Goal: Communication & Community: Participate in discussion

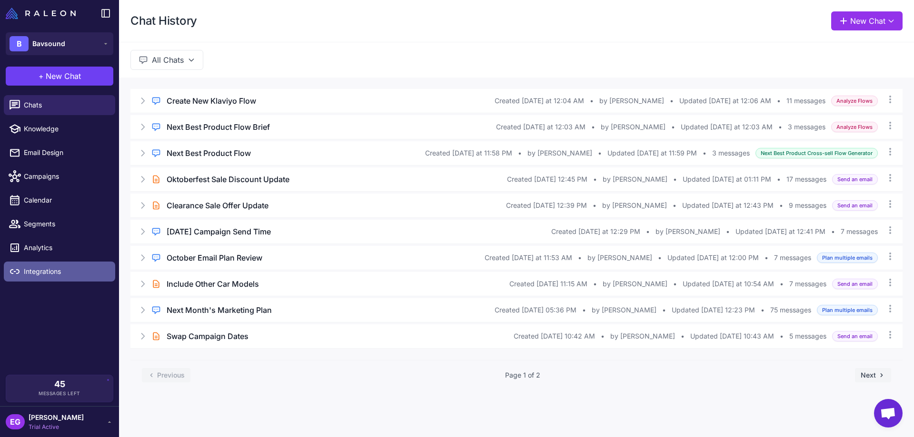
click at [43, 265] on link "Integrations" at bounding box center [59, 272] width 111 height 20
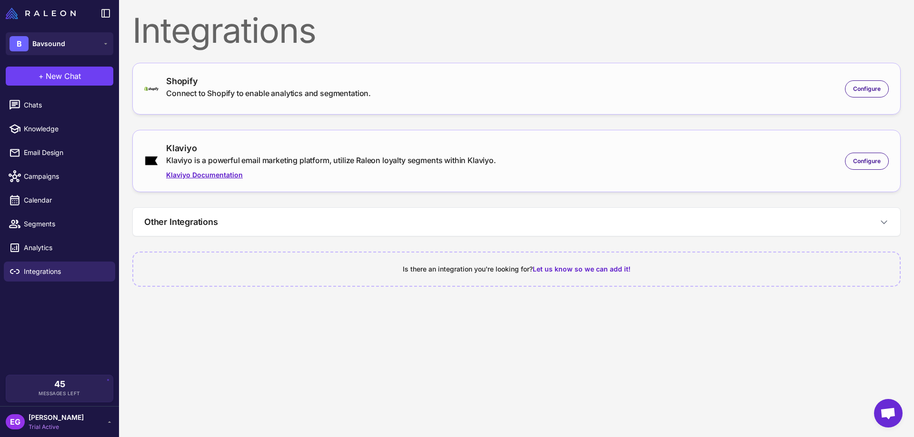
click at [194, 175] on link "Klaviyo Documentation" at bounding box center [331, 175] width 330 height 10
click at [869, 162] on span "Configure" at bounding box center [867, 161] width 28 height 9
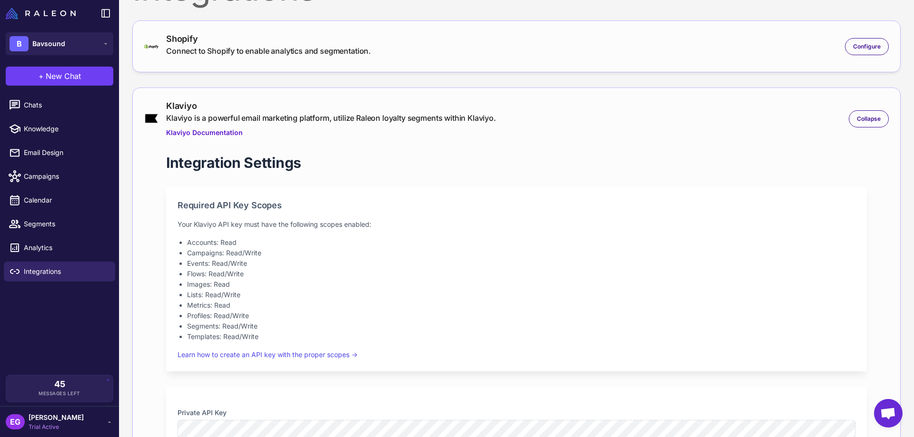
scroll to position [42, 0]
click at [93, 420] on div "EG Elissa Godoy Trial Active" at bounding box center [60, 422] width 108 height 19
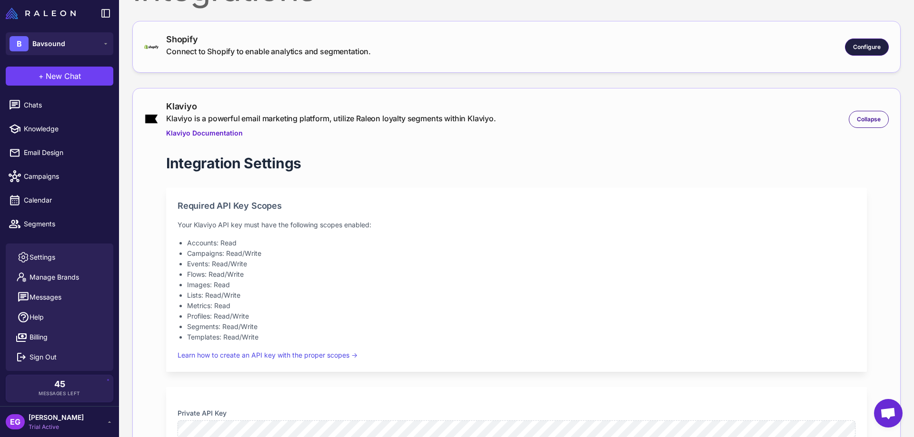
click at [845, 42] on div "Configure" at bounding box center [867, 47] width 44 height 17
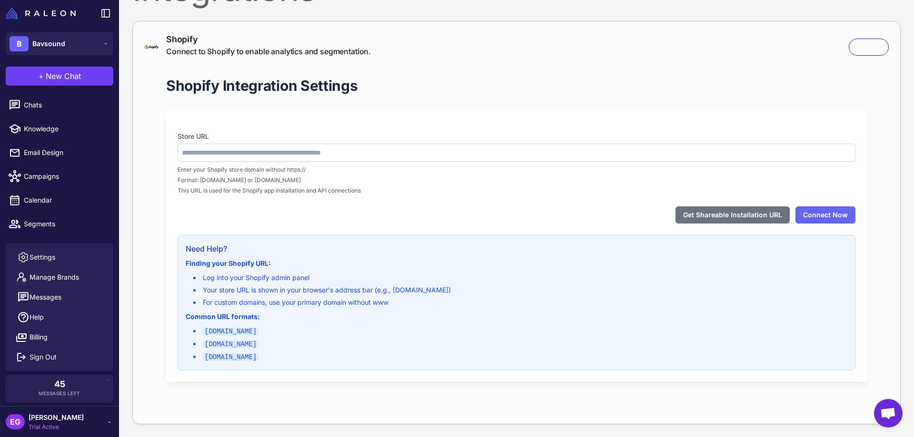
type input "**********"
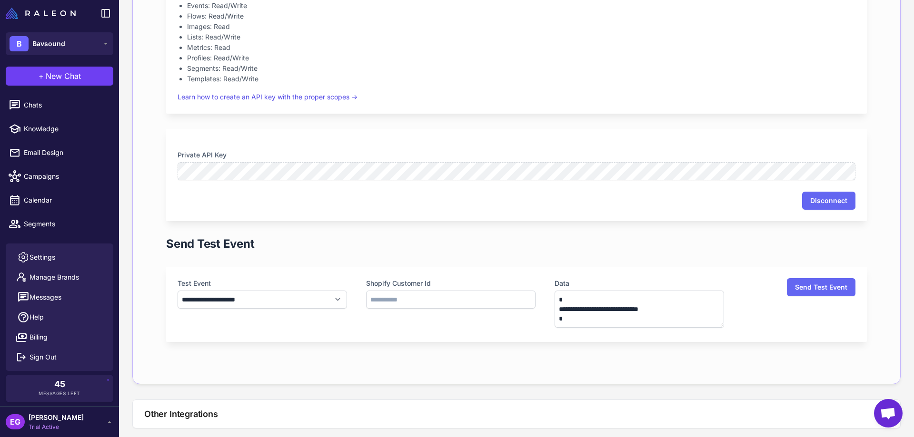
scroll to position [760, 0]
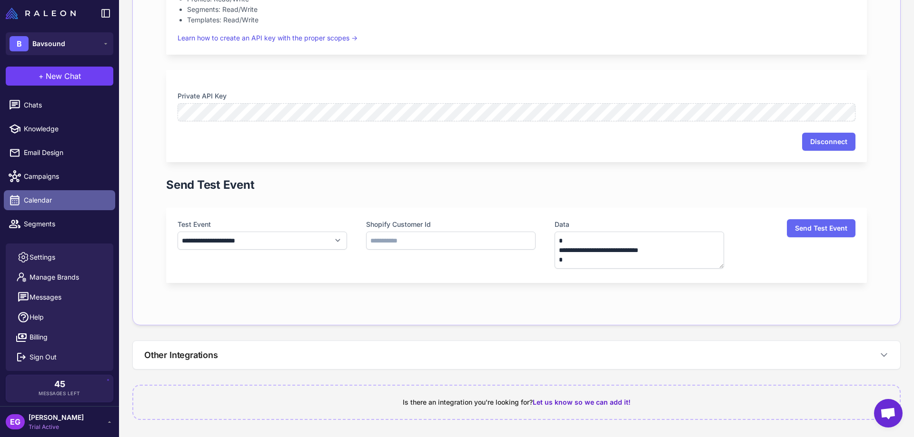
click at [53, 202] on span "Calendar" at bounding box center [66, 200] width 84 height 10
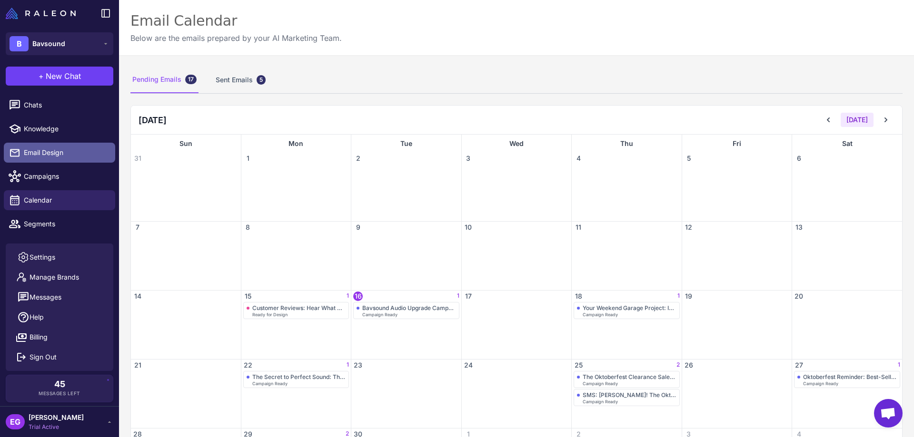
click at [58, 153] on span "Email Design" at bounding box center [66, 153] width 84 height 10
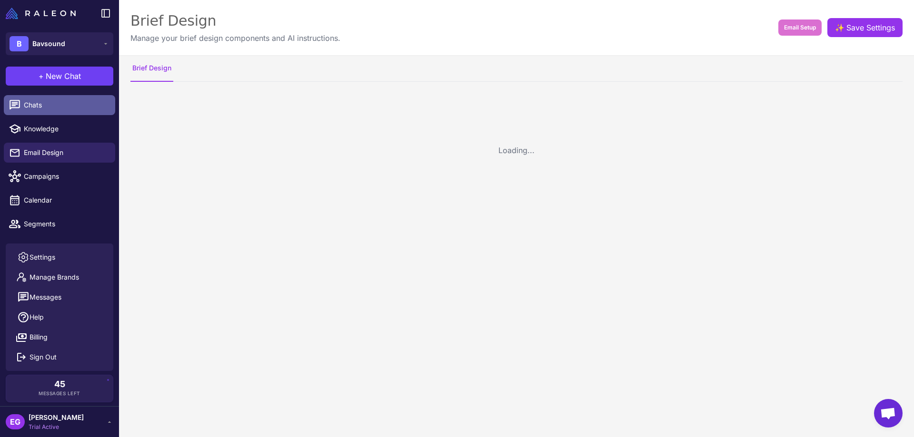
click at [48, 103] on span "Chats" at bounding box center [66, 105] width 84 height 10
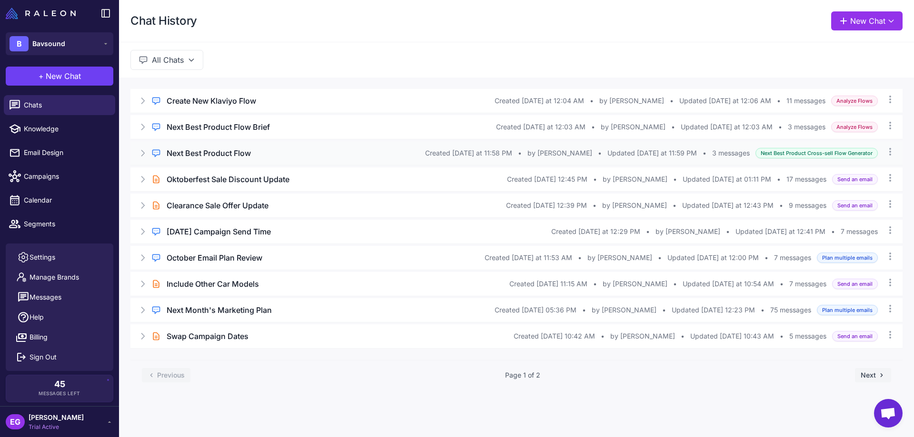
click at [139, 150] on icon at bounding box center [143, 154] width 10 height 10
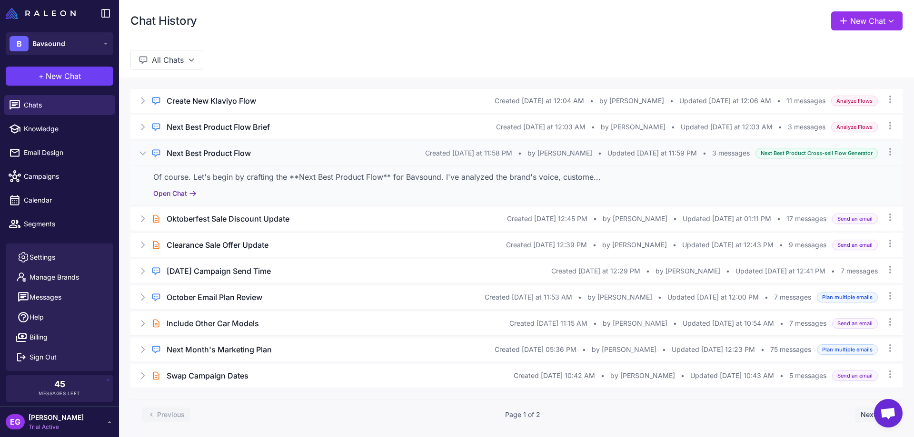
click at [179, 195] on button "Open Chat" at bounding box center [174, 193] width 43 height 10
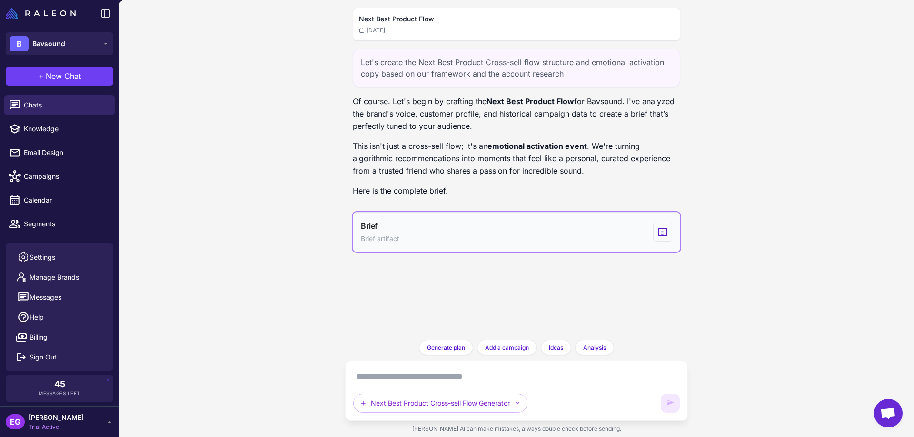
click at [599, 236] on button "Brief Brief artifact" at bounding box center [516, 232] width 327 height 40
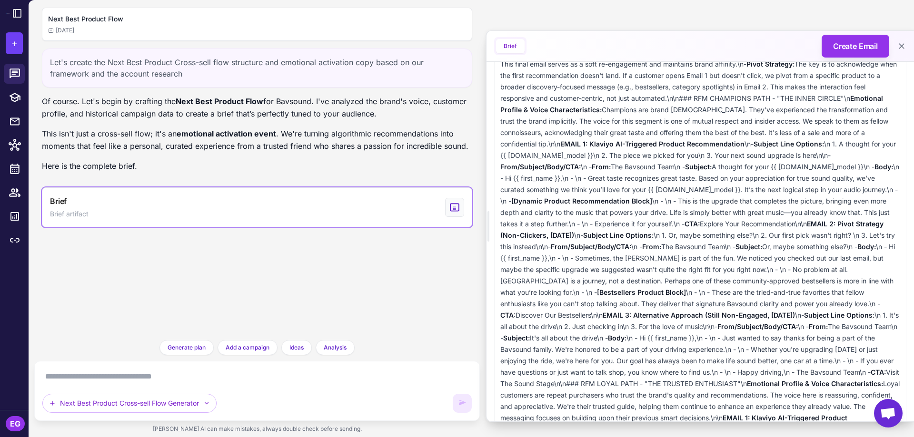
scroll to position [235, 0]
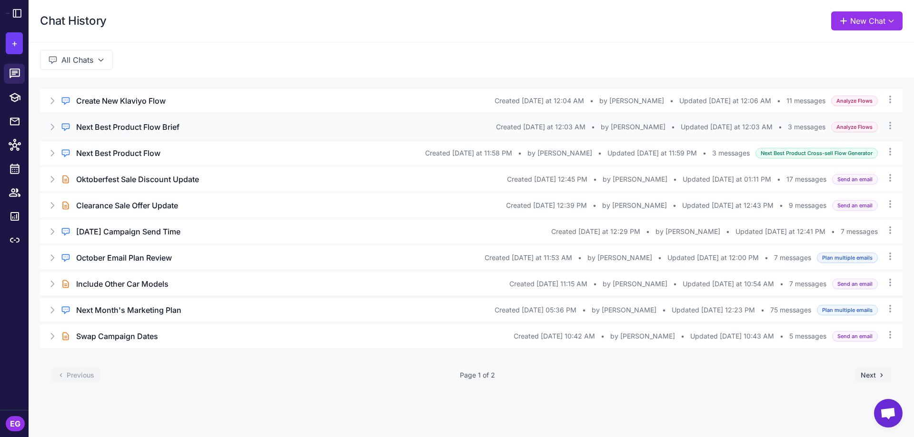
click at [56, 128] on icon at bounding box center [53, 127] width 10 height 10
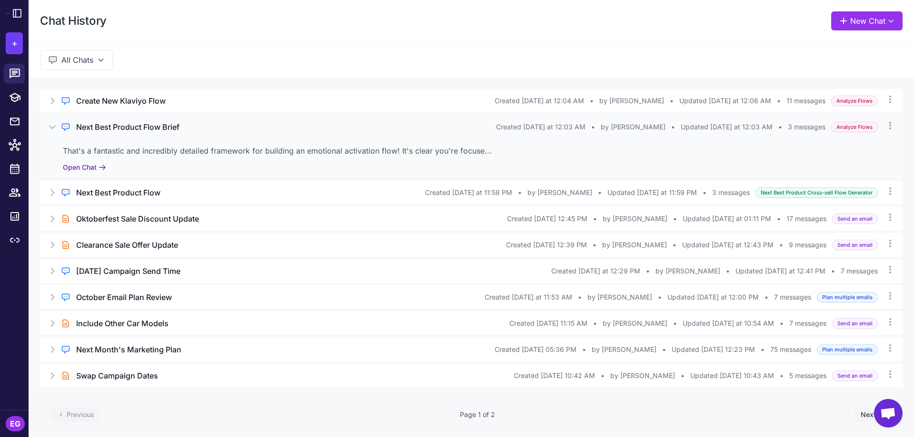
click at [79, 169] on button "Open Chat" at bounding box center [84, 167] width 43 height 10
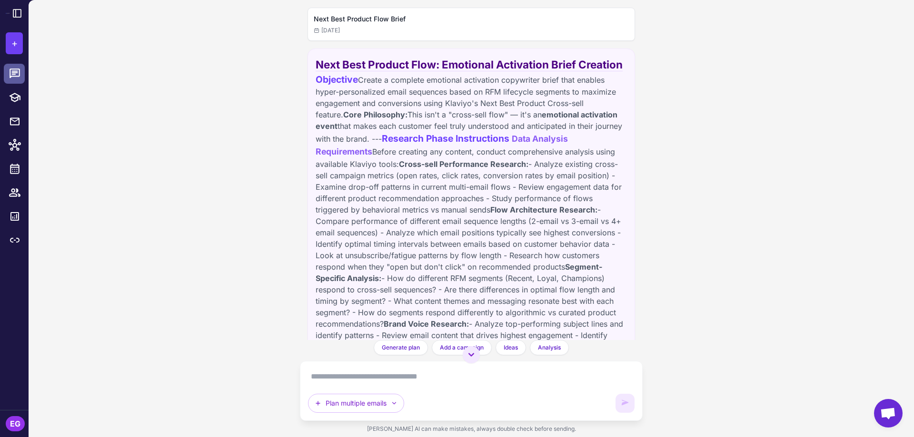
click at [12, 71] on icon at bounding box center [15, 74] width 10 height 10
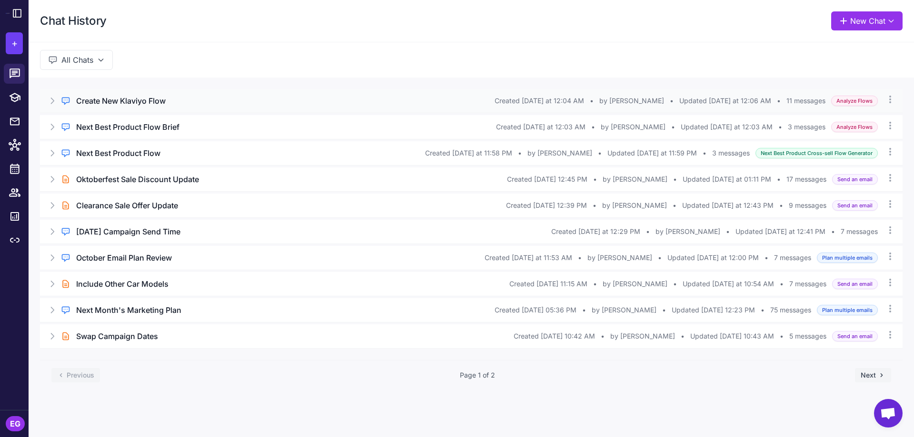
click at [51, 101] on icon at bounding box center [53, 101] width 10 height 10
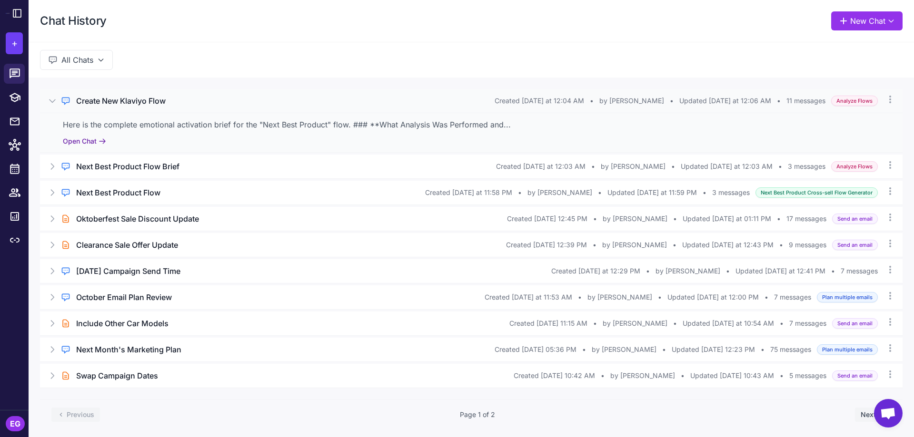
click at [82, 140] on button "Open Chat" at bounding box center [84, 141] width 43 height 10
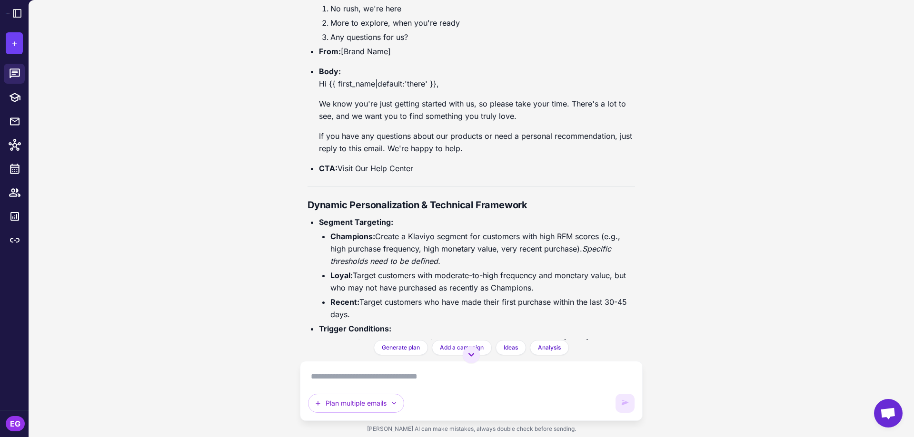
scroll to position [5404, 0]
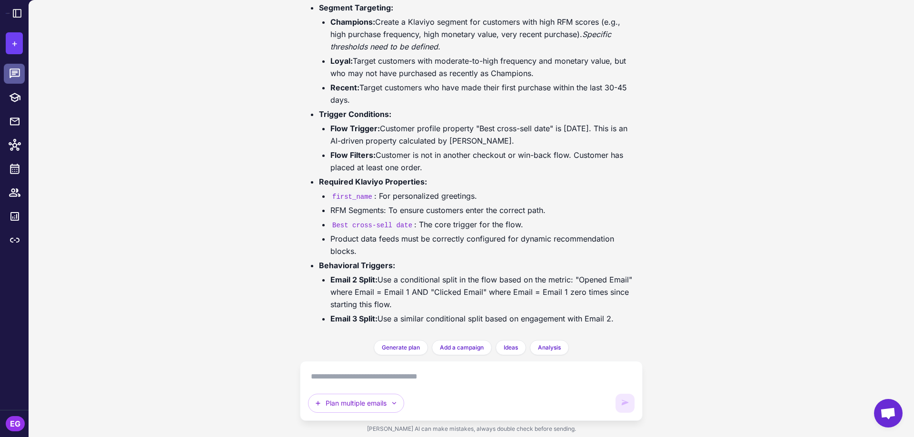
click at [14, 73] on icon at bounding box center [15, 74] width 12 height 12
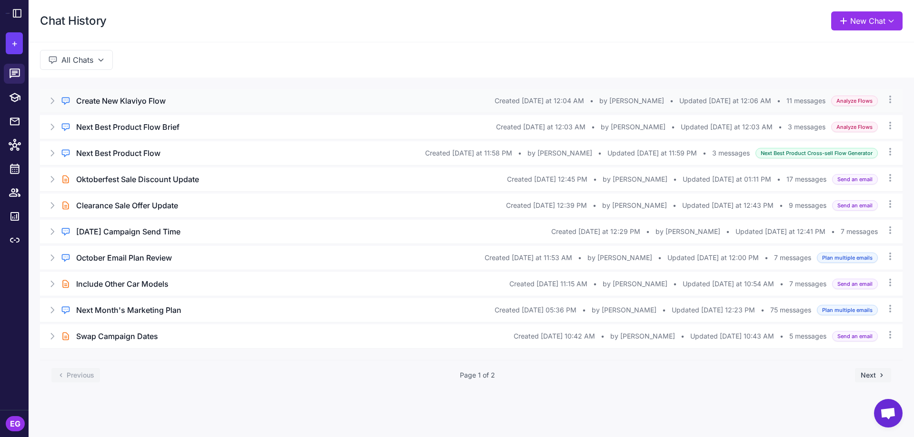
click at [51, 101] on icon at bounding box center [53, 101] width 10 height 10
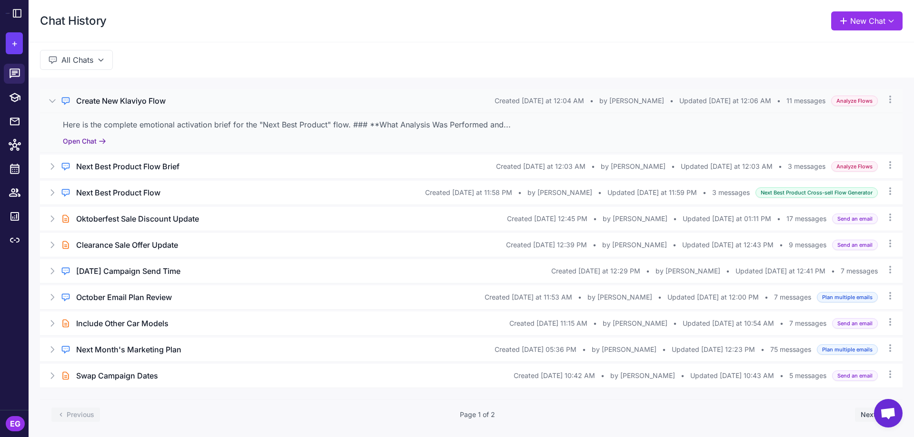
click at [81, 138] on button "Open Chat" at bounding box center [84, 141] width 43 height 10
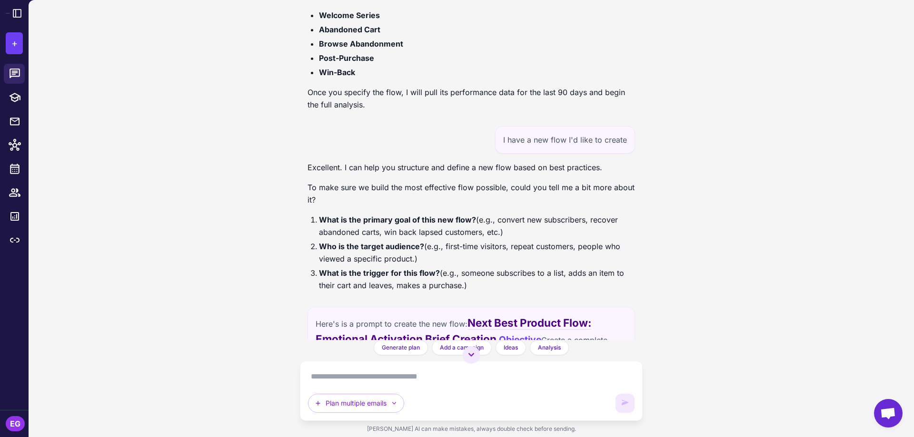
scroll to position [5404, 0]
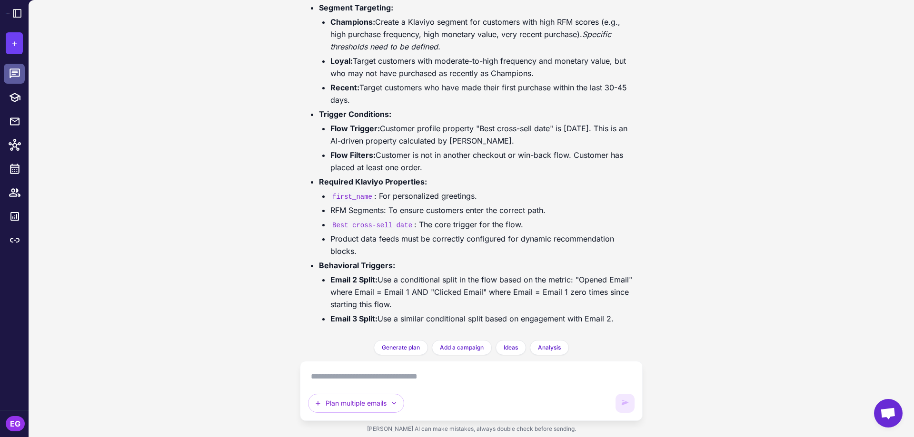
click at [17, 76] on icon at bounding box center [15, 74] width 10 height 10
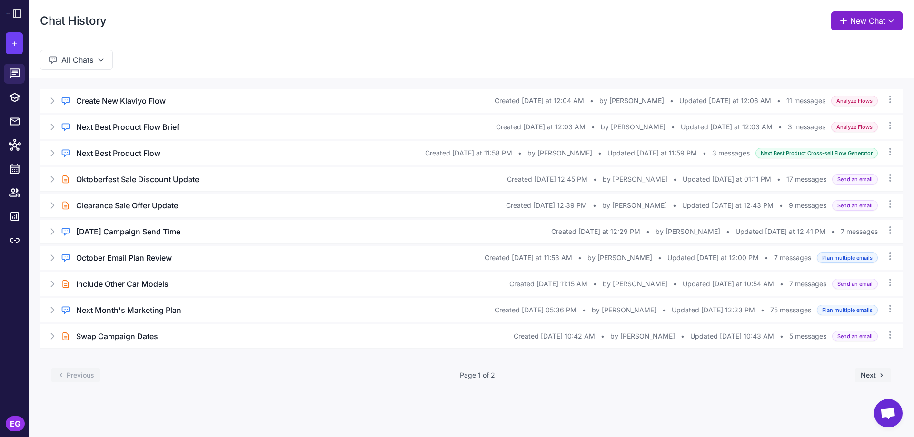
click at [852, 20] on button "New Chat" at bounding box center [866, 20] width 71 height 19
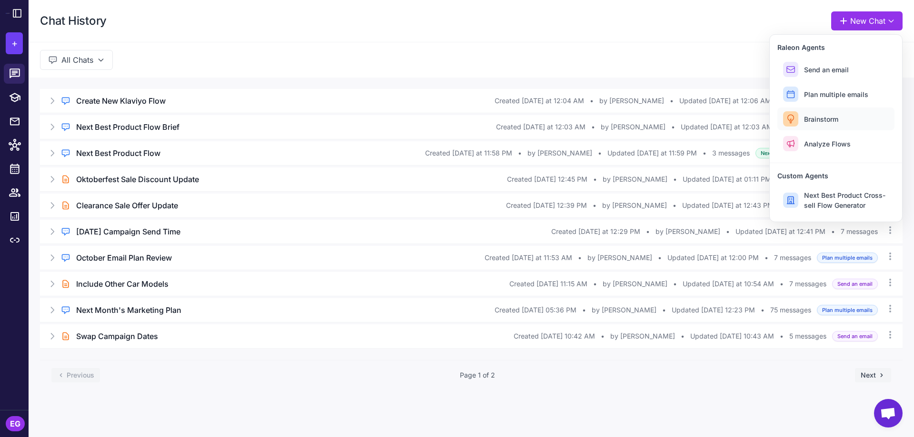
click at [826, 119] on span "Brainstorm" at bounding box center [821, 119] width 34 height 10
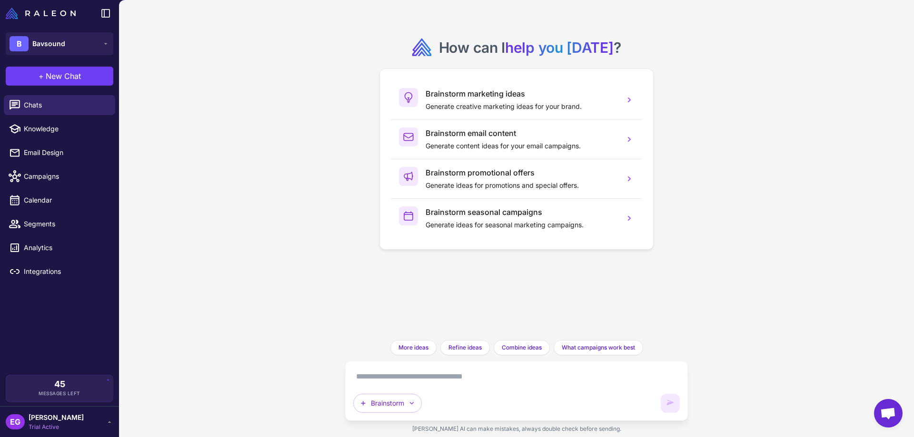
click at [514, 379] on textarea at bounding box center [516, 376] width 327 height 15
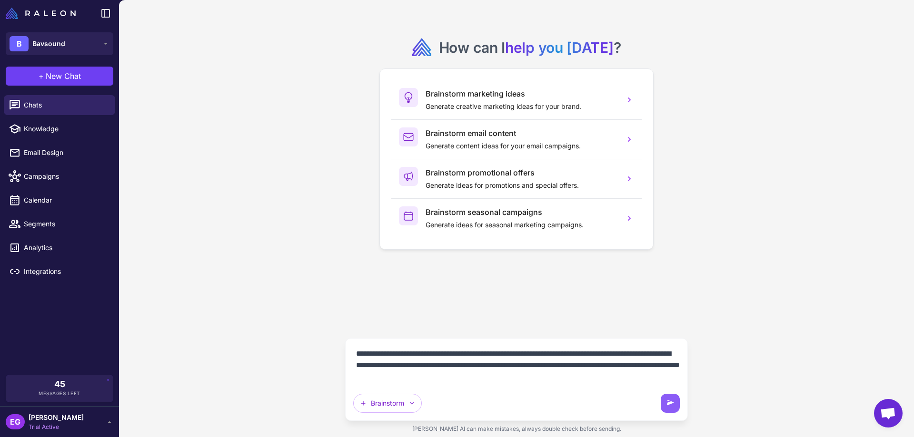
paste textarea "**********"
type textarea "**********"
click at [412, 400] on icon "button" at bounding box center [412, 404] width 8 height 8
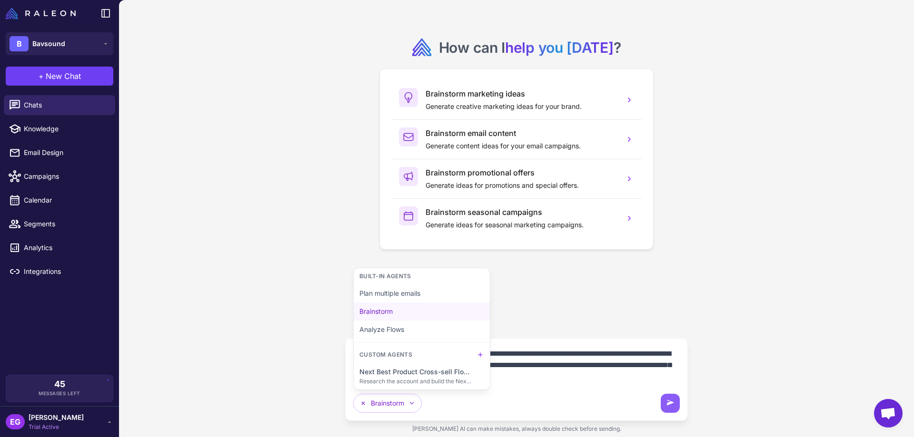
click at [585, 396] on div "Brainstorm Built-in Agents Plan multiple emails Brainstorm Analyze Flows Custom…" at bounding box center [504, 403] width 302 height 19
click at [579, 373] on textarea "**********" at bounding box center [516, 366] width 327 height 38
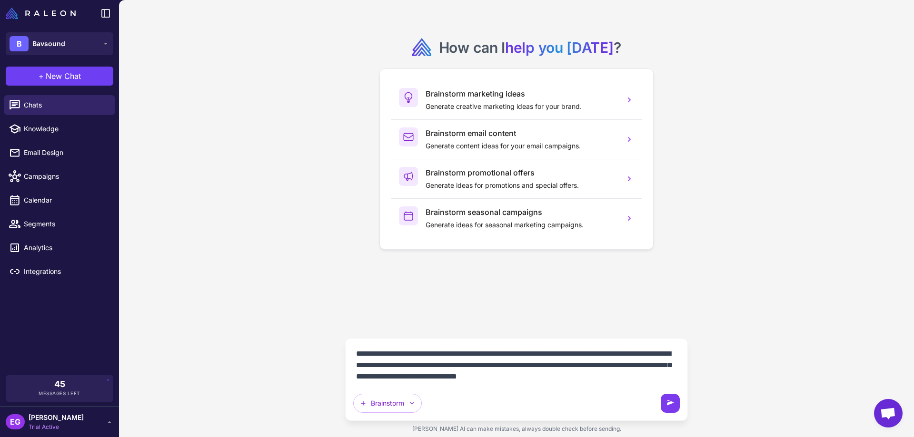
click at [676, 400] on button at bounding box center [670, 403] width 19 height 19
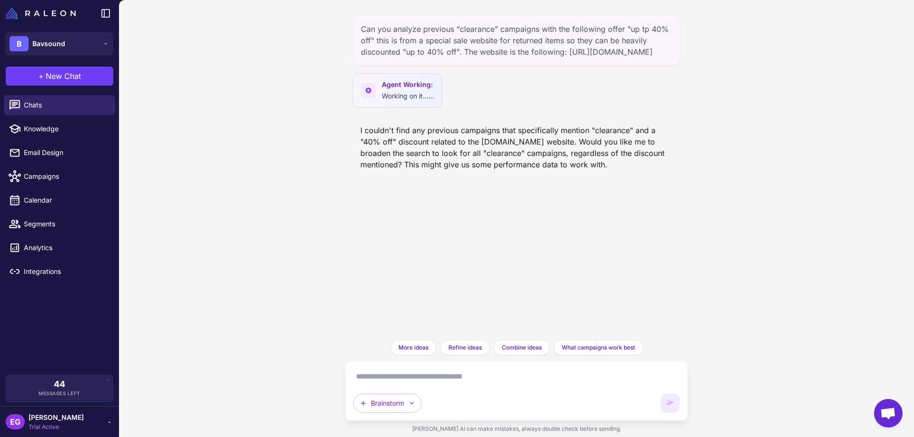
click at [395, 378] on textarea at bounding box center [516, 376] width 327 height 15
type textarea "**********"
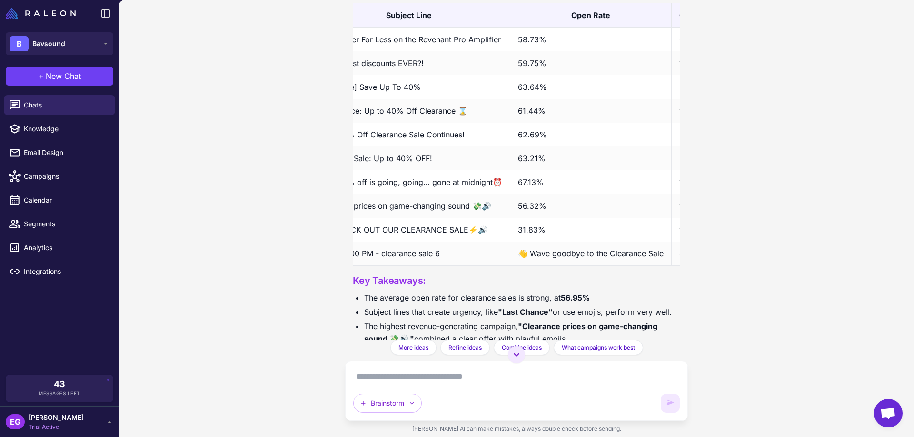
scroll to position [0, 339]
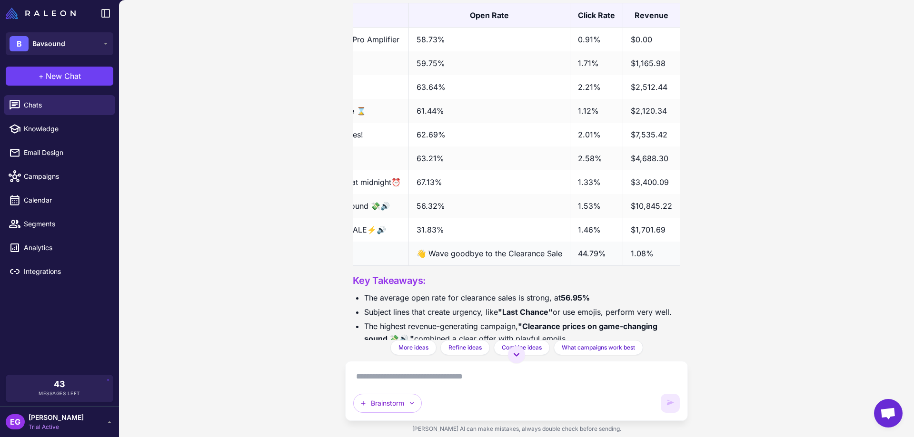
click at [651, 266] on td "1.08%" at bounding box center [651, 254] width 57 height 24
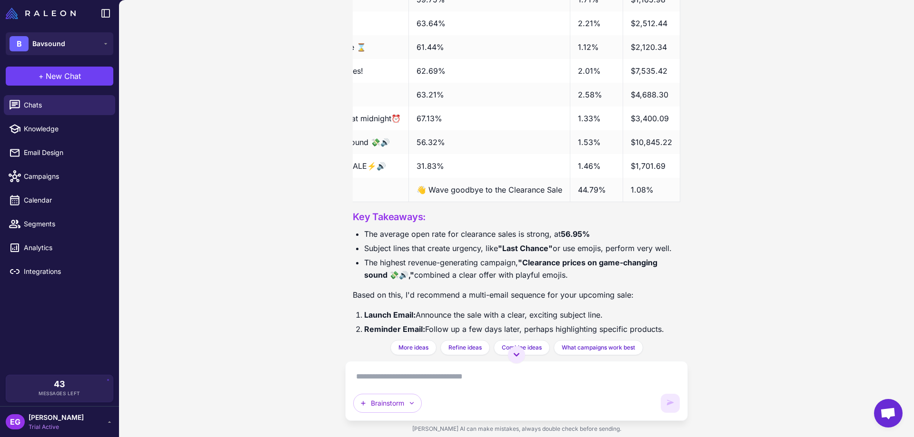
scroll to position [409, 0]
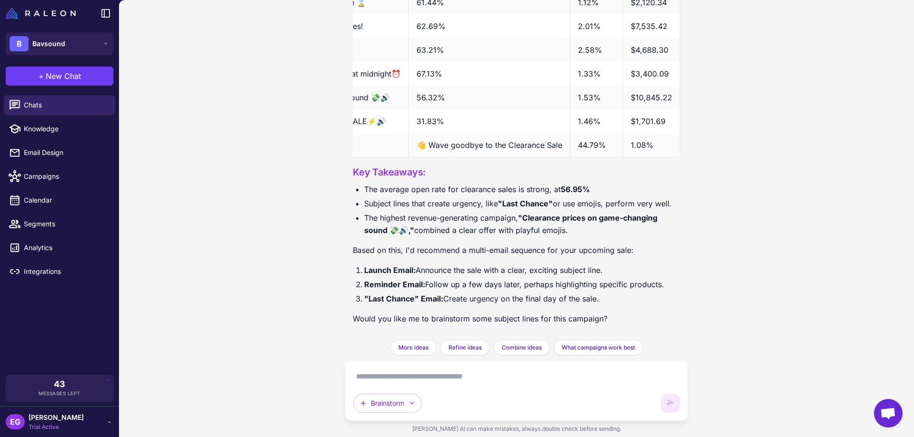
click at [377, 377] on textarea at bounding box center [516, 376] width 327 height 15
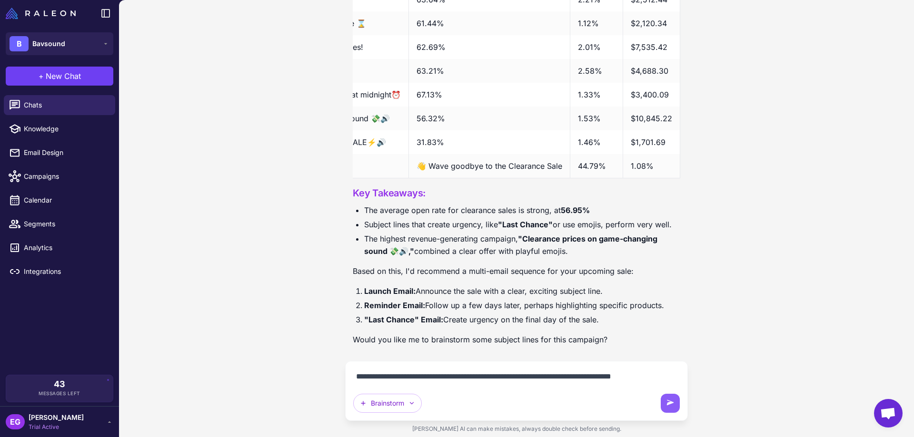
scroll to position [399, 0]
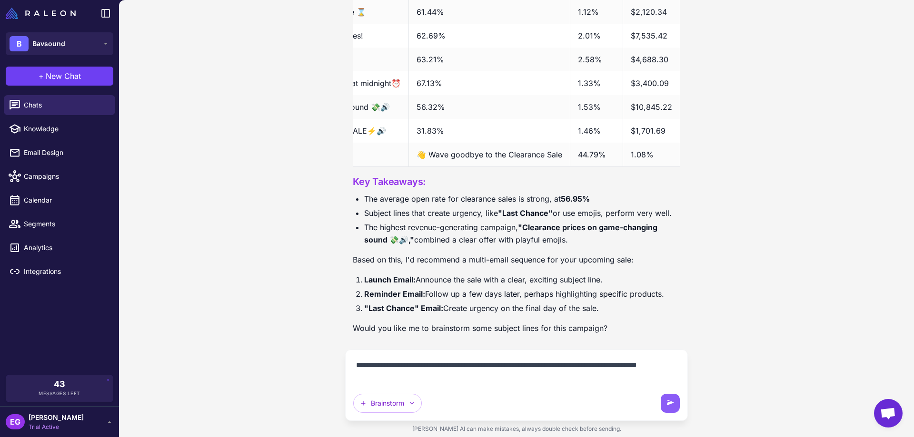
click at [417, 381] on textarea "**********" at bounding box center [516, 371] width 327 height 27
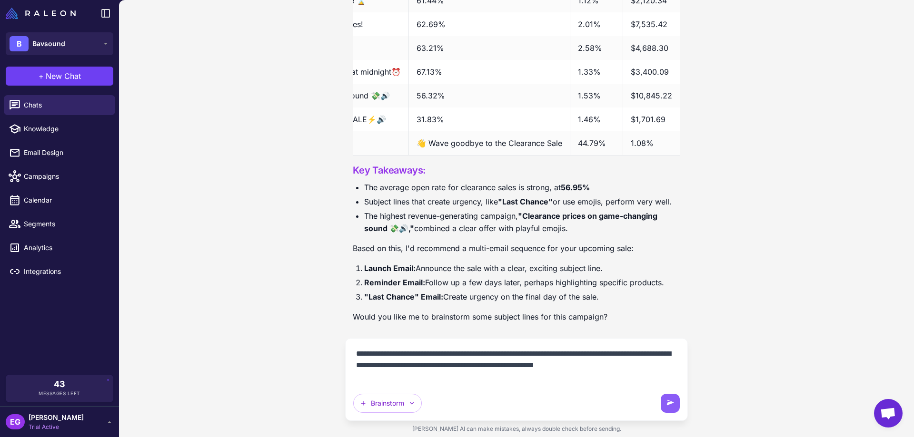
type textarea "**********"
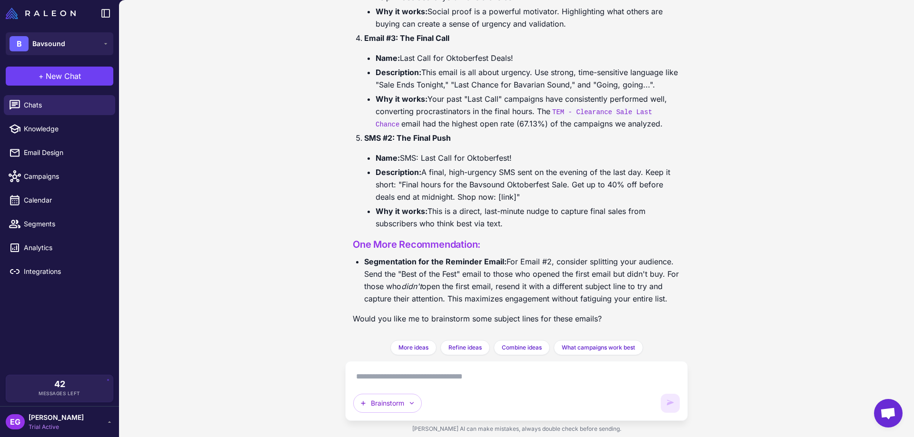
scroll to position [1195, 0]
click at [372, 377] on textarea at bounding box center [516, 376] width 327 height 15
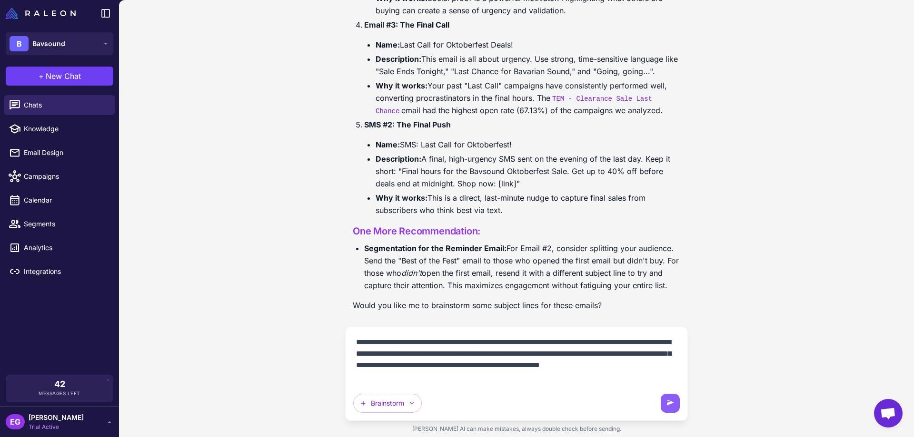
type textarea "**********"
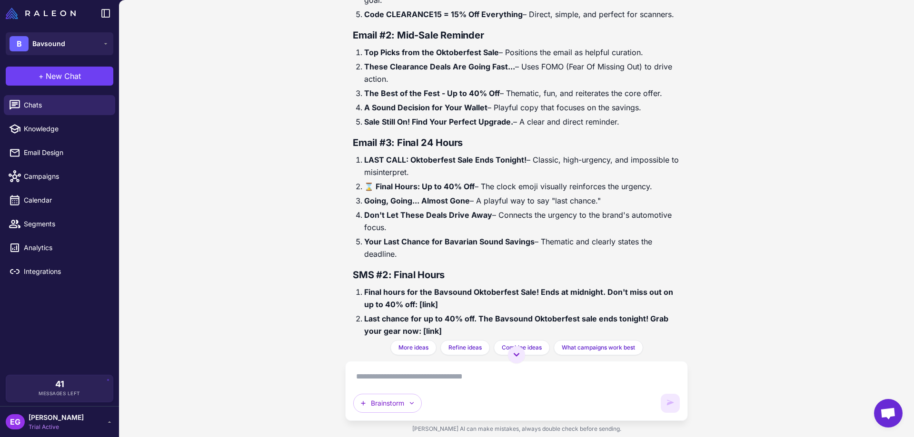
scroll to position [2178, 0]
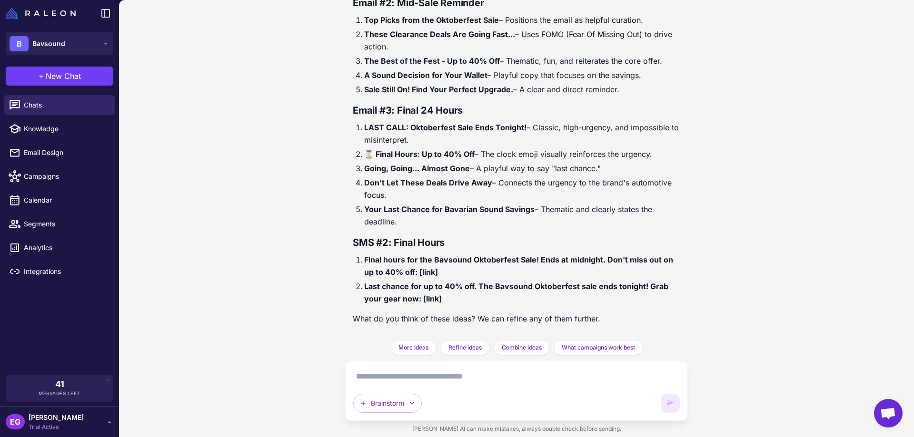
click at [366, 382] on textarea at bounding box center [516, 376] width 327 height 15
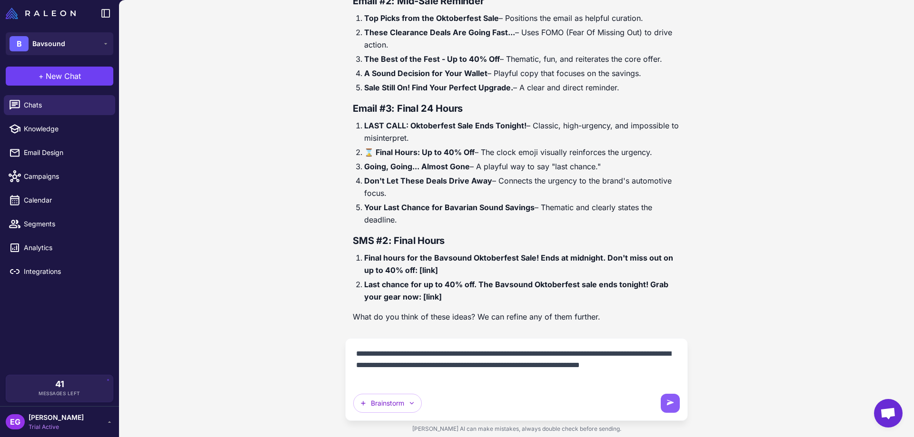
click at [456, 378] on textarea "**********" at bounding box center [516, 366] width 327 height 38
click at [506, 354] on textarea "**********" at bounding box center [516, 366] width 327 height 38
type textarea "**********"
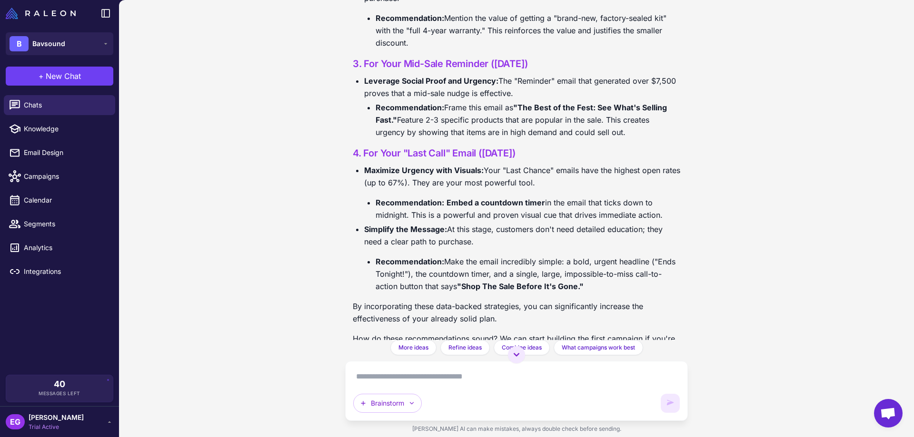
scroll to position [3113, 0]
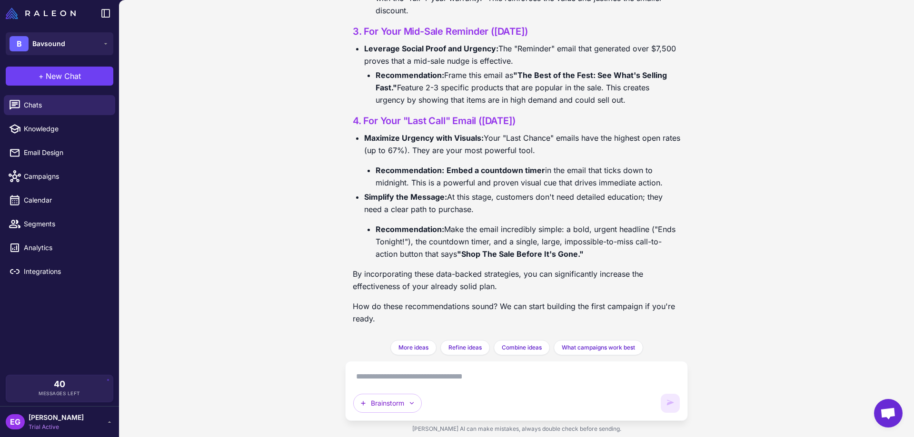
click at [376, 373] on textarea at bounding box center [516, 376] width 327 height 15
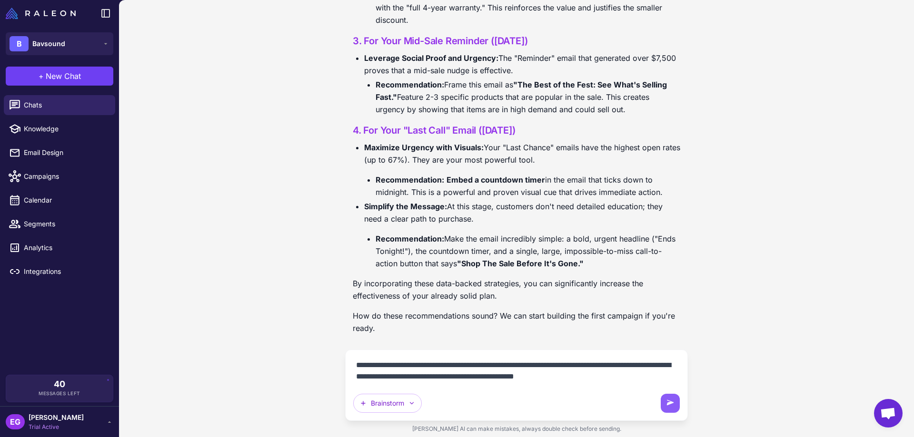
type textarea "**********"
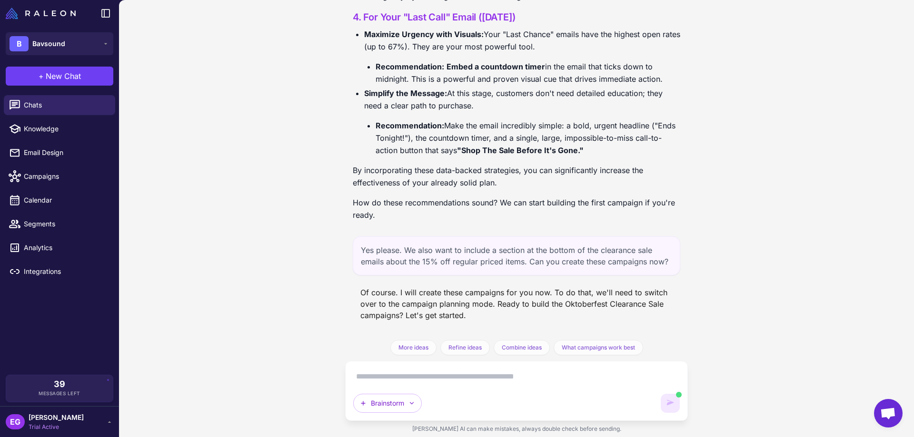
scroll to position [3329, 0]
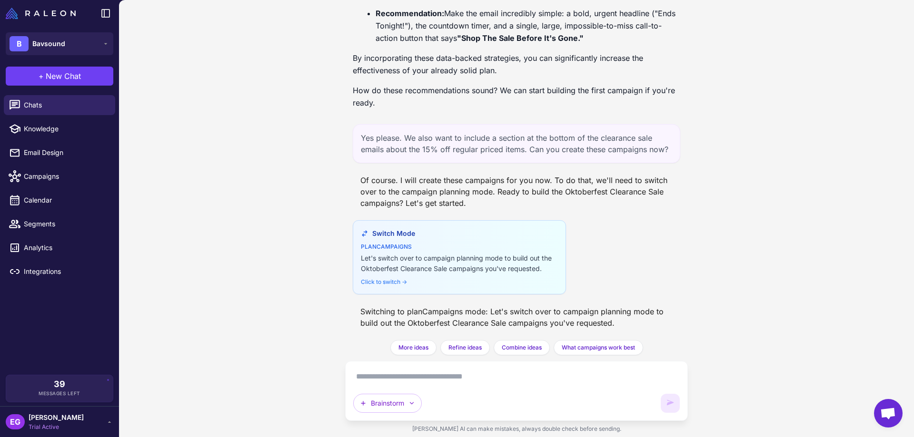
click at [365, 377] on textarea at bounding box center [516, 376] width 327 height 15
click at [402, 281] on div "Click to switch →" at bounding box center [459, 282] width 197 height 9
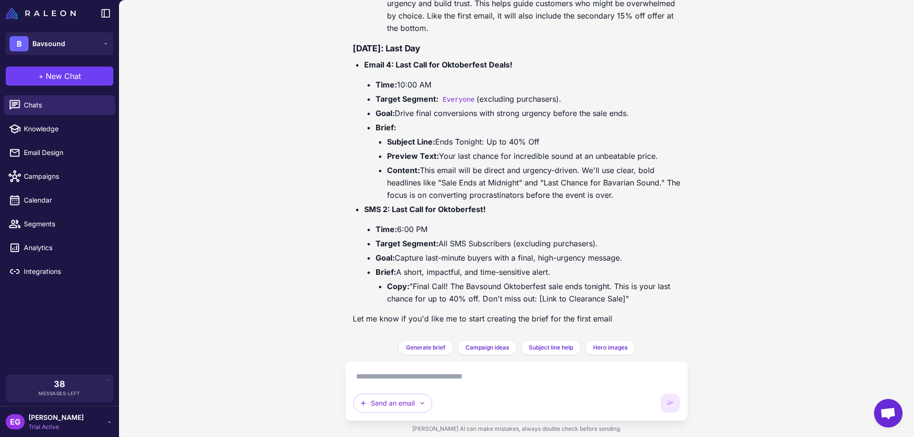
scroll to position [1101, 0]
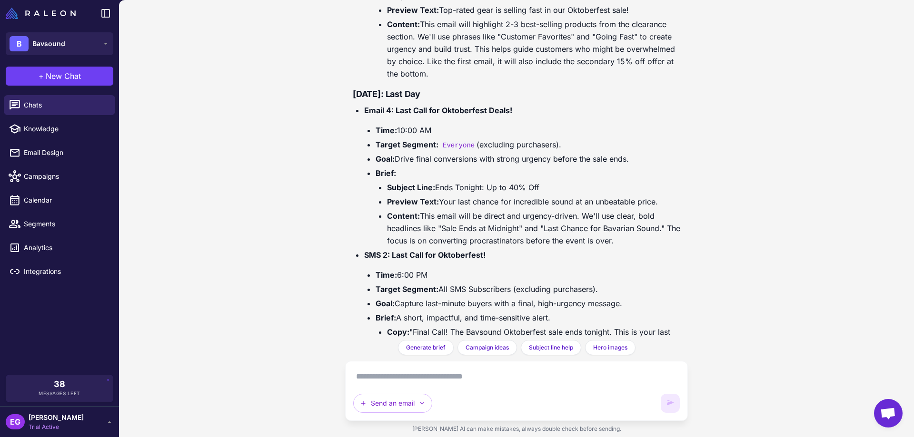
scroll to position [1101, 0]
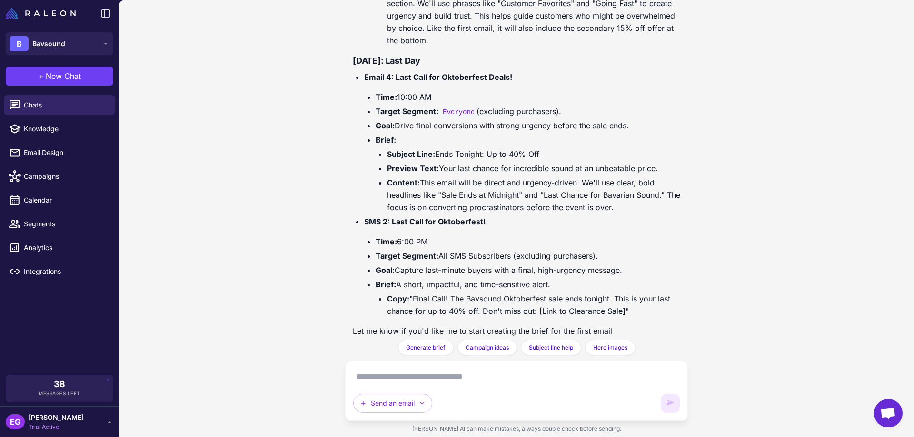
click at [365, 378] on textarea at bounding box center [516, 376] width 327 height 15
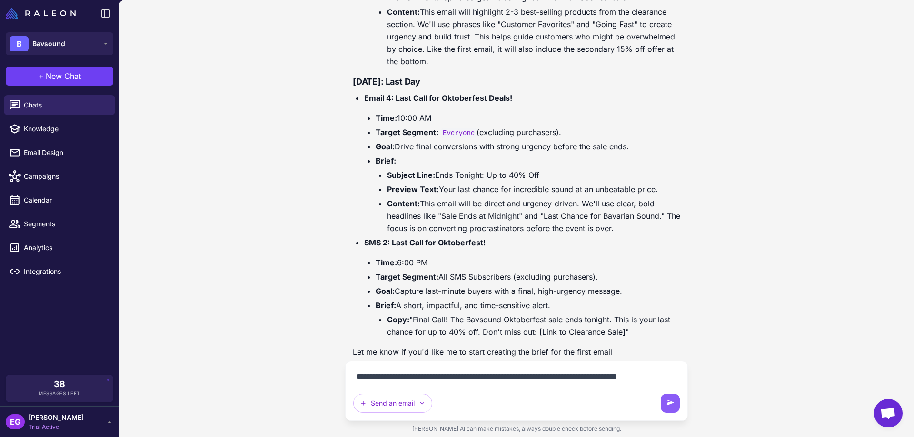
scroll to position [1091, 0]
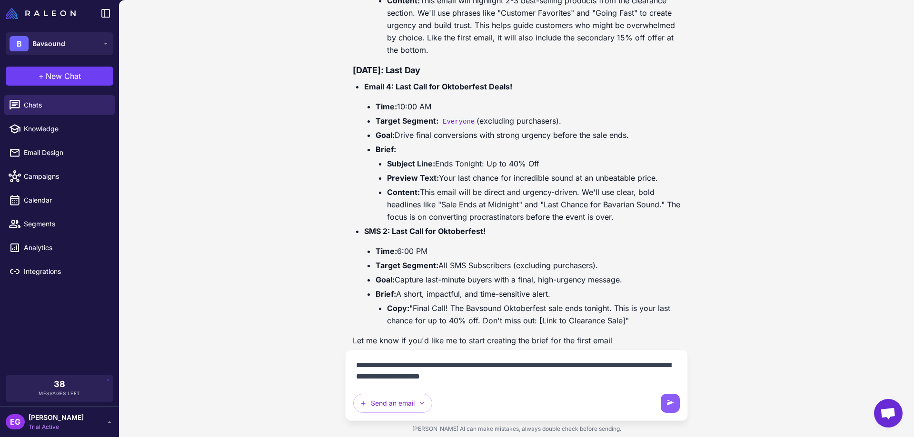
type textarea "**********"
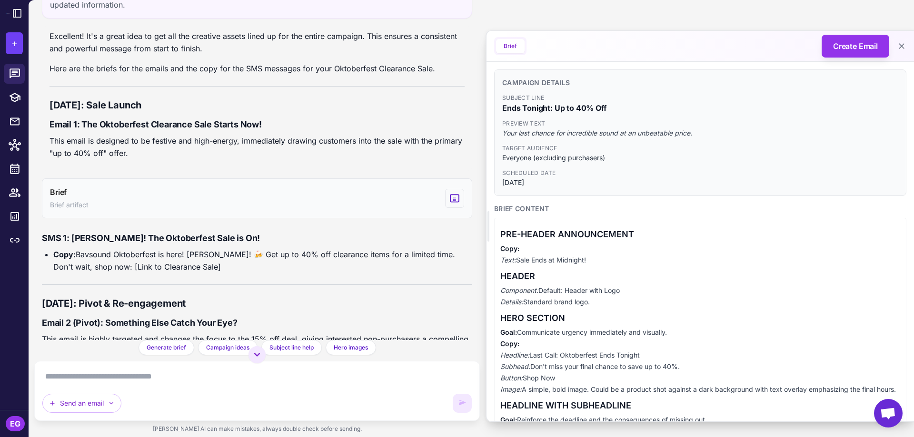
scroll to position [1353, 0]
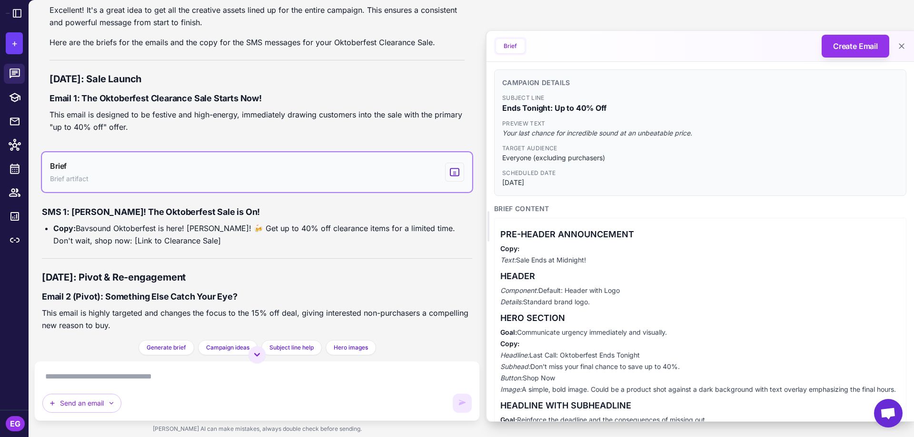
click at [214, 185] on button "Brief Brief artifact" at bounding box center [257, 172] width 430 height 40
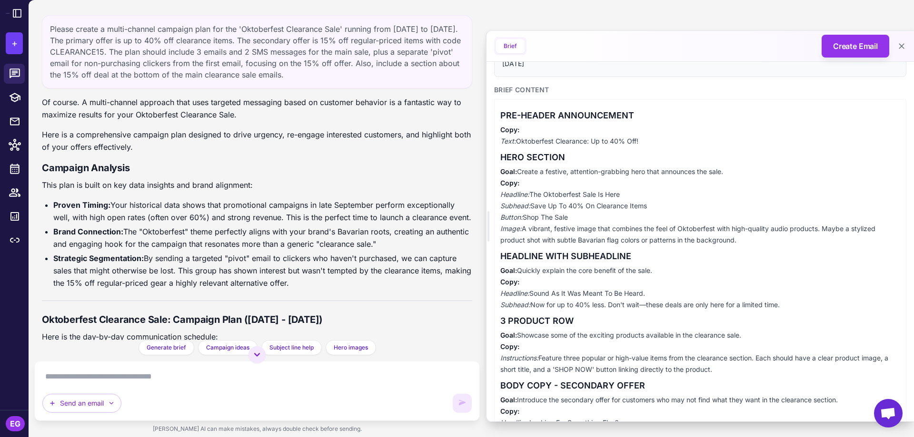
scroll to position [0, 0]
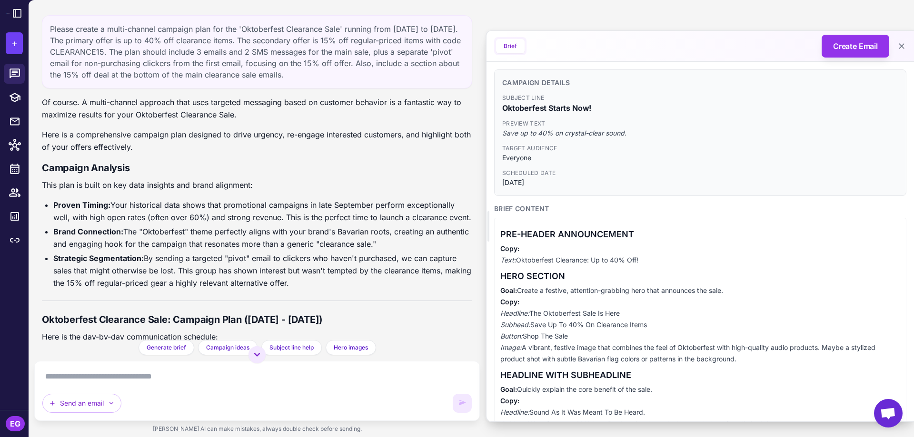
click at [543, 241] on h3 "PRE-HEADER ANNOUNCEMENT" at bounding box center [700, 234] width 400 height 13
click at [508, 307] on p "Goal: Create a festive, attention-grabbing hero that announces the sale. Copy: …" at bounding box center [700, 325] width 400 height 80
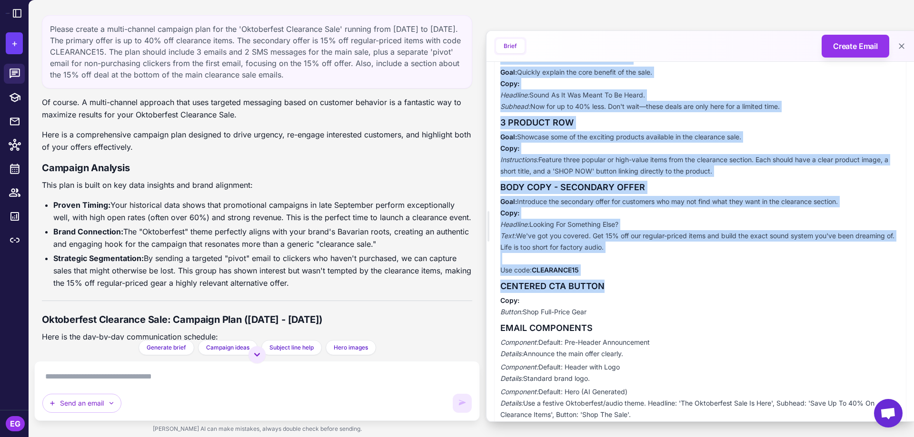
scroll to position [500, 0]
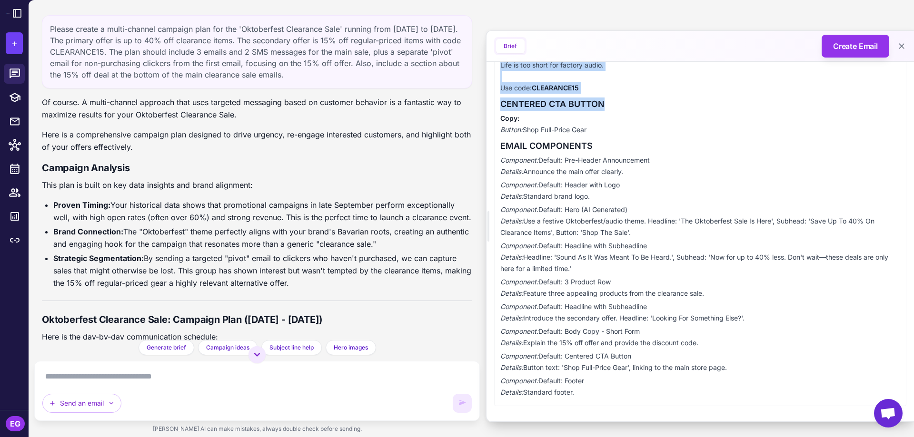
drag, startPoint x: 501, startPoint y: 234, endPoint x: 671, endPoint y: 393, distance: 233.1
click at [671, 393] on div "PRE-HEADER ANNOUNCEMENT Copy: Text: Oktoberfest Clearance: Up to 40% Off! HERO …" at bounding box center [700, 62] width 412 height 688
copy div "PRE-HEADER ANNOUNCEMENT Copy: Text: Oktoberfest Clearance: Up to 40% Off! HERO …"
click at [596, 310] on p "Component: Default: Headline with Subheadline Details: Introduce the secondary …" at bounding box center [700, 312] width 400 height 23
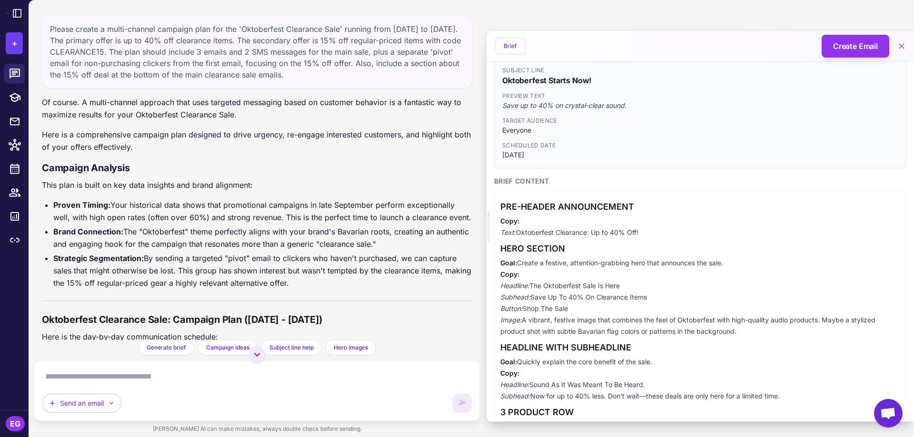
scroll to position [0, 0]
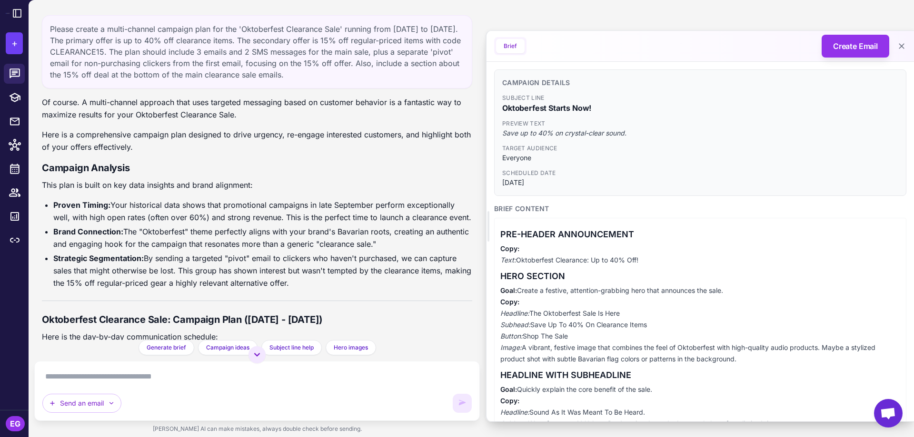
click at [572, 271] on h3 "HERO SECTION" at bounding box center [700, 276] width 400 height 13
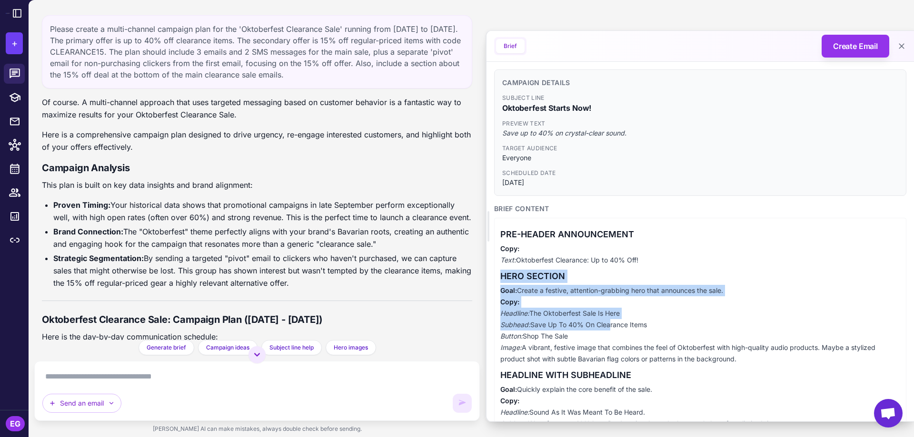
scroll to position [63, 0]
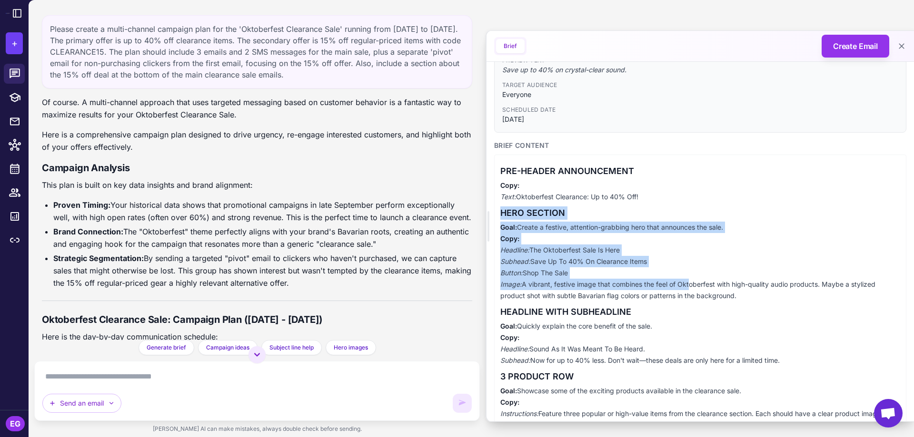
drag, startPoint x: 501, startPoint y: 277, endPoint x: 687, endPoint y: 287, distance: 185.9
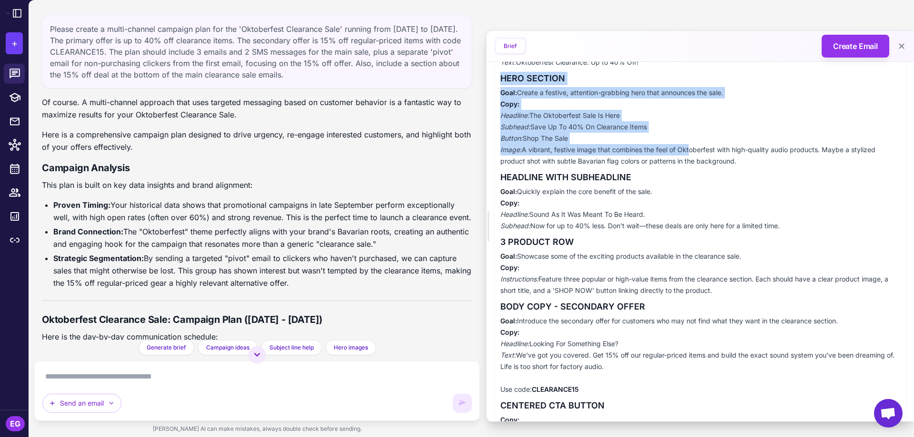
scroll to position [119, 0]
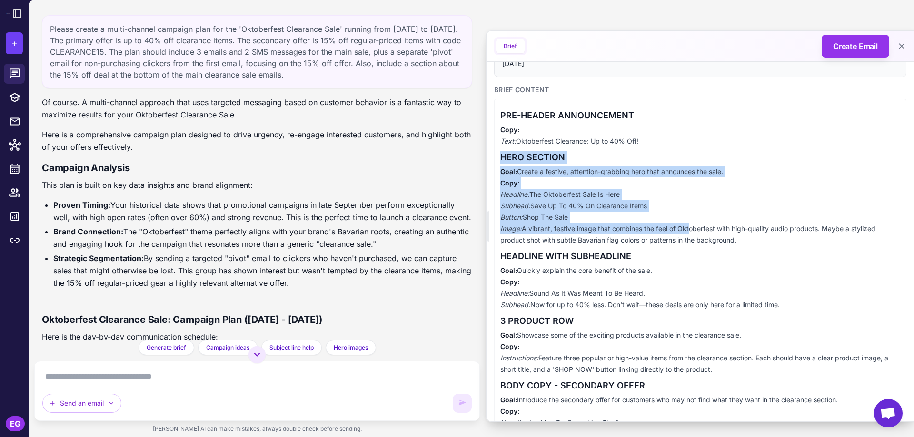
click at [623, 230] on p "Goal: Create a festive, attention-grabbing hero that announces the sale. Copy: …" at bounding box center [700, 206] width 400 height 80
click at [543, 179] on p "Goal: Create a festive, attention-grabbing hero that announces the sale. Copy: …" at bounding box center [700, 206] width 400 height 80
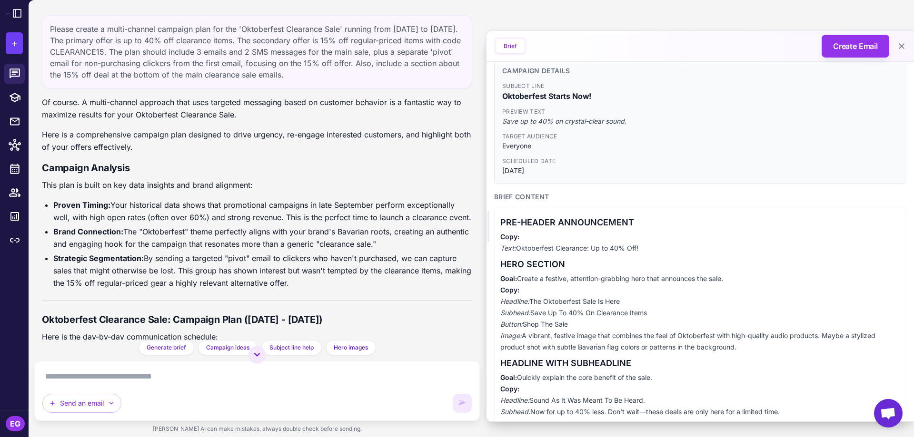
scroll to position [0, 0]
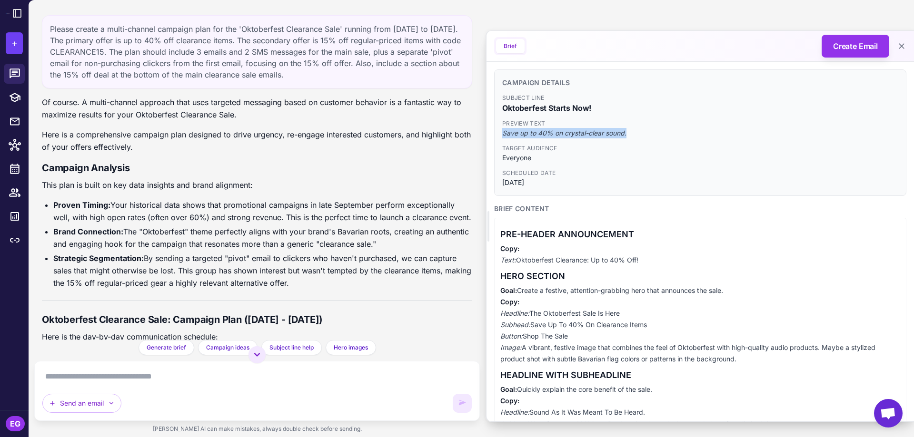
drag, startPoint x: 504, startPoint y: 131, endPoint x: 629, endPoint y: 132, distance: 125.7
click at [629, 132] on span "Save up to 40% on crystal-clear sound." at bounding box center [700, 133] width 396 height 10
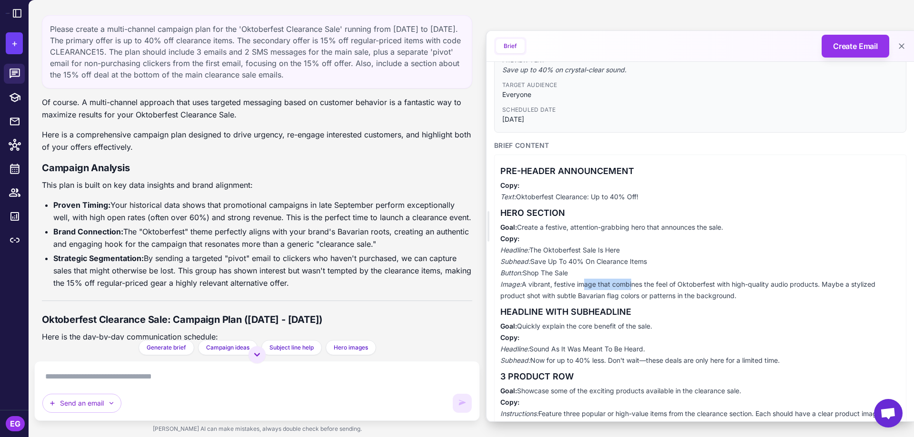
drag, startPoint x: 580, startPoint y: 283, endPoint x: 558, endPoint y: 288, distance: 22.9
click at [576, 283] on p "Goal: Create a festive, attention-grabbing hero that announces the sale. Copy: …" at bounding box center [700, 262] width 400 height 80
click at [553, 290] on p "Goal: Create a festive, attention-grabbing hero that announces the sale. Copy: …" at bounding box center [700, 262] width 400 height 80
click at [502, 285] on em "Image:" at bounding box center [510, 284] width 21 height 8
click at [506, 284] on em "Image:" at bounding box center [510, 284] width 21 height 8
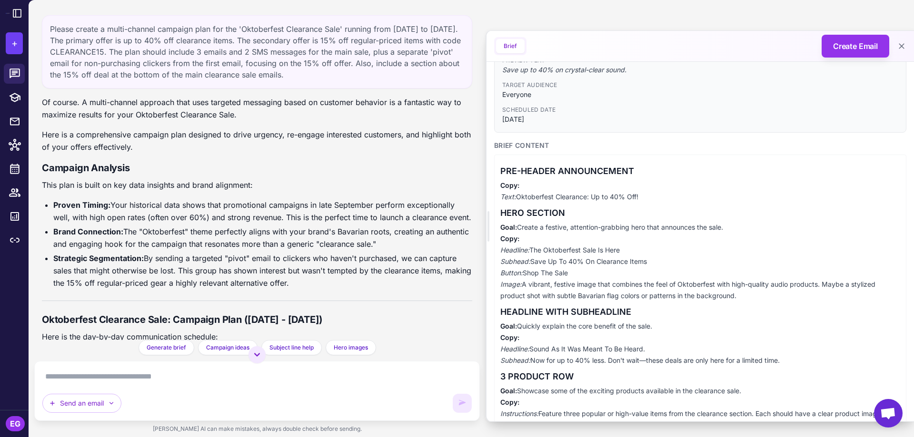
drag, startPoint x: 500, startPoint y: 286, endPoint x: 776, endPoint y: 294, distance: 275.7
click at [776, 294] on p "Goal: Create a festive, attention-grabbing hero that announces the sale. Copy: …" at bounding box center [700, 262] width 400 height 80
copy p "Image: A vibrant, festive image that combines the feel of Oktoberfest with high…"
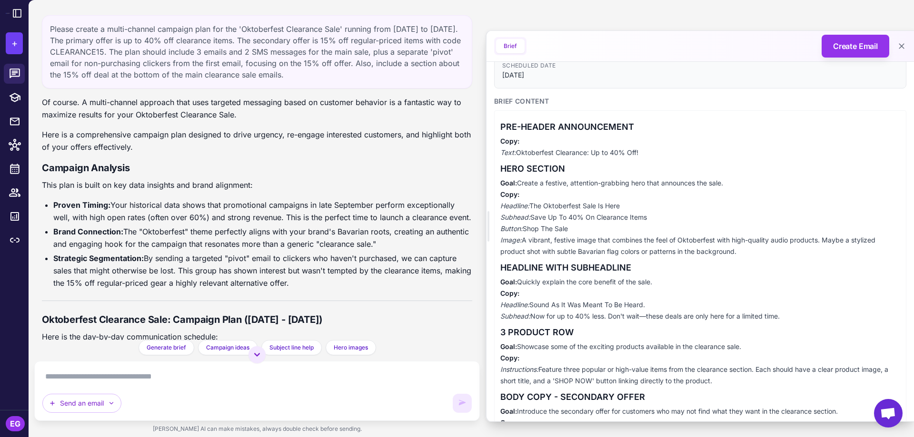
scroll to position [127, 0]
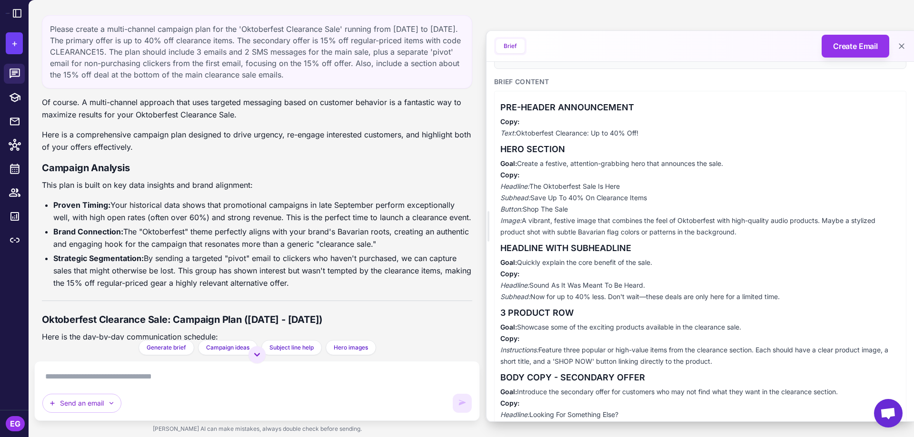
click at [629, 287] on p "Goal: Quickly explain the core benefit of the sale. Copy: Headline: Sound As It…" at bounding box center [700, 280] width 400 height 46
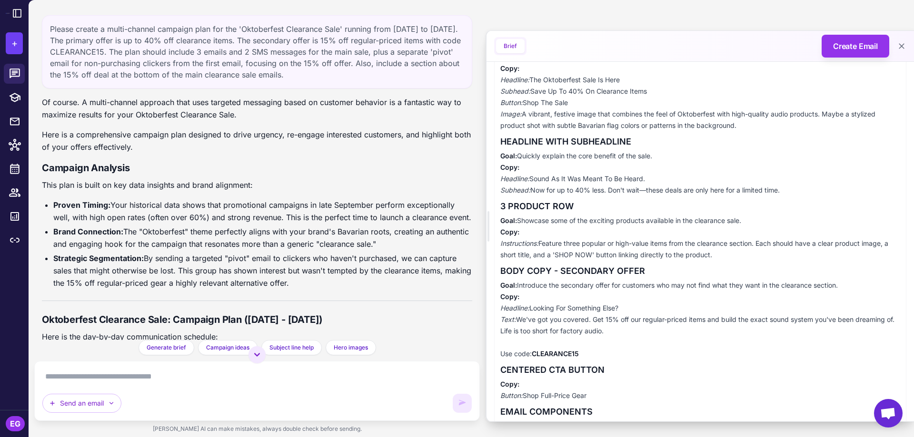
scroll to position [254, 0]
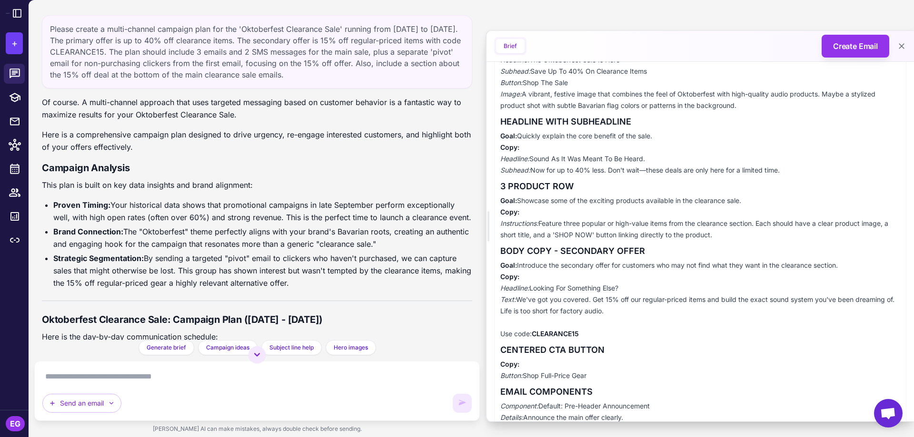
drag, startPoint x: 530, startPoint y: 288, endPoint x: 635, endPoint y: 290, distance: 105.2
click at [635, 290] on p "Goal: Introduce the secondary offer for customers who may not find what they wa…" at bounding box center [700, 300] width 400 height 80
copy p "Looking For Something Else?"
click at [536, 296] on p "Goal: Introduce the secondary offer for customers who may not find what they wa…" at bounding box center [700, 300] width 400 height 80
drag, startPoint x: 518, startPoint y: 299, endPoint x: 737, endPoint y: 307, distance: 219.6
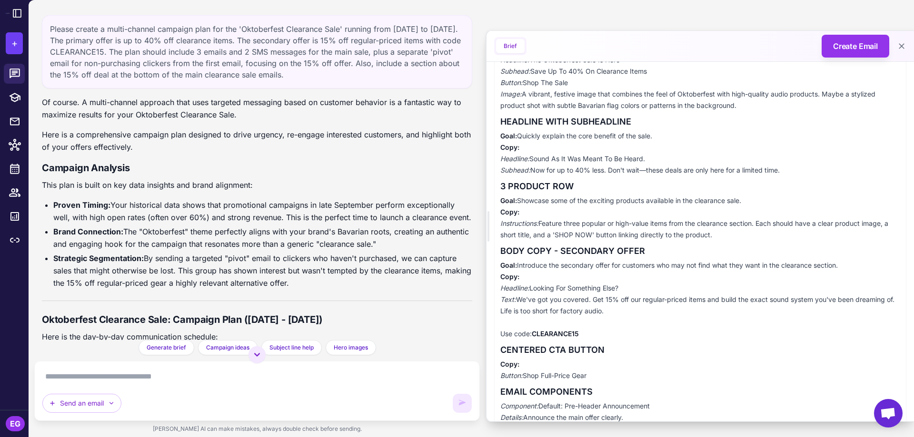
click at [737, 307] on p "Goal: Introduce the secondary offer for customers who may not find what they wa…" at bounding box center [700, 300] width 400 height 80
copy p "We've got you covered. Get 15% off our regular-priced items and build the exact…"
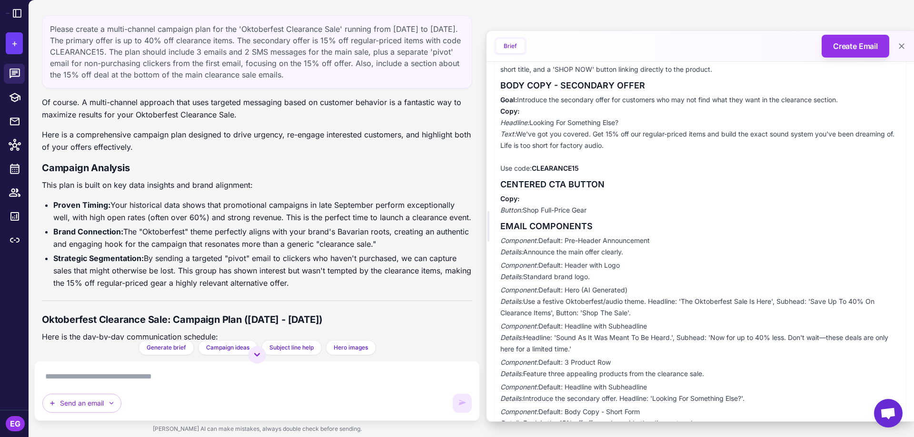
scroll to position [444, 0]
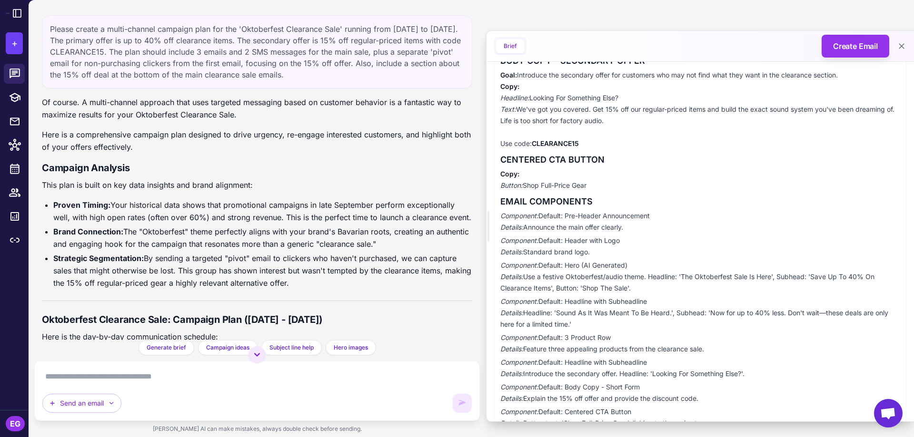
click at [663, 273] on p "Component: Default: Hero (AI Generated) Details: Use a festive Oktoberfest/audi…" at bounding box center [700, 277] width 400 height 34
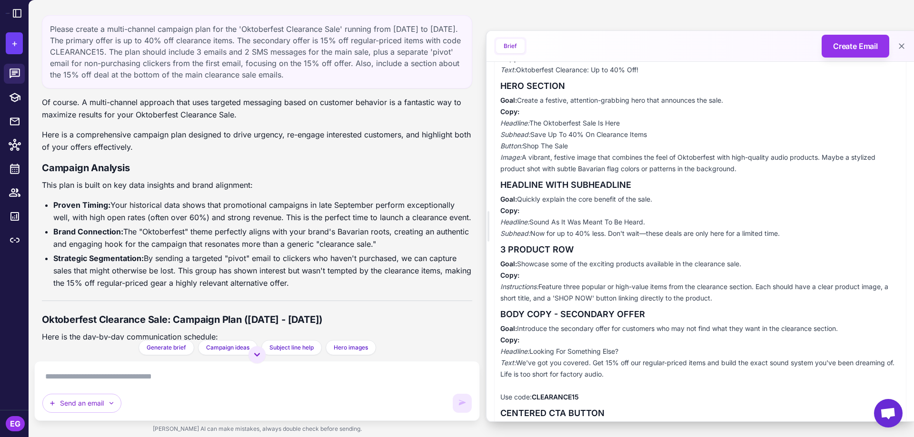
scroll to position [127, 0]
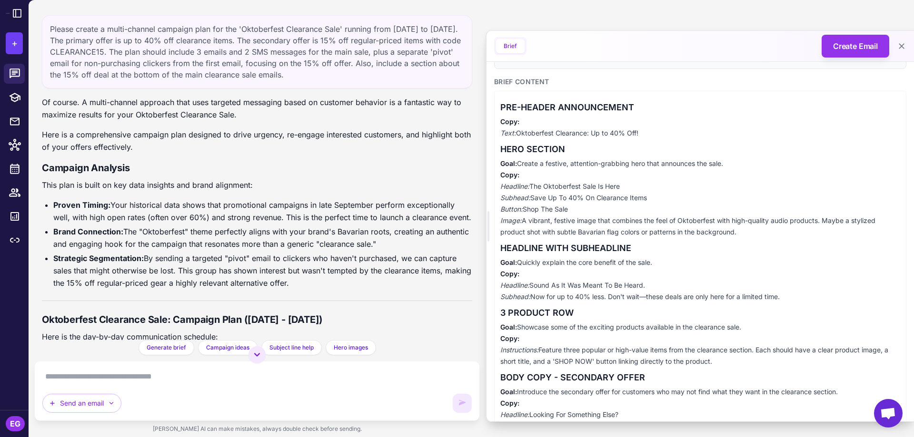
click at [533, 294] on p "Goal: Quickly explain the core benefit of the sale. Copy: Headline: Sound As It…" at bounding box center [700, 280] width 400 height 46
drag, startPoint x: 532, startPoint y: 297, endPoint x: 781, endPoint y: 302, distance: 249.0
click at [781, 302] on p "Goal: Quickly explain the core benefit of the sale. Copy: Headline: Sound As It…" at bounding box center [700, 280] width 400 height 46
click at [786, 300] on p "Goal: Quickly explain the core benefit of the sale. Copy: Headline: Sound As It…" at bounding box center [700, 280] width 400 height 46
drag, startPoint x: 532, startPoint y: 297, endPoint x: 793, endPoint y: 296, distance: 260.4
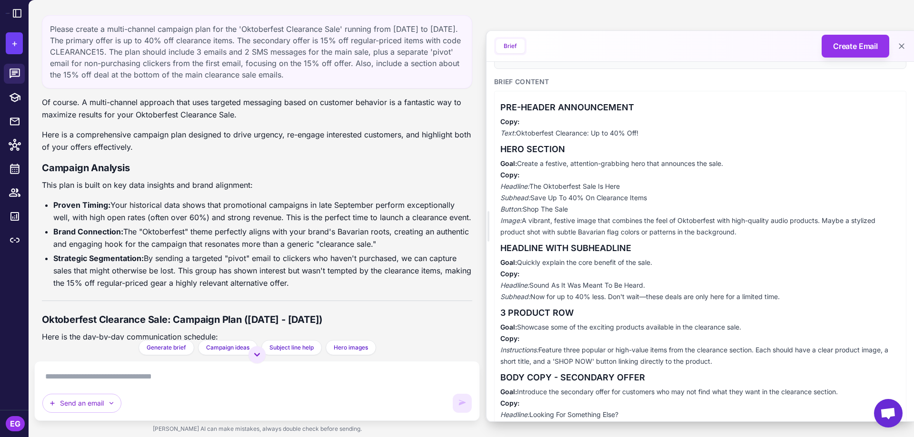
click at [793, 296] on p "Goal: Quickly explain the core benefit of the sale. Copy: Headline: Sound As It…" at bounding box center [700, 280] width 400 height 46
copy p "Now for up to 40% less. Don't wait—these deals are only here for a limited time."
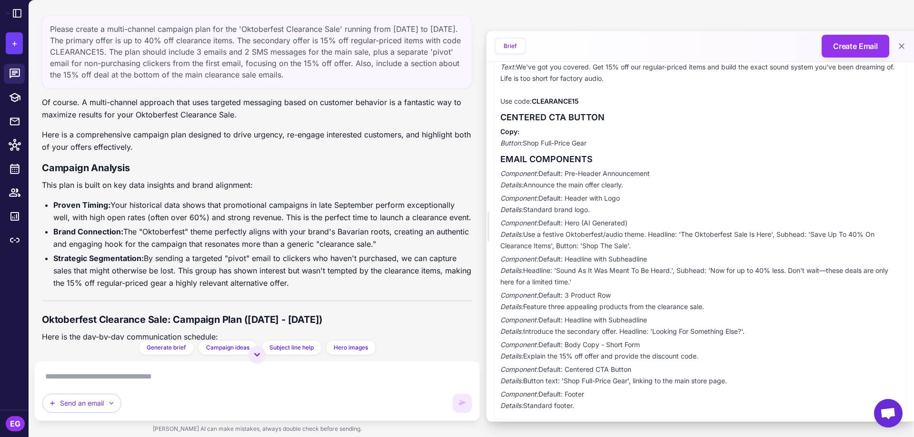
scroll to position [500, 0]
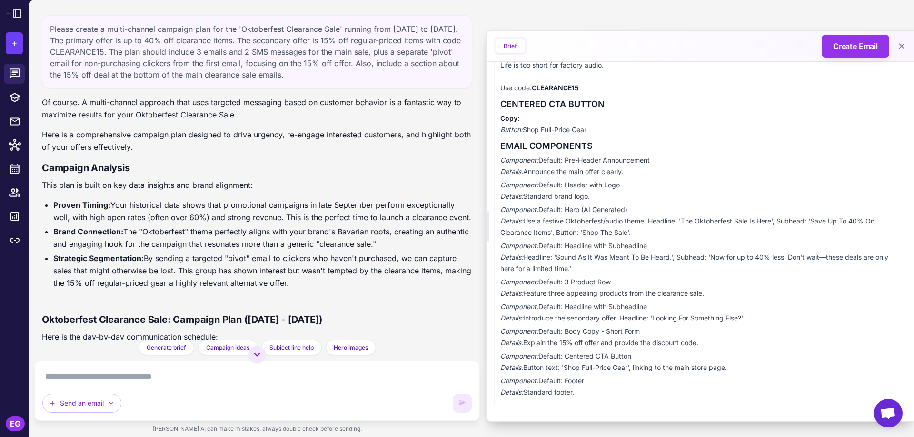
click at [108, 377] on textarea at bounding box center [256, 376] width 429 height 15
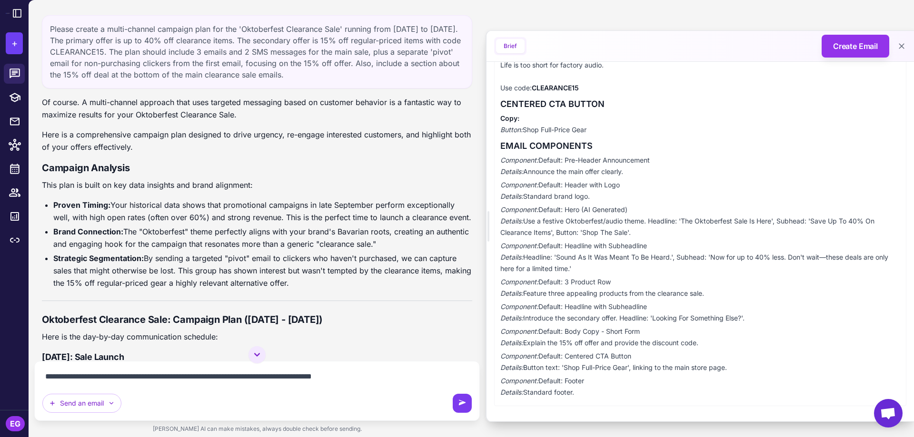
type textarea "**********"
click at [462, 403] on icon at bounding box center [462, 402] width 7 height 5
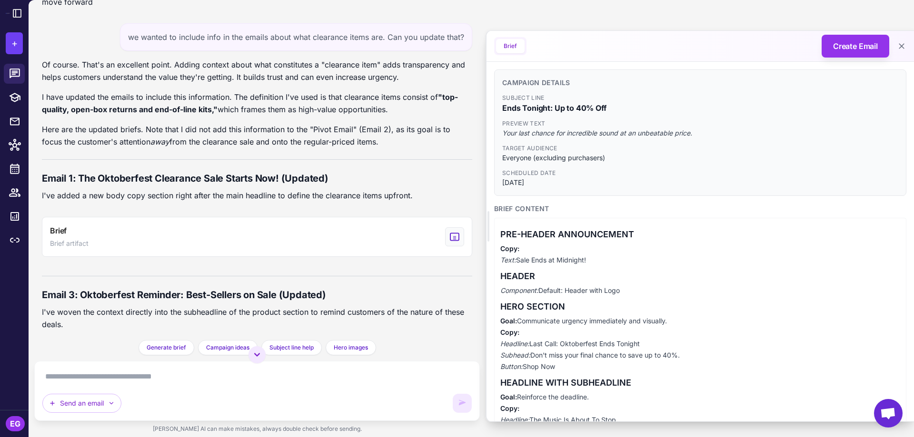
scroll to position [2133, 0]
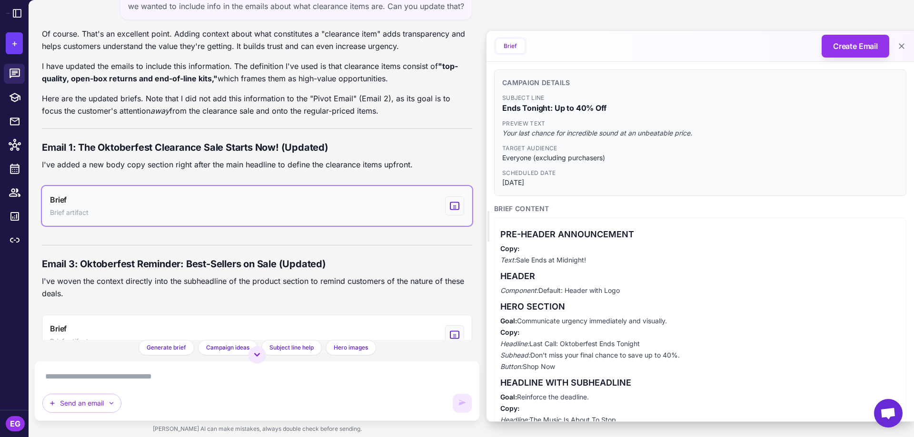
click at [388, 226] on button "Brief Brief artifact" at bounding box center [257, 206] width 430 height 40
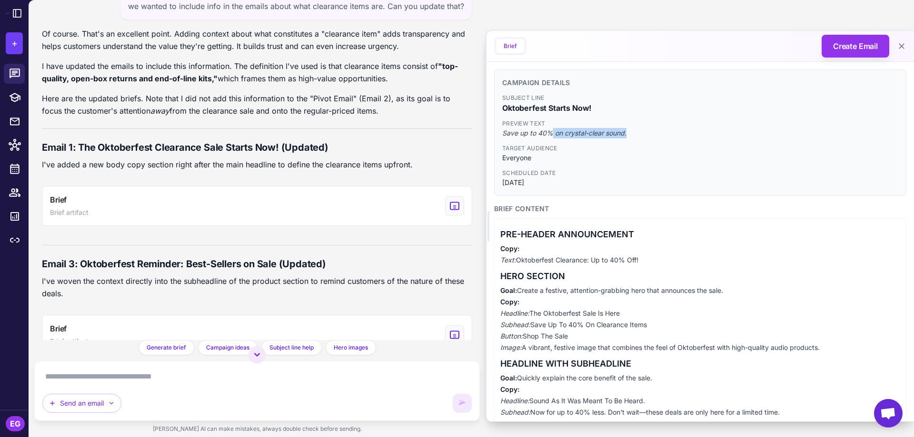
drag, startPoint x: 552, startPoint y: 133, endPoint x: 631, endPoint y: 131, distance: 78.6
click at [631, 131] on span "Save up to 40% on crystal-clear sound." at bounding box center [700, 133] width 396 height 10
copy span "on crystal-clear sound."
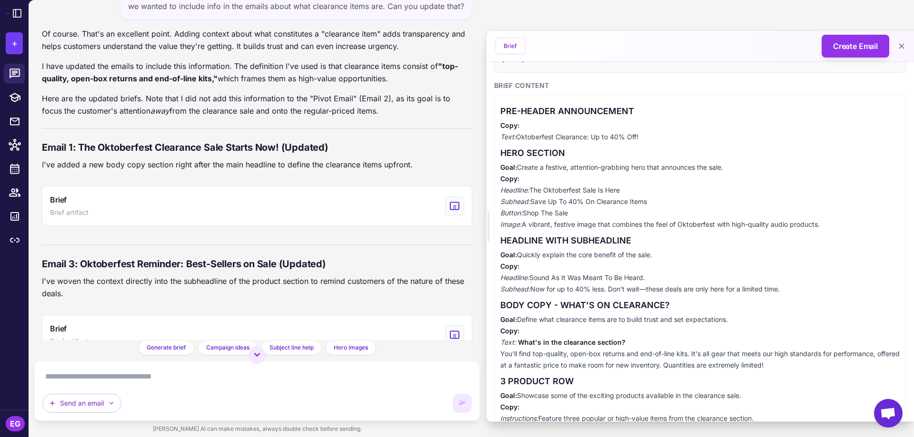
scroll to position [127, 0]
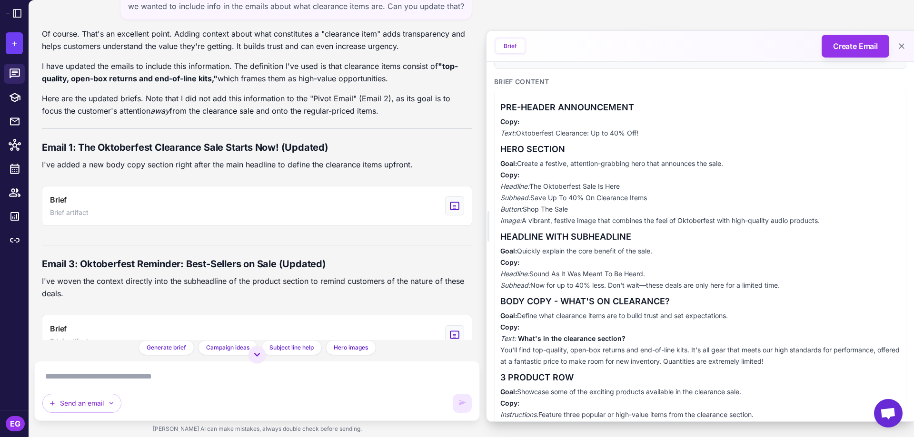
drag, startPoint x: 518, startPoint y: 134, endPoint x: 645, endPoint y: 131, distance: 127.1
click at [645, 131] on p "Copy: Text: Oktoberfest Clearance: Up to 40% Off!" at bounding box center [700, 127] width 400 height 23
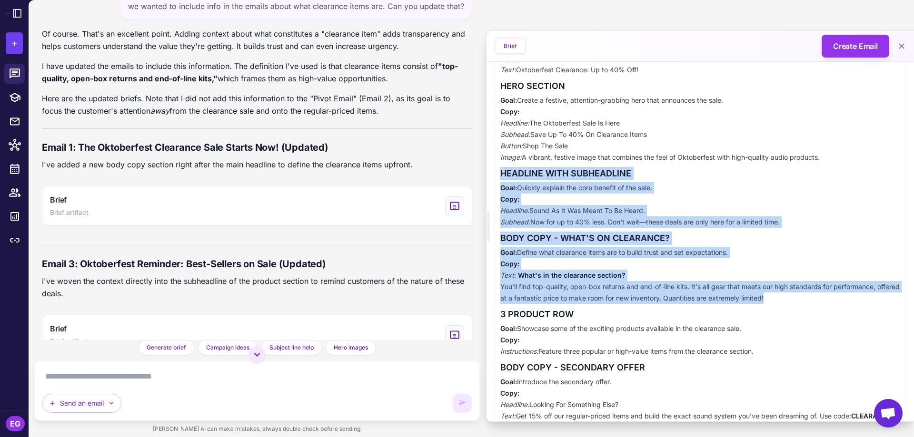
drag, startPoint x: 501, startPoint y: 174, endPoint x: 822, endPoint y: 298, distance: 343.4
click at [822, 298] on div "PRE-HEADER ANNOUNCEMENT Copy: Text: Oktoberfest Clearance: Up to 40% Off! HERO …" at bounding box center [700, 322] width 412 height 589
copy div "HEADLINE WITH SUBHEADLINE Goal: Quickly explain the core benefit of the sale. C…"
click at [604, 235] on h3 "BODY COPY - WHAT'S ON CLEARANCE?" at bounding box center [700, 238] width 400 height 13
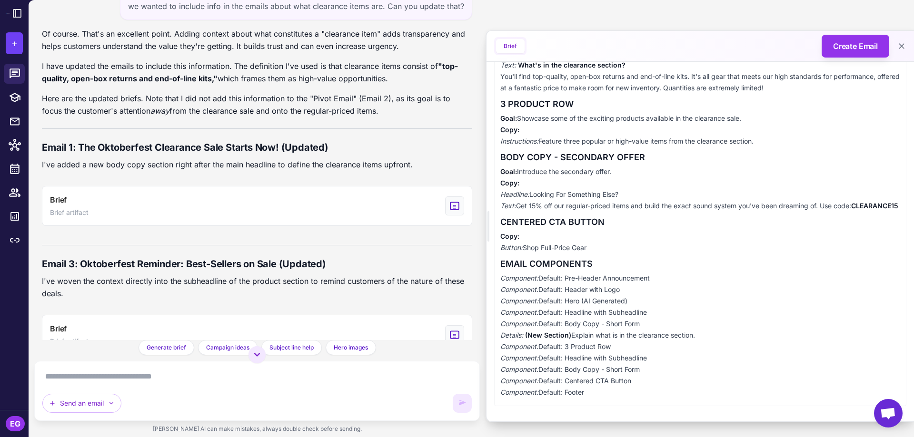
scroll to position [412, 0]
drag, startPoint x: 502, startPoint y: 238, endPoint x: 765, endPoint y: 247, distance: 263.9
click at [765, 247] on div "PRE-HEADER ANNOUNCEMENT Copy: Text: Oktoberfest Clearance: Up to 40% Off! HERO …" at bounding box center [700, 111] width 412 height 589
copy div "HEADLINE WITH SUBHEADLINE Goal: Quickly explain the core benefit of the sale. C…"
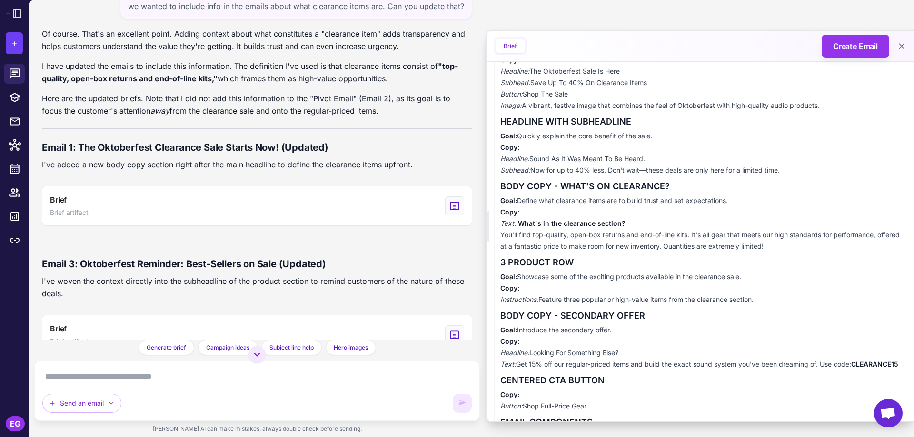
scroll to position [222, 0]
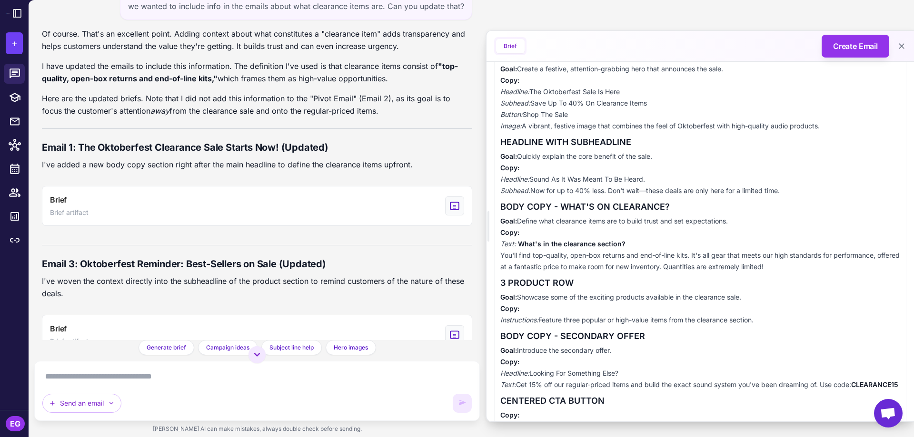
click at [605, 191] on p "Goal: Quickly explain the core benefit of the sale. Copy: Headline: Sound As It…" at bounding box center [700, 174] width 400 height 46
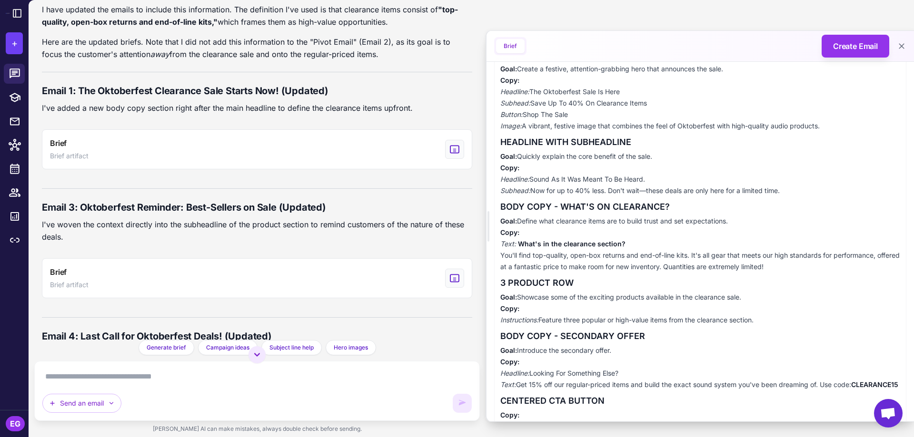
scroll to position [2260, 0]
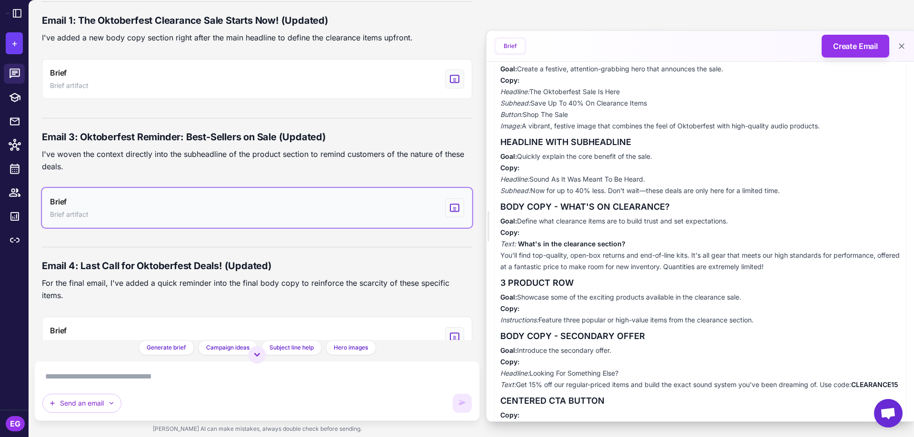
click at [321, 221] on button "Brief Brief artifact" at bounding box center [257, 208] width 430 height 40
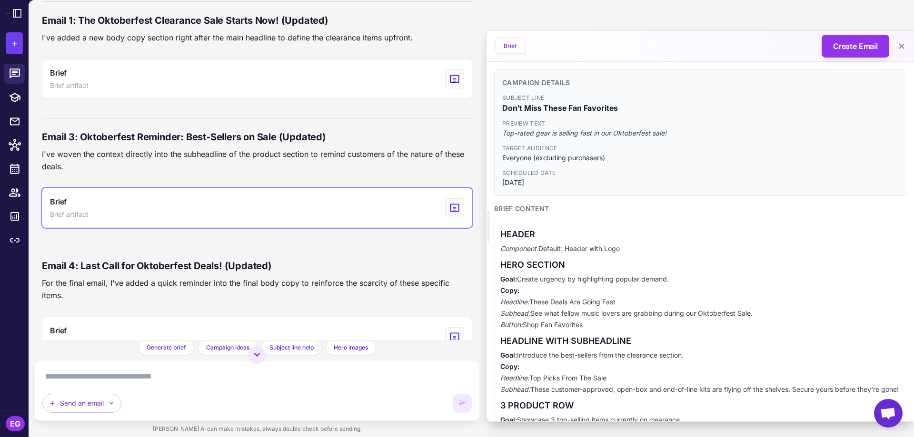
scroll to position [2133, 0]
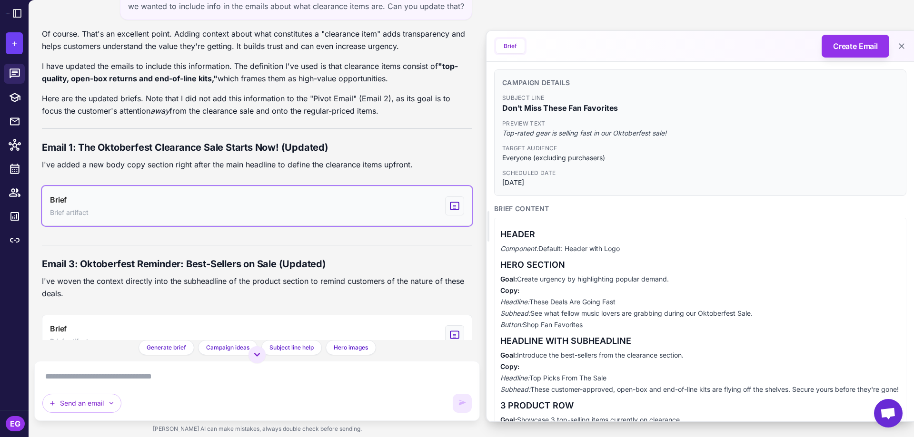
click at [306, 220] on button "Brief Brief artifact" at bounding box center [257, 206] width 430 height 40
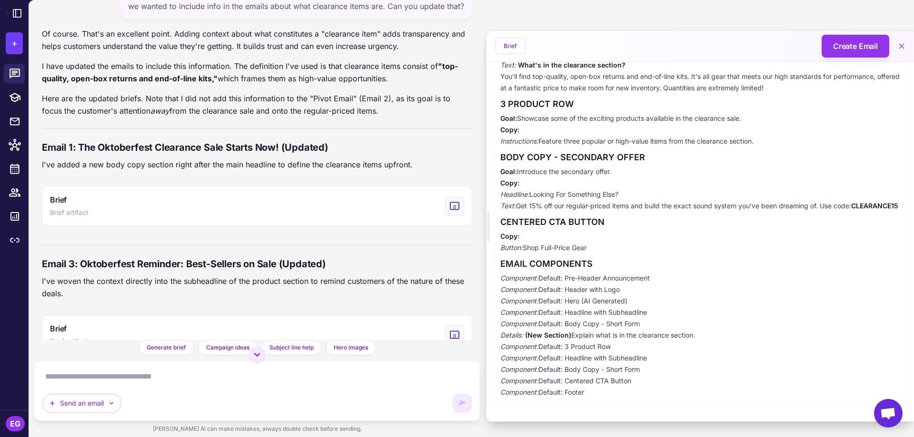
scroll to position [349, 0]
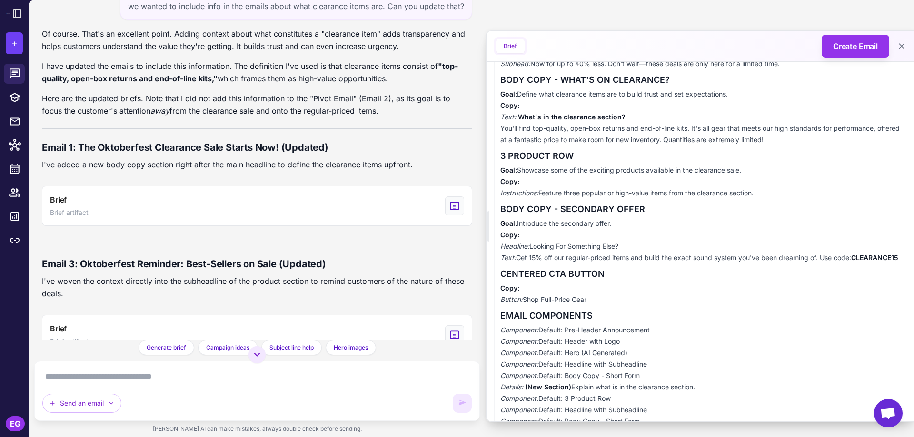
drag, startPoint x: 500, startPoint y: 349, endPoint x: 813, endPoint y: 310, distance: 315.2
click at [813, 310] on div "PRE-HEADER ANNOUNCEMENT Copy: Text: Oktoberfest Clearance: Up to 40% Off! HERO …" at bounding box center [700, 163] width 412 height 589
copy div "Image: A vibrant, festive image that combines the feel of Oktoberfest with high…"
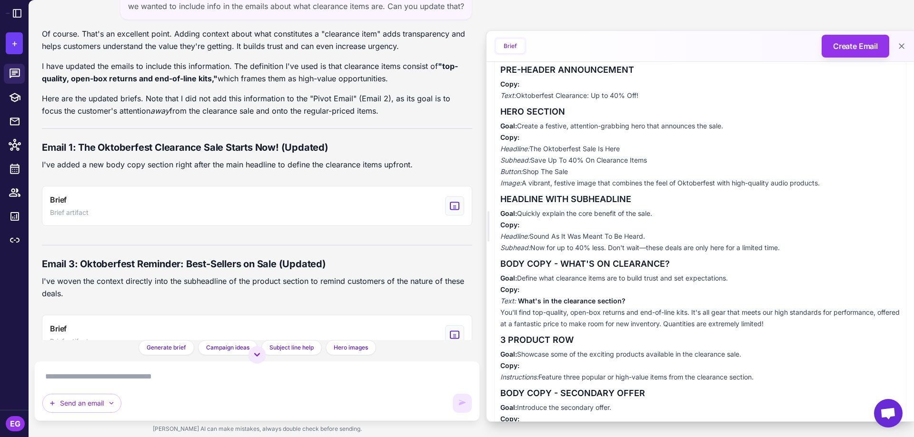
scroll to position [159, 0]
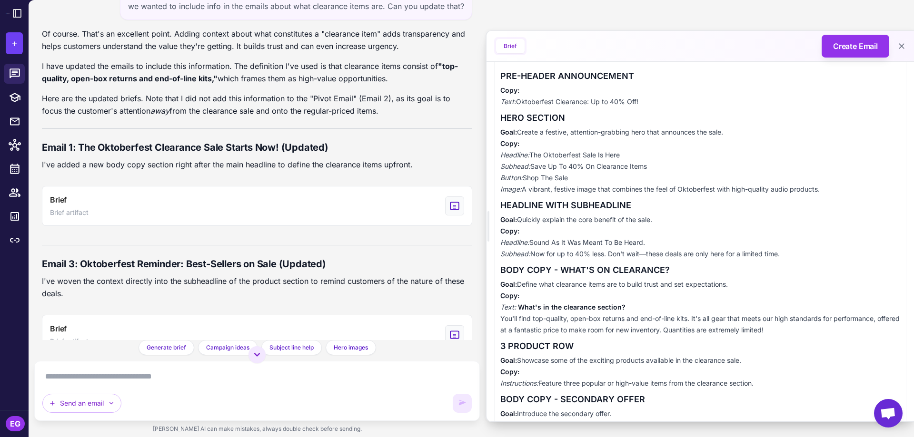
click at [589, 195] on div "PRE-HEADER ANNOUNCEMENT Copy: Text: Oktoberfest Clearance: Up to 40% Off! HERO …" at bounding box center [700, 354] width 412 height 589
click at [545, 187] on p "Goal: Create a festive, attention-grabbing hero that announces the sale. Copy: …" at bounding box center [700, 161] width 400 height 69
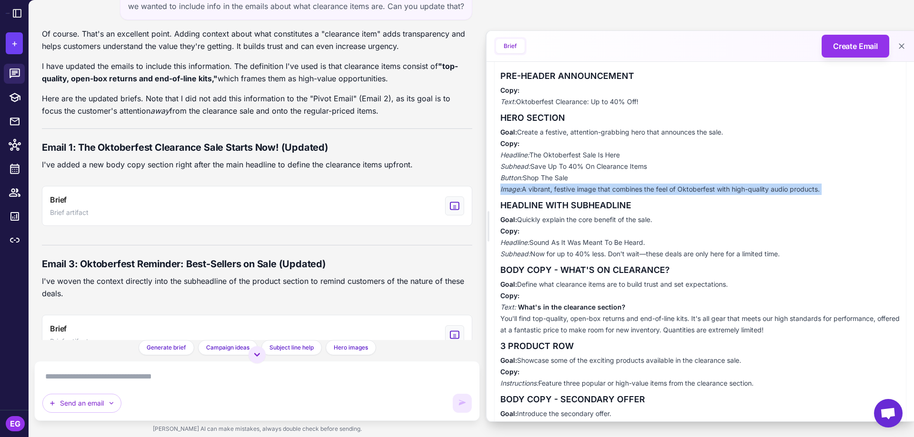
click at [545, 187] on p "Goal: Create a festive, attention-grabbing hero that announces the sale. Copy: …" at bounding box center [700, 161] width 400 height 69
copy div "Image: A vibrant, festive image that combines the feel of Oktoberfest with high…"
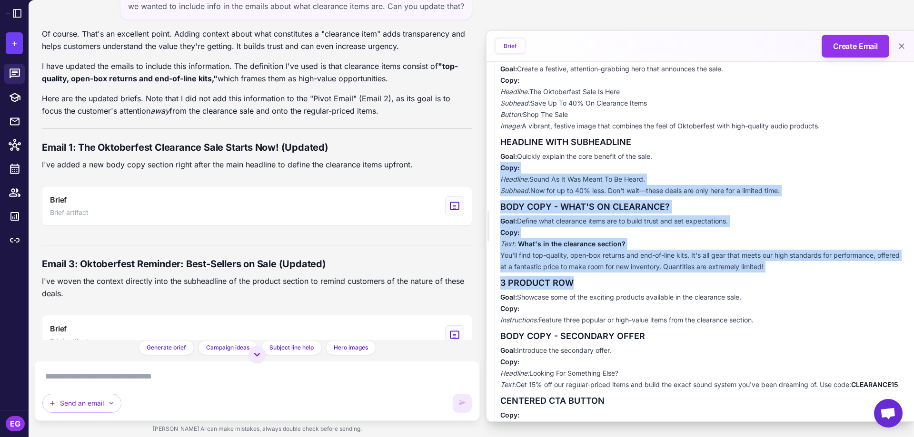
scroll to position [285, 0]
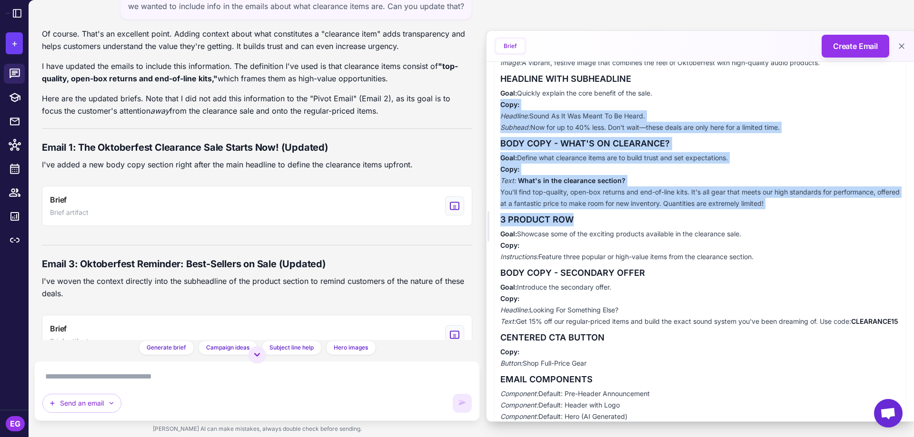
drag, startPoint x: 502, startPoint y: 233, endPoint x: 837, endPoint y: 370, distance: 361.8
click at [837, 370] on div "PRE-HEADER ANNOUNCEMENT Copy: Text: Oktoberfest Clearance: Up to 40% Off! HERO …" at bounding box center [700, 227] width 412 height 589
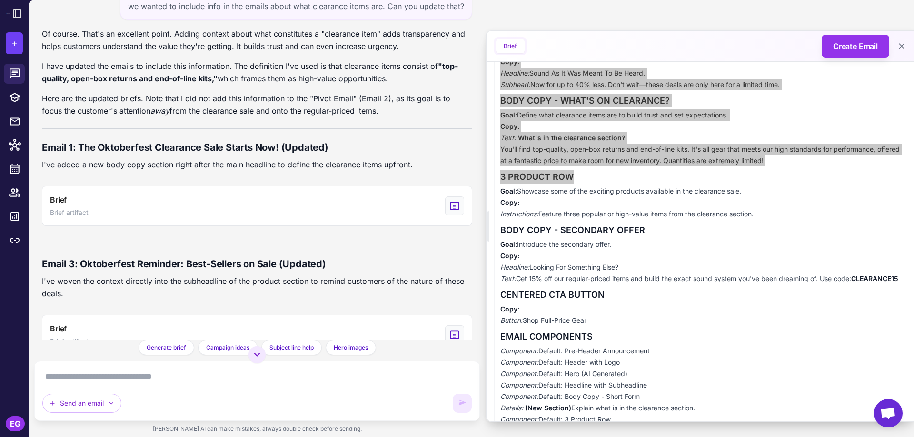
scroll to position [349, 0]
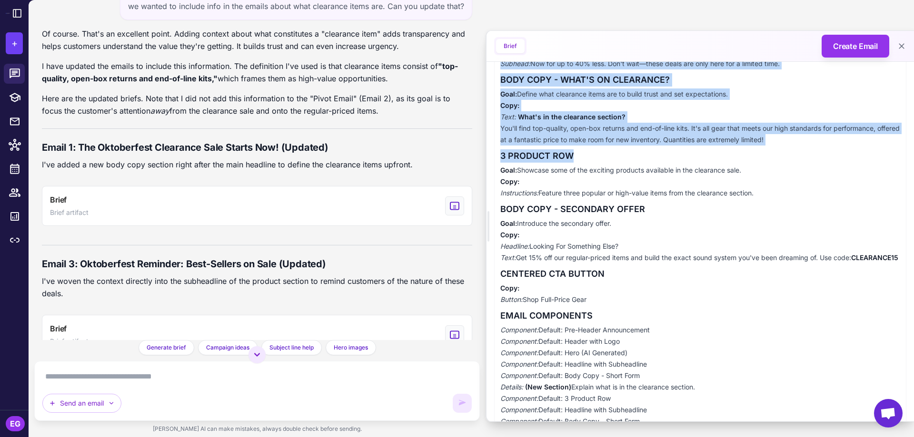
click at [674, 255] on p "Goal: Introduce the secondary offer. Copy: Headline: Looking For Something Else…" at bounding box center [700, 241] width 400 height 46
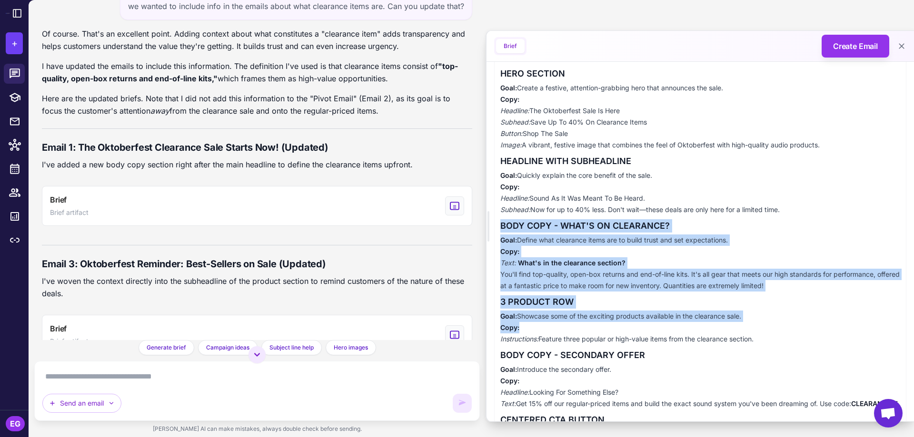
scroll to position [222, 0]
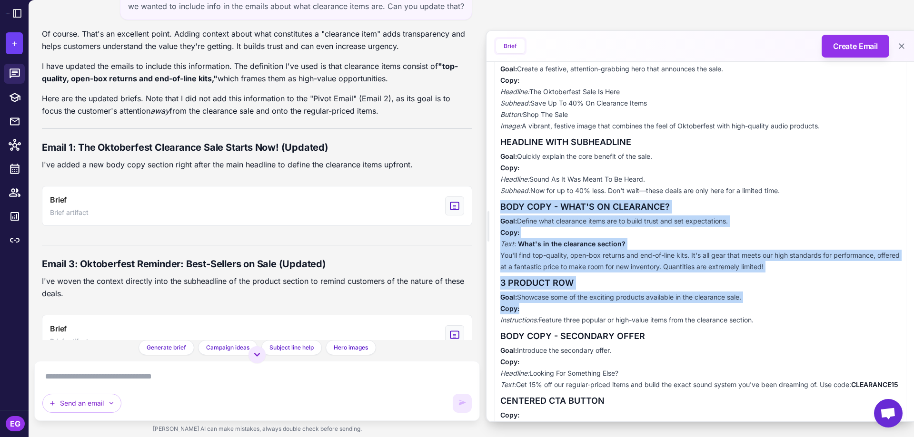
drag, startPoint x: 503, startPoint y: 272, endPoint x: 829, endPoint y: 317, distance: 329.7
click at [829, 317] on div "PRE-HEADER ANNOUNCEMENT Copy: Text: Oktoberfest Clearance: Up to 40% Off! HERO …" at bounding box center [700, 290] width 412 height 589
click at [618, 220] on p "Goal: Define what clearance items are to build trust and set expectations. Copy…" at bounding box center [700, 244] width 400 height 57
drag, startPoint x: 502, startPoint y: 208, endPoint x: 813, endPoint y: 267, distance: 316.8
click at [813, 267] on div "PRE-HEADER ANNOUNCEMENT Copy: Text: Oktoberfest Clearance: Up to 40% Off! HERO …" at bounding box center [700, 290] width 412 height 589
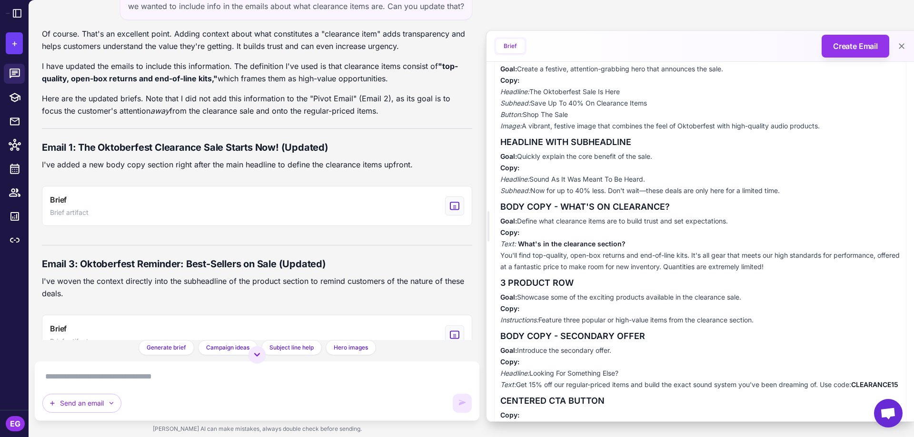
click at [519, 281] on h3 "3 PRODUCT ROW" at bounding box center [700, 283] width 400 height 13
drag, startPoint x: 502, startPoint y: 284, endPoint x: 807, endPoint y: 318, distance: 306.6
click at [807, 318] on div "PRE-HEADER ANNOUNCEMENT Copy: Text: Oktoberfest Clearance: Up to 40% Off! HERO …" at bounding box center [700, 290] width 412 height 589
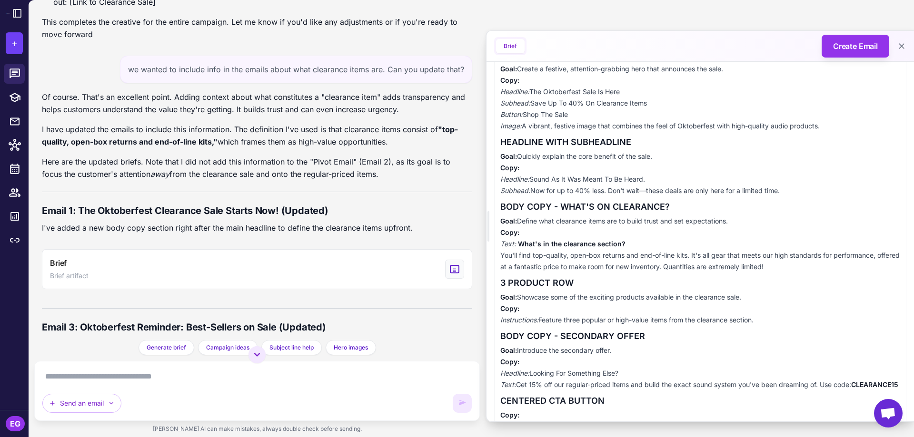
scroll to position [2260, 0]
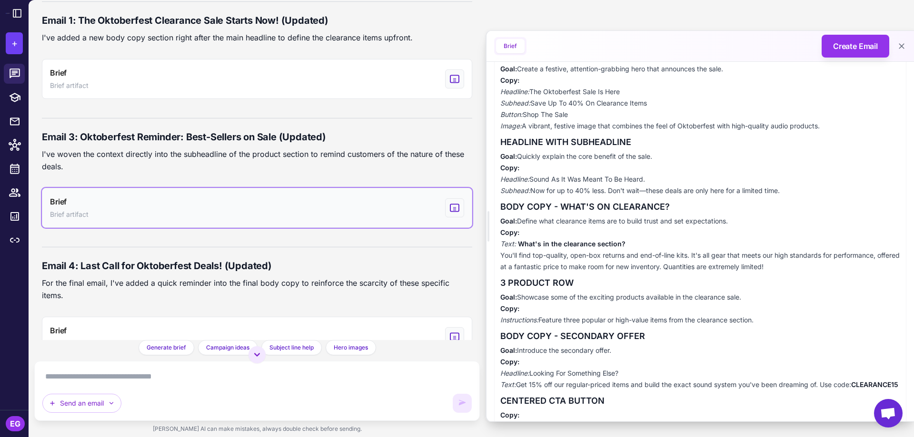
click at [240, 220] on button "Brief Brief artifact" at bounding box center [257, 208] width 430 height 40
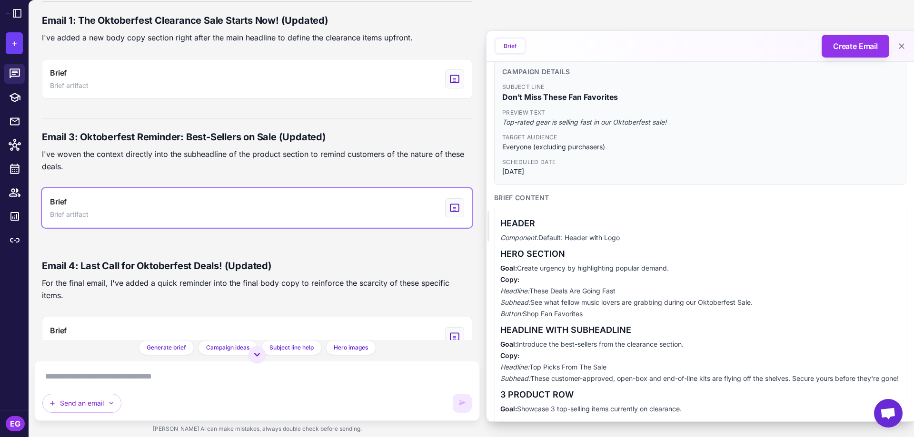
scroll to position [0, 0]
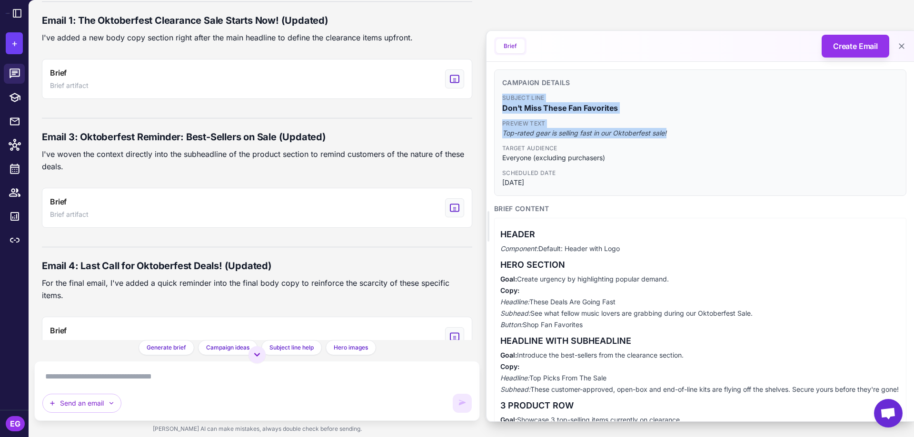
drag, startPoint x: 503, startPoint y: 98, endPoint x: 698, endPoint y: 135, distance: 198.6
click at [698, 135] on div "Subject Line Don't Miss These Fan Favorites Preview Text Top-rated gear is sell…" at bounding box center [700, 141] width 396 height 94
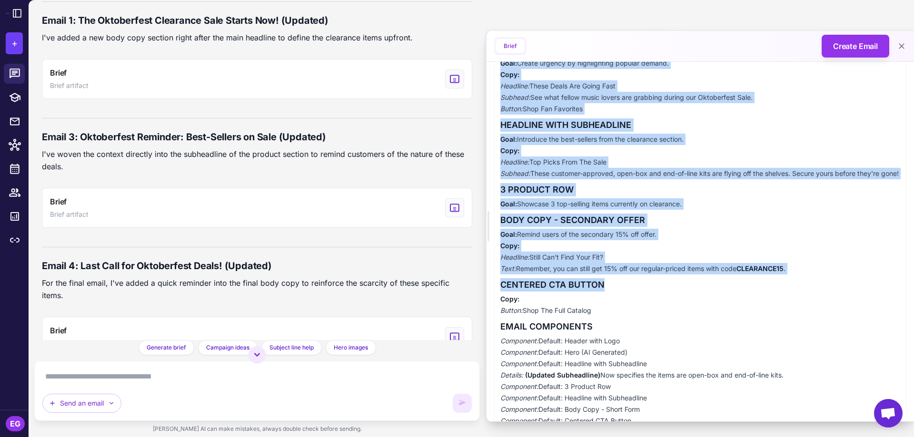
scroll to position [254, 0]
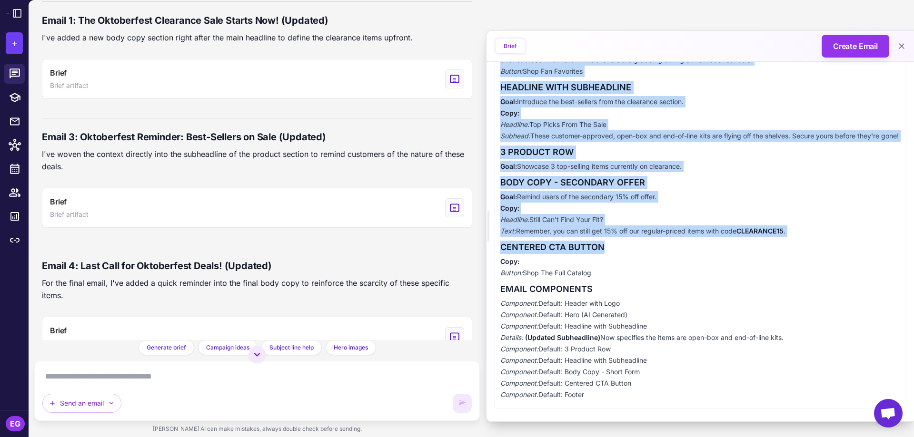
drag, startPoint x: 503, startPoint y: 201, endPoint x: 677, endPoint y: 284, distance: 193.1
click at [677, 284] on div "HEADER Component: Default: Header with Logo HERO SECTION Goal: Create urgency b…" at bounding box center [700, 186] width 412 height 445
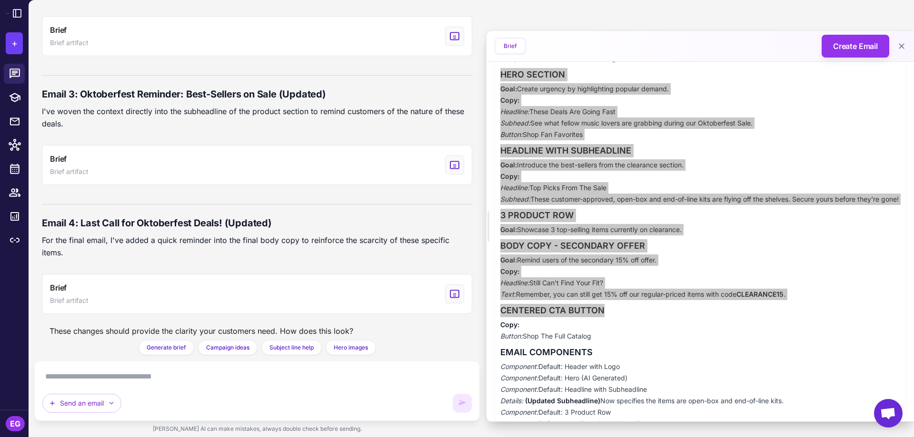
scroll to position [2323, 0]
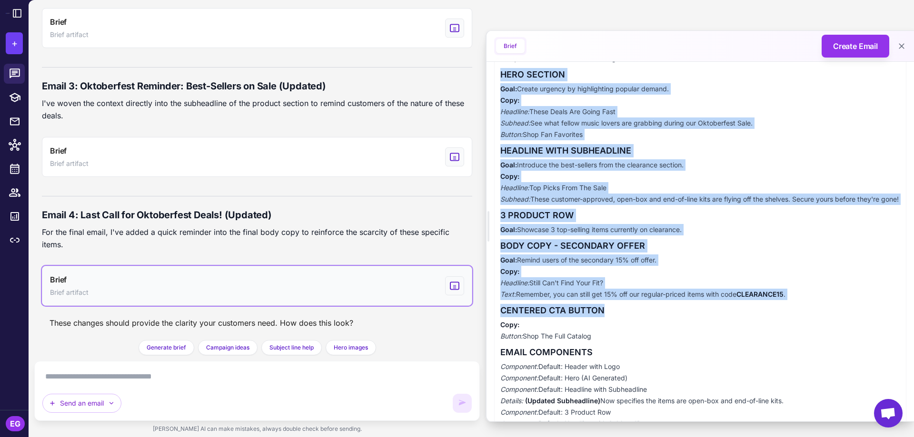
click at [282, 287] on button "Brief Brief artifact" at bounding box center [257, 286] width 430 height 40
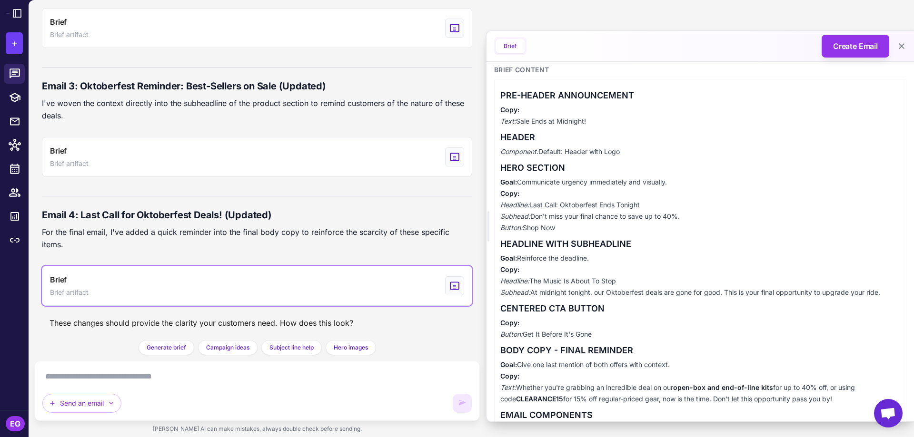
scroll to position [0, 0]
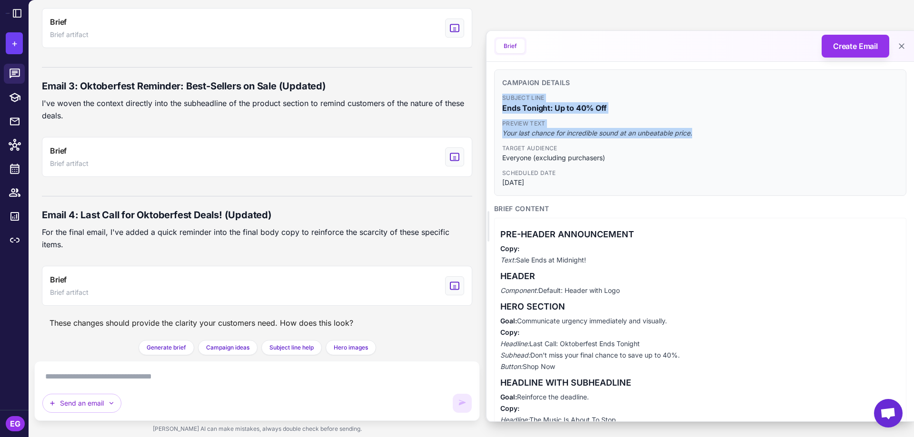
drag, startPoint x: 503, startPoint y: 99, endPoint x: 701, endPoint y: 132, distance: 200.6
click at [701, 132] on div "Subject Line Ends Tonight: Up to 40% Off Preview Text Your last chance for incr…" at bounding box center [700, 141] width 396 height 94
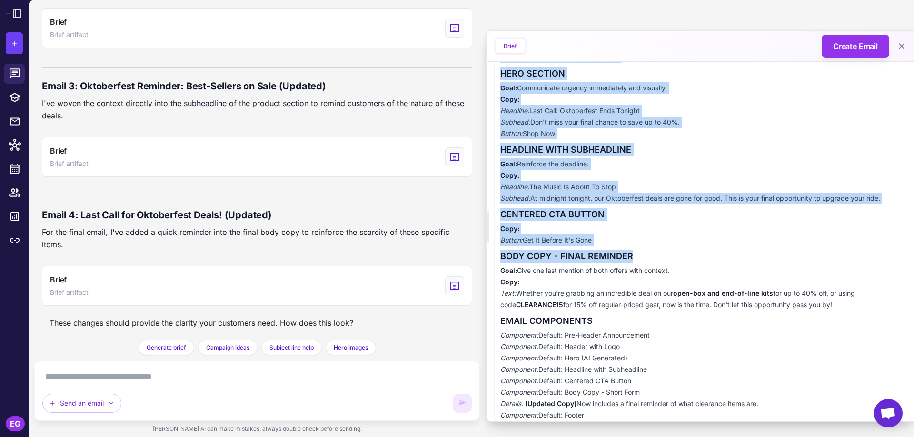
scroll to position [254, 0]
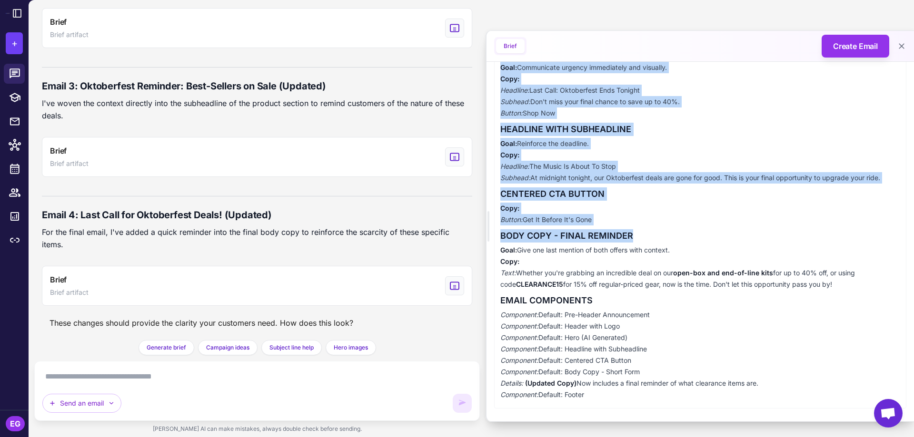
drag, startPoint x: 502, startPoint y: 171, endPoint x: 863, endPoint y: 284, distance: 377.6
click at [863, 284] on div "PRE-HEADER ANNOUNCEMENT Copy: Text: Sale Ends at Midnight! HEADER Component: De…" at bounding box center [700, 186] width 412 height 445
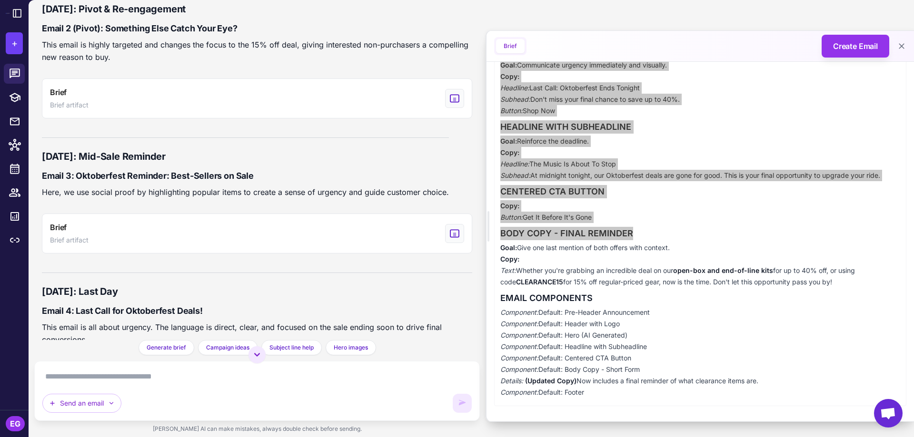
scroll to position [1562, 0]
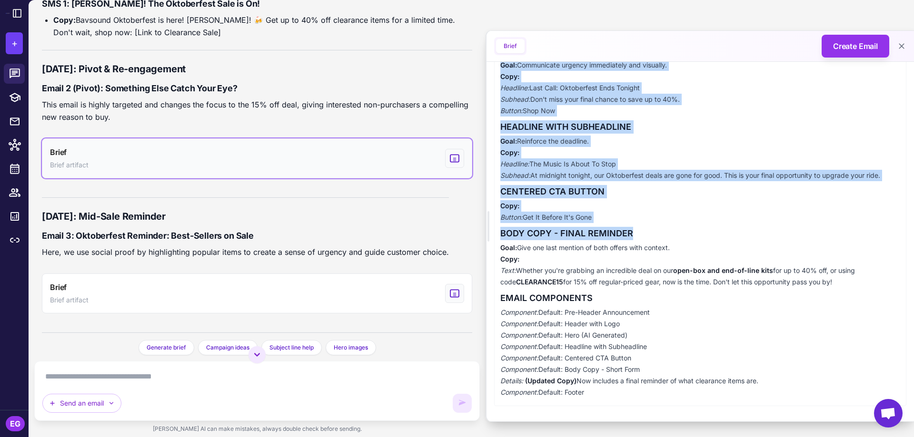
click at [295, 176] on button "Brief Brief artifact" at bounding box center [257, 159] width 430 height 40
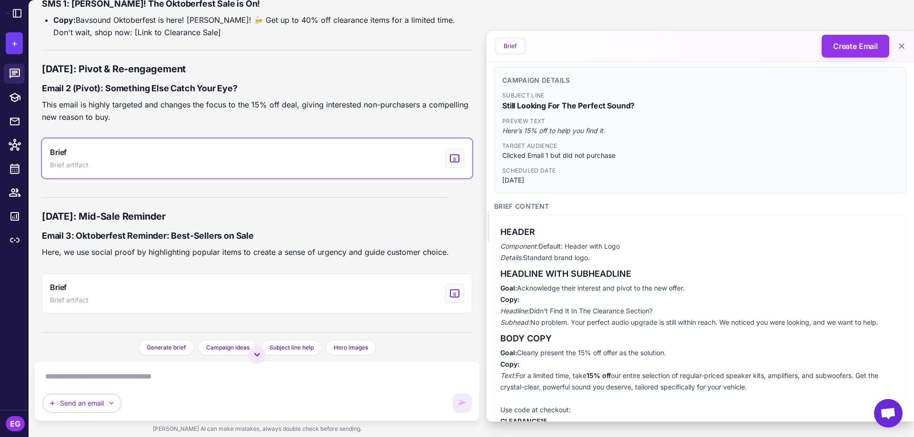
scroll to position [0, 0]
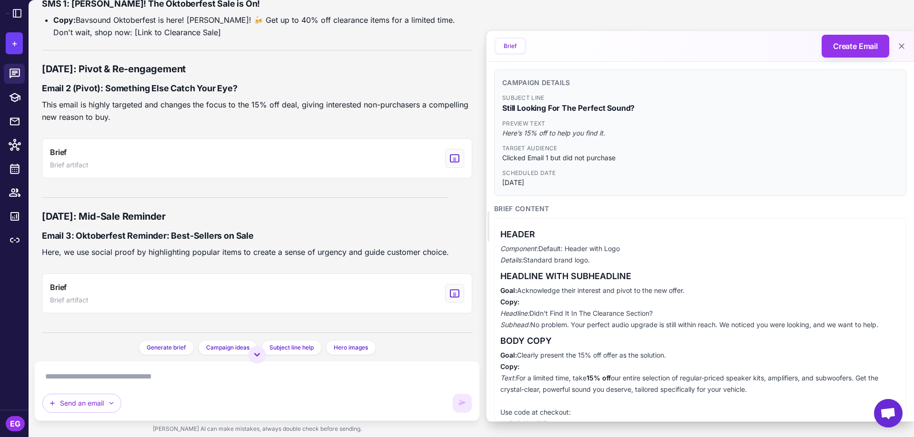
drag, startPoint x: 167, startPoint y: 83, endPoint x: 278, endPoint y: 75, distance: 110.7
click at [278, 75] on h3 "Thursday, September 26th: Pivot & Re-engagement" at bounding box center [257, 69] width 430 height 14
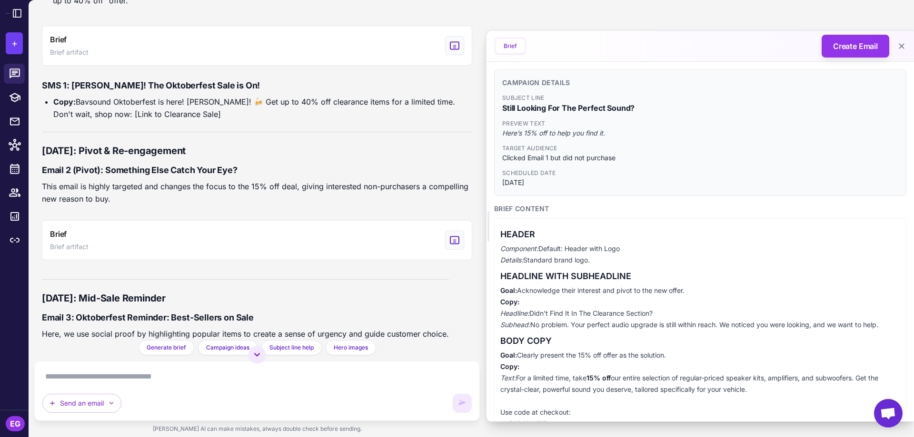
scroll to position [1498, 0]
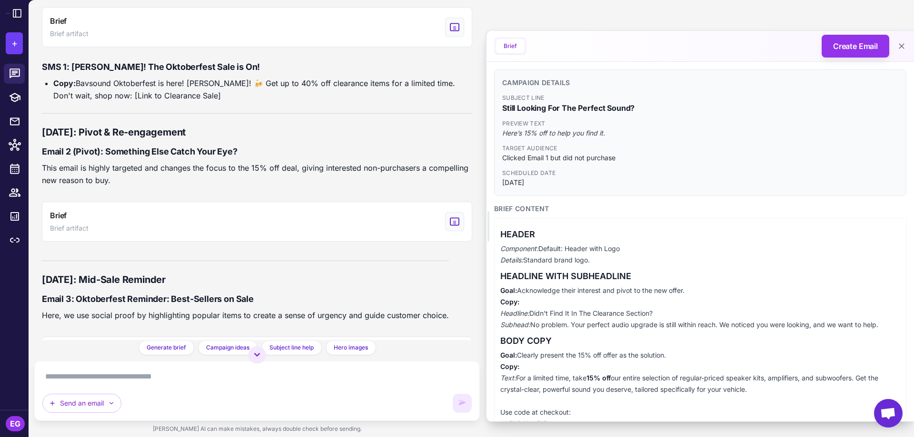
click at [169, 187] on p "This email is highly targeted and changes the focus to the 15% off deal, giving…" at bounding box center [257, 174] width 430 height 25
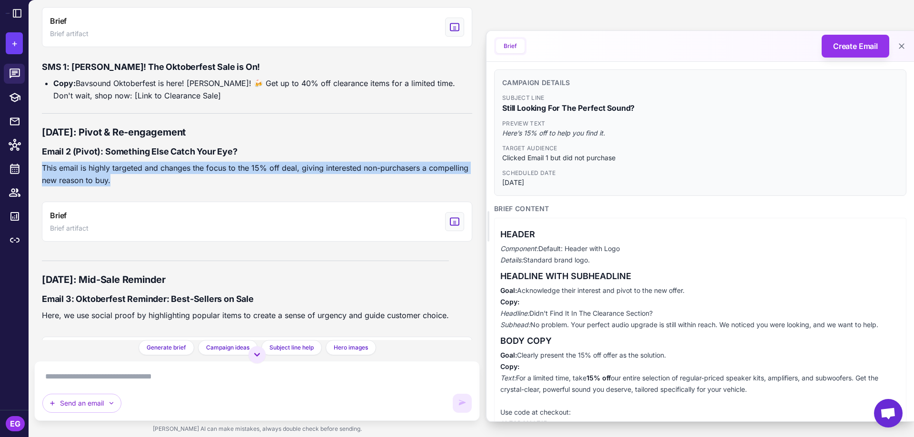
drag, startPoint x: 41, startPoint y: 180, endPoint x: 177, endPoint y: 197, distance: 136.7
click at [177, 197] on div "Please create a multi-channel campaign plan for the 'Oktoberfest Clearance Sale…" at bounding box center [257, 170] width 446 height 340
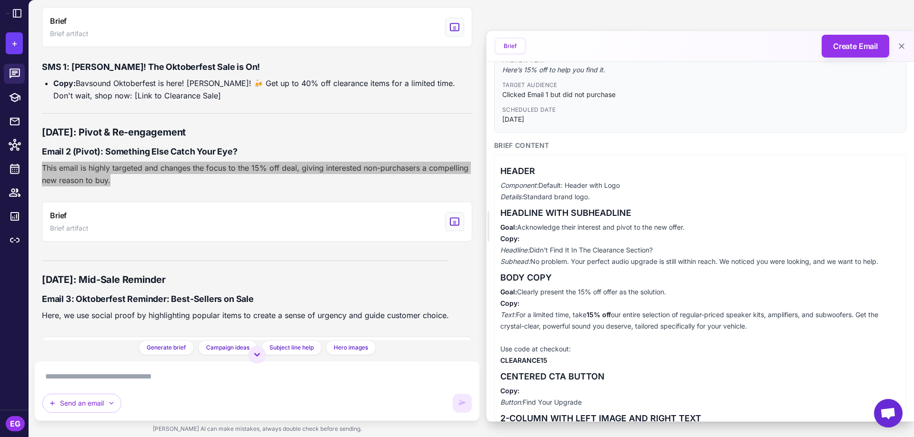
scroll to position [0, 0]
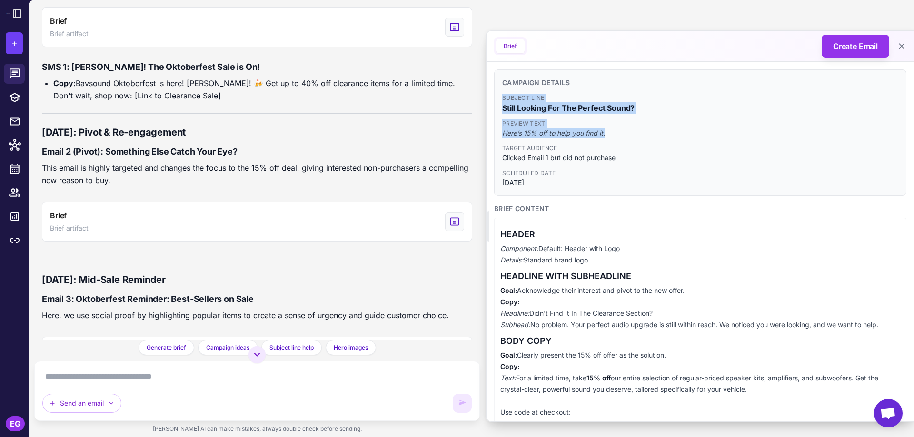
drag, startPoint x: 503, startPoint y: 99, endPoint x: 639, endPoint y: 133, distance: 140.3
click at [639, 133] on div "Subject Line Still Looking For The Perfect Sound? Preview Text Here’s 15% off t…" at bounding box center [700, 141] width 396 height 94
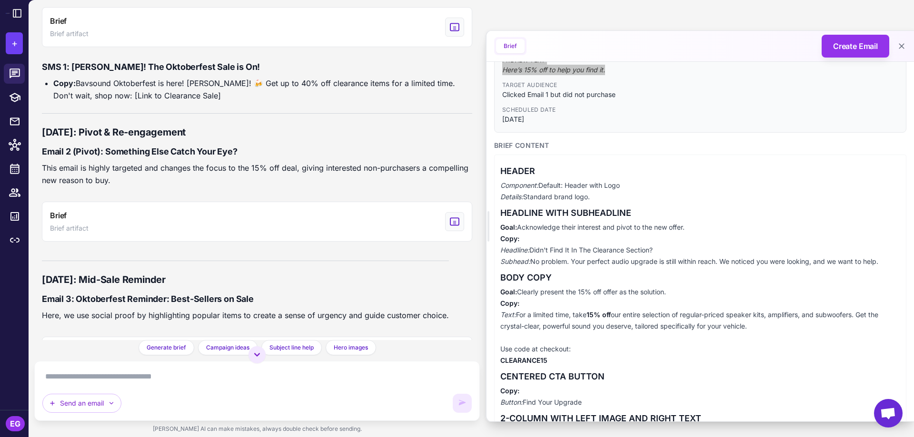
scroll to position [127, 0]
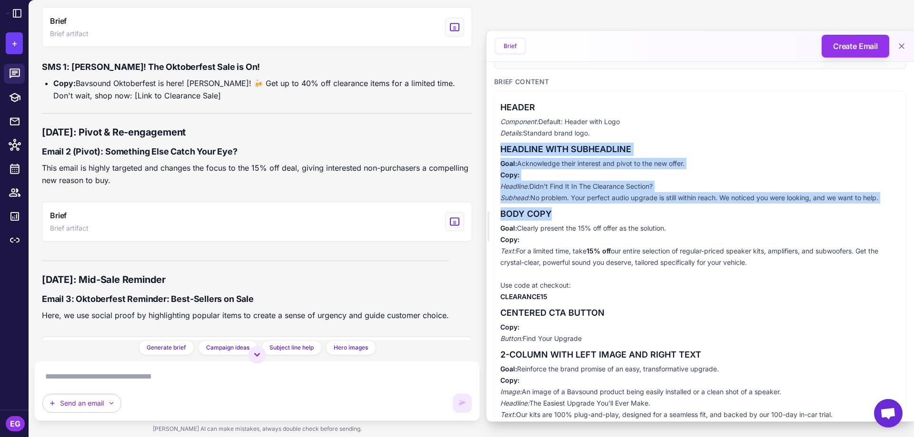
drag, startPoint x: 501, startPoint y: 151, endPoint x: 660, endPoint y: 308, distance: 223.8
click at [634, 262] on div "HEADER Component: Default: Header with Logo Details: Standard brand logo. HEADL…" at bounding box center [700, 348] width 412 height 515
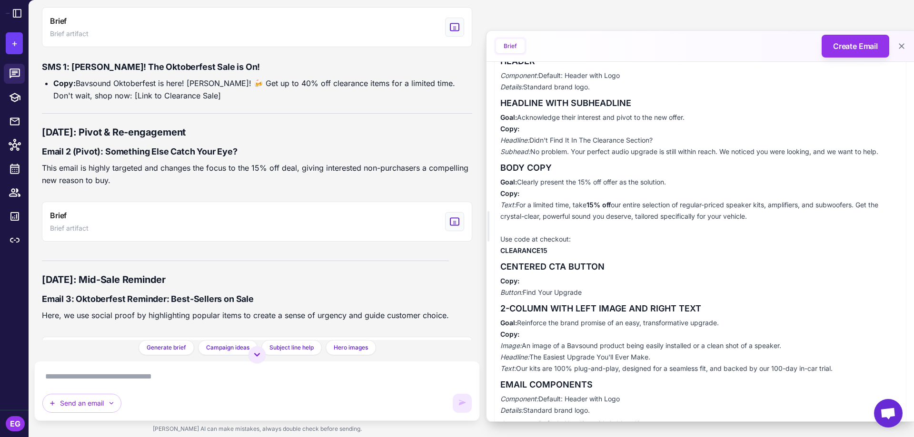
scroll to position [190, 0]
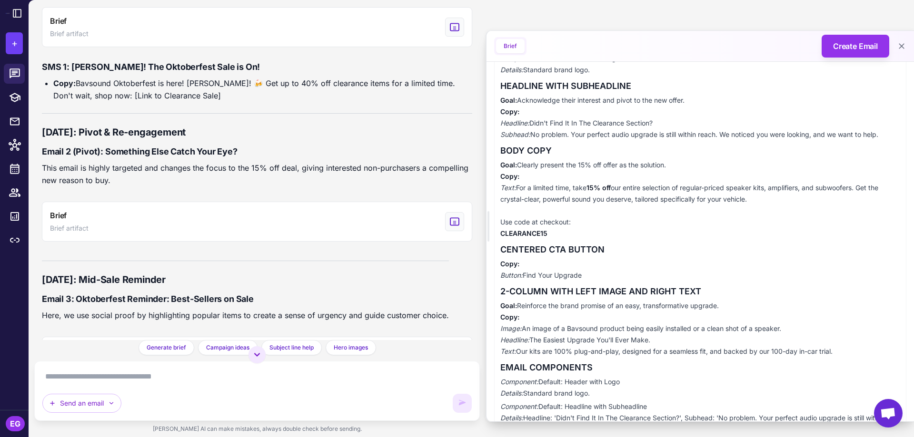
click at [664, 315] on div "HEADER Component: Default: Header with Logo Details: Standard brand logo. HEADL…" at bounding box center [700, 285] width 412 height 515
click at [664, 315] on p "Goal: Reinforce the brand promise of an easy, transformative upgrade. Copy: Ima…" at bounding box center [700, 328] width 400 height 57
click at [565, 275] on p "Copy: Button: Find Your Upgrade" at bounding box center [700, 269] width 400 height 23
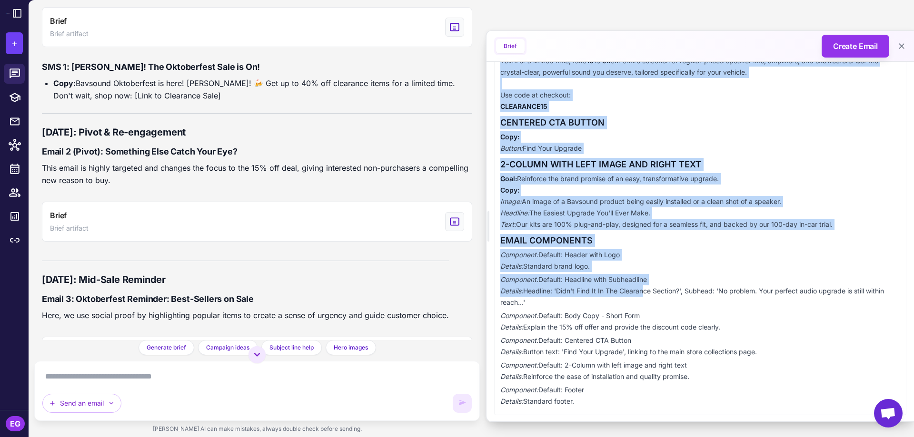
scroll to position [327, 0]
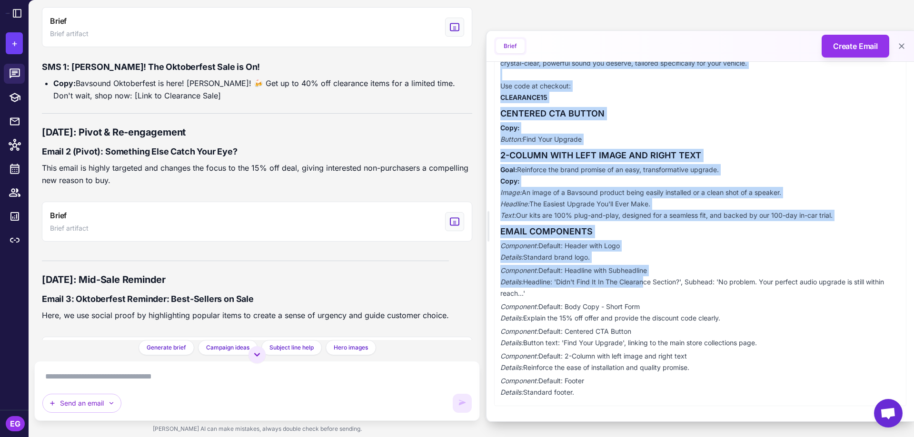
drag, startPoint x: 503, startPoint y: 216, endPoint x: 867, endPoint y: 213, distance: 364.6
click at [867, 213] on div "HEADER Component: Default: Header with Logo Details: Standard brand logo. HEADL…" at bounding box center [700, 148] width 412 height 515
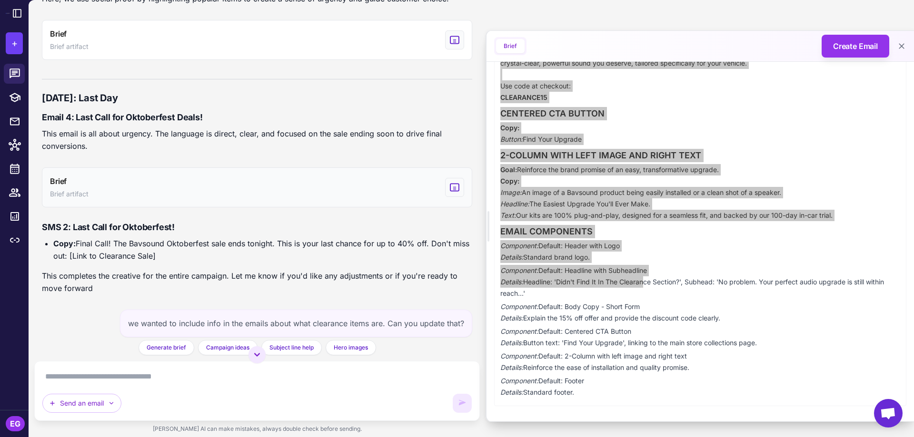
scroll to position [1879, 0]
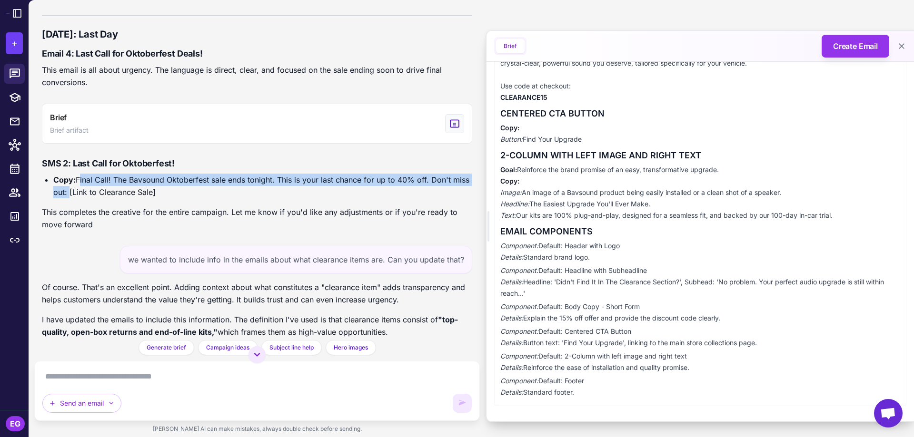
drag, startPoint x: 77, startPoint y: 193, endPoint x: 85, endPoint y: 208, distance: 16.4
click at [85, 198] on li "Copy: Final Call! The Bavsound Oktoberfest sale ends tonight. This is your last…" at bounding box center [262, 186] width 419 height 25
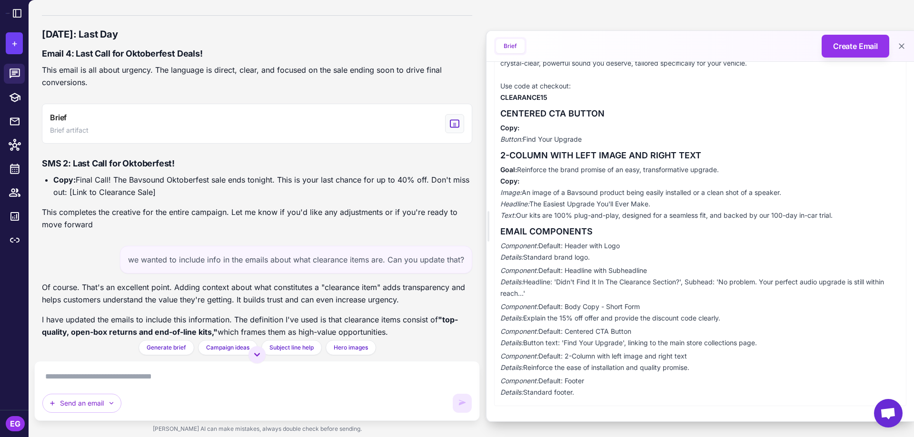
click at [333, 215] on div "SMS 2: Last Call for Oktoberfest! Copy: Final Call! The Bavsound Oktoberfest sa…" at bounding box center [257, 194] width 430 height 87
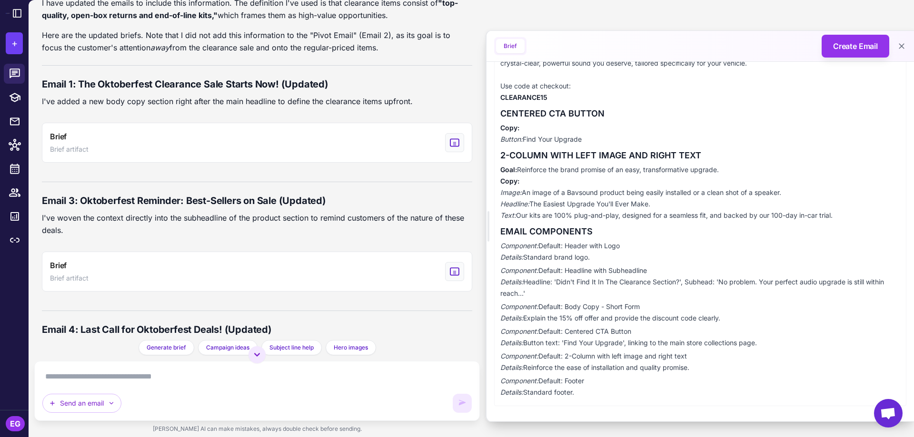
scroll to position [2323, 0]
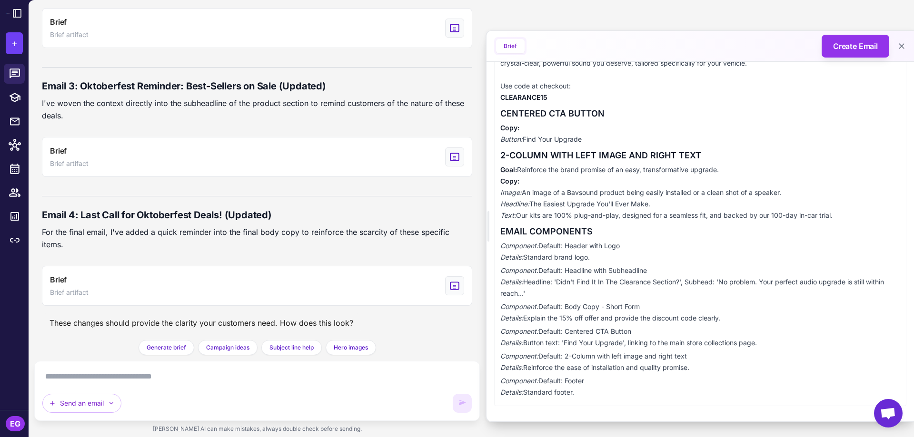
click at [265, 381] on textarea at bounding box center [256, 376] width 429 height 15
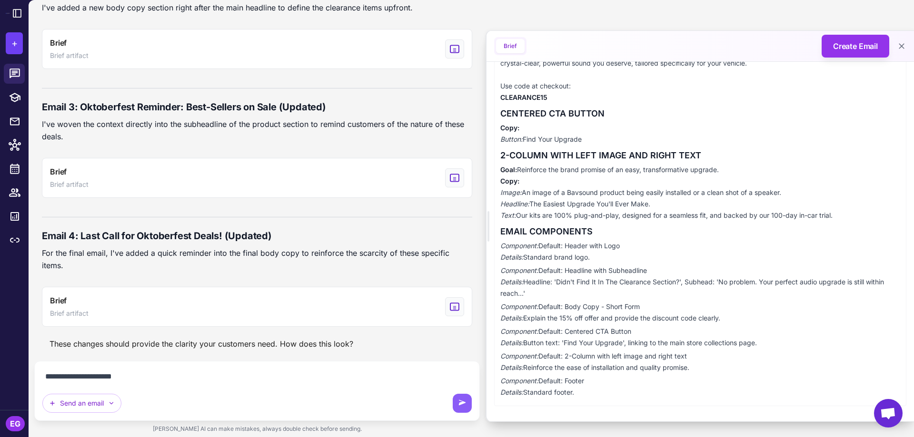
drag, startPoint x: 129, startPoint y: 381, endPoint x: 148, endPoint y: 384, distance: 18.9
click at [129, 381] on textarea "**********" at bounding box center [256, 376] width 429 height 15
paste textarea "**********"
click at [127, 379] on textarea "**********" at bounding box center [256, 376] width 429 height 15
type textarea "**********"
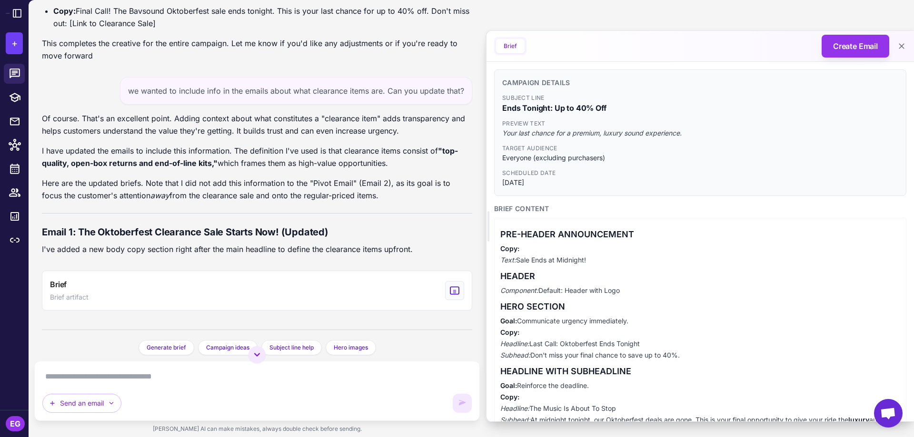
scroll to position [2112, 0]
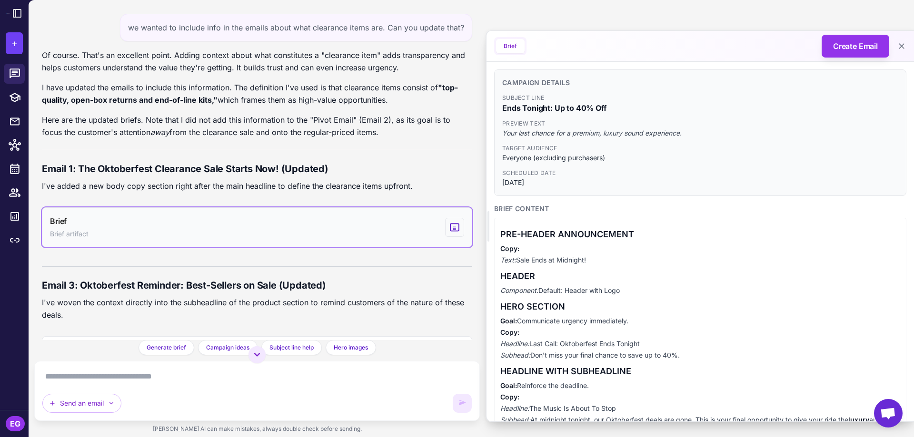
click at [304, 240] on button "Brief Brief artifact" at bounding box center [257, 228] width 430 height 40
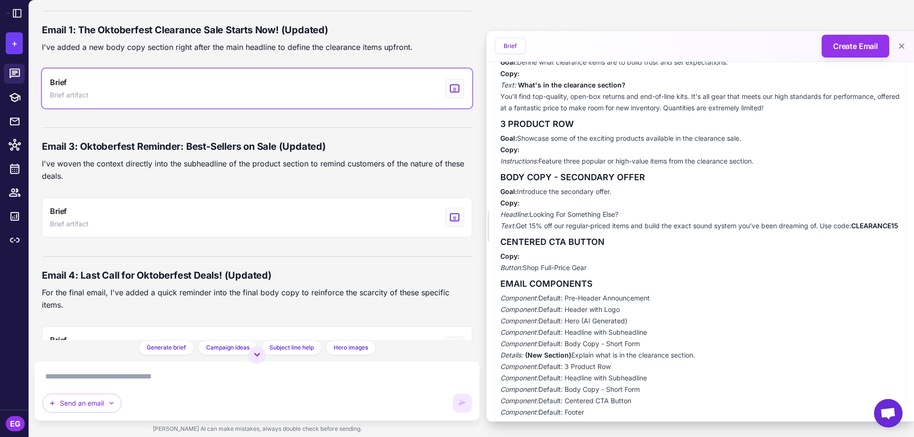
scroll to position [412, 0]
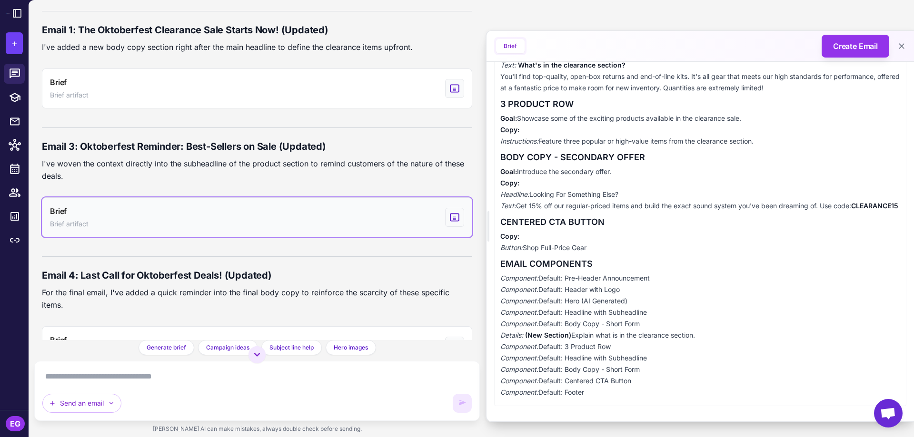
click at [257, 223] on button "Brief Brief artifact" at bounding box center [257, 218] width 430 height 40
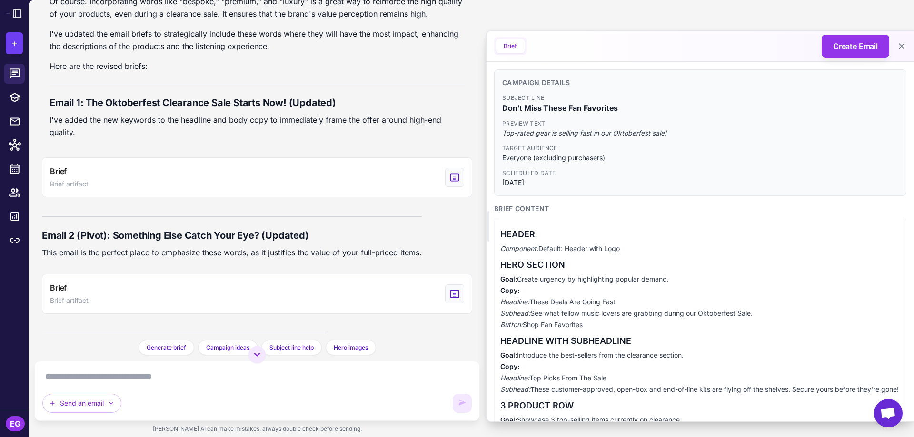
scroll to position [2631, 0]
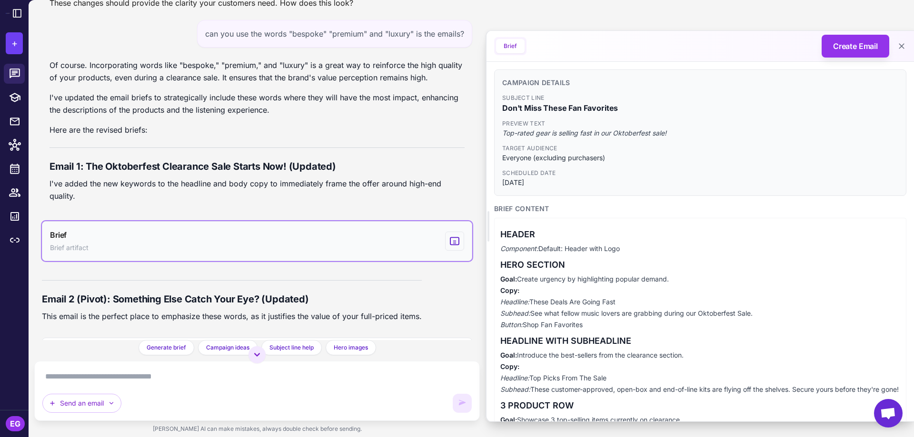
click at [352, 250] on button "Brief Brief artifact" at bounding box center [257, 241] width 430 height 40
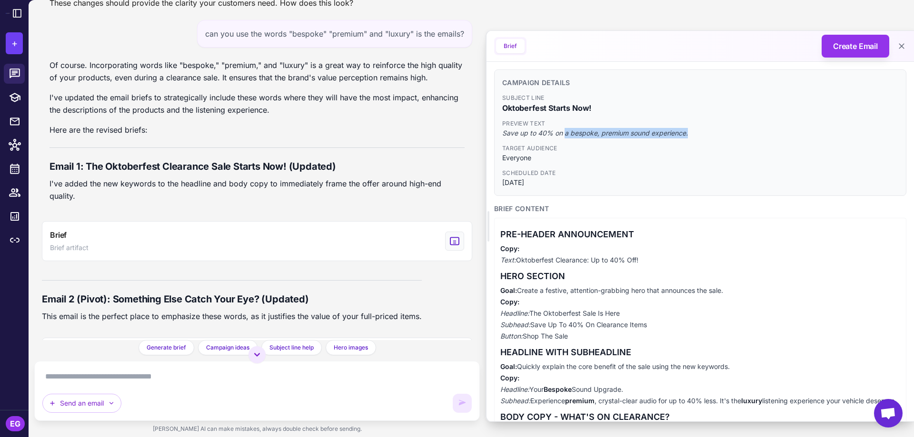
drag, startPoint x: 564, startPoint y: 133, endPoint x: 695, endPoint y: 134, distance: 131.4
click at [695, 134] on span "Save up to 40% on a bespoke, premium sound experience." at bounding box center [700, 133] width 396 height 10
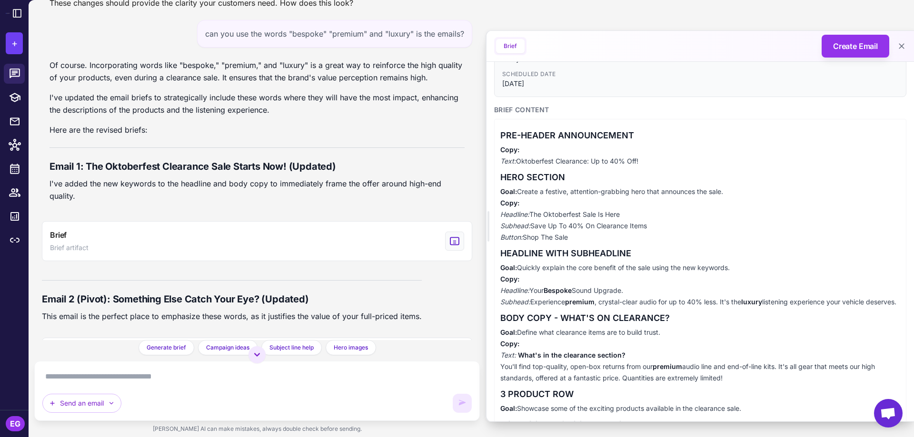
scroll to position [127, 0]
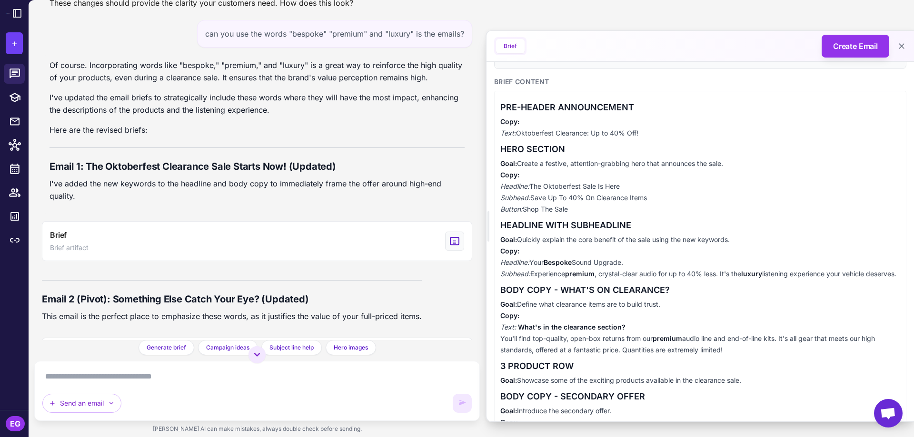
drag, startPoint x: 501, startPoint y: 350, endPoint x: 767, endPoint y: 357, distance: 265.7
click at [767, 356] on p "Goal: Define what clearance items are to build trust. Copy: Text: What's in the…" at bounding box center [700, 327] width 400 height 57
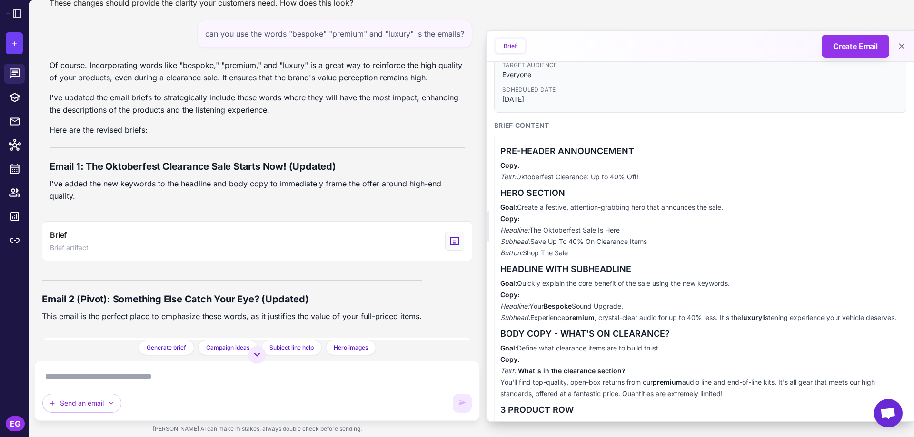
scroll to position [147, 0]
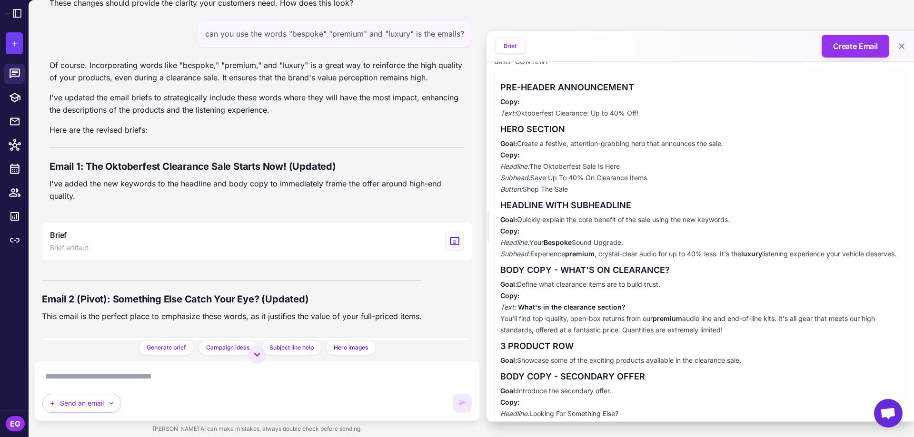
click at [551, 260] on p "Goal: Quickly explain the core benefit of the sale using the new keywords. Copy…" at bounding box center [700, 237] width 400 height 46
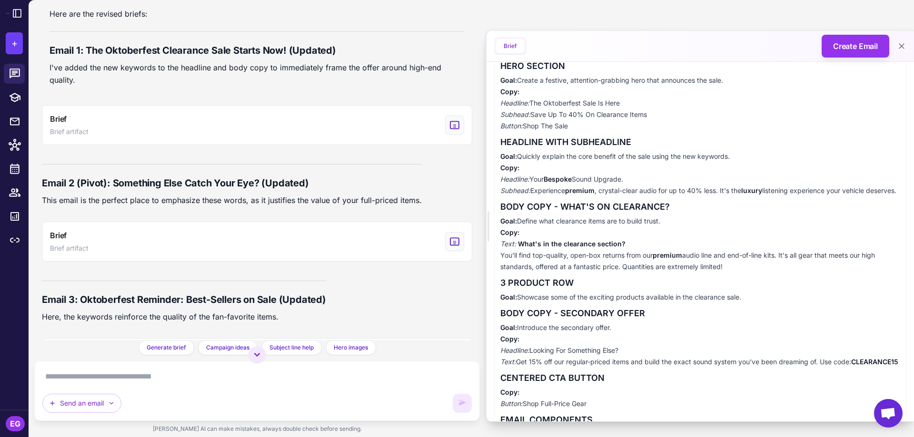
scroll to position [2758, 0]
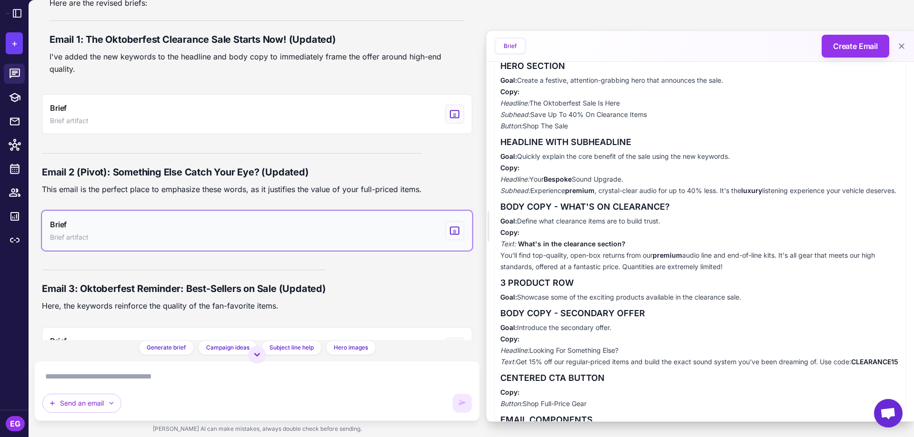
click at [308, 240] on button "Brief Brief artifact" at bounding box center [257, 231] width 430 height 40
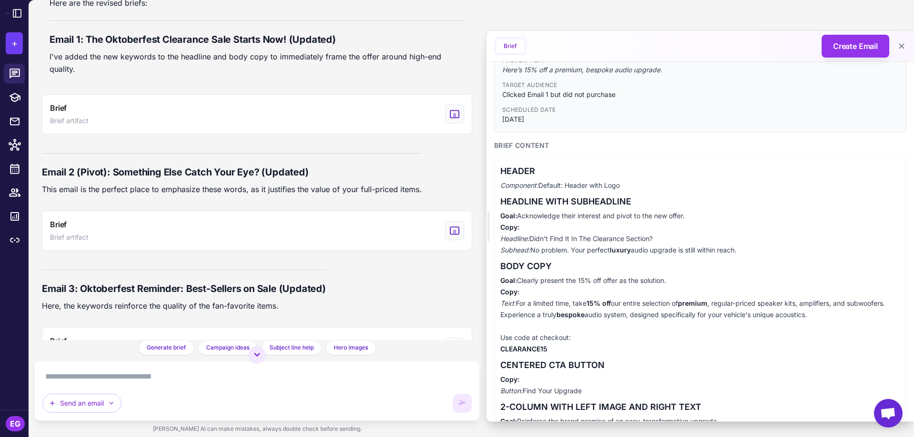
drag, startPoint x: 614, startPoint y: 252, endPoint x: 761, endPoint y: 248, distance: 147.1
click at [761, 248] on p "Goal: Acknowledge their interest and pivot to the new offer. Copy: Headline: Di…" at bounding box center [700, 233] width 400 height 46
click at [543, 315] on p "Goal: Clearly present the 15% off offer as the solution. Copy: Text: For a limi…" at bounding box center [700, 315] width 400 height 80
drag, startPoint x: 541, startPoint y: 316, endPoint x: 860, endPoint y: 318, distance: 319.4
click at [860, 318] on p "Goal: Clearly present the 15% off offer as the solution. Copy: Text: For a limi…" at bounding box center [700, 315] width 400 height 80
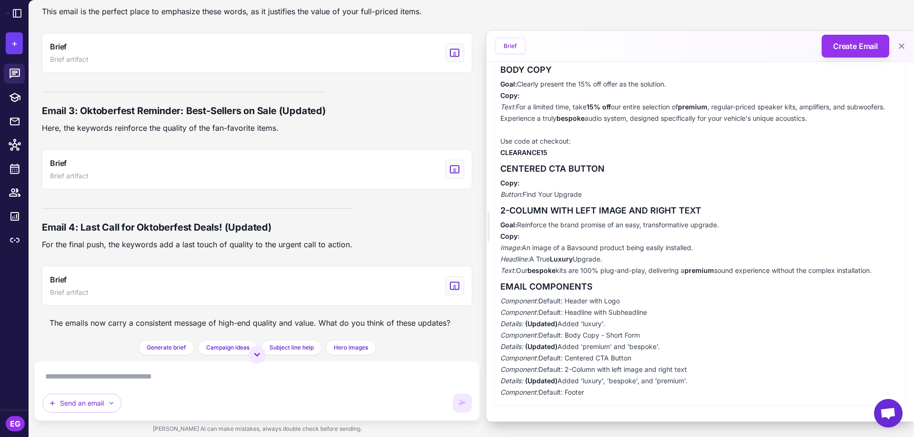
scroll to position [2949, 0]
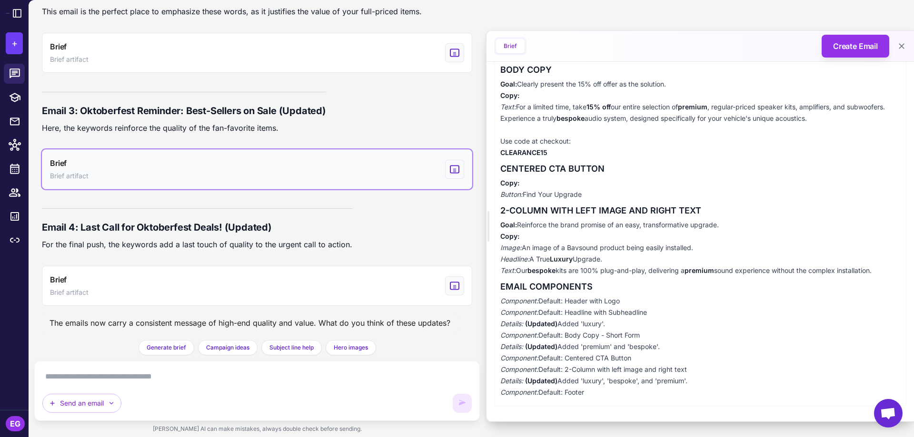
click at [300, 164] on button "Brief Brief artifact" at bounding box center [257, 169] width 430 height 40
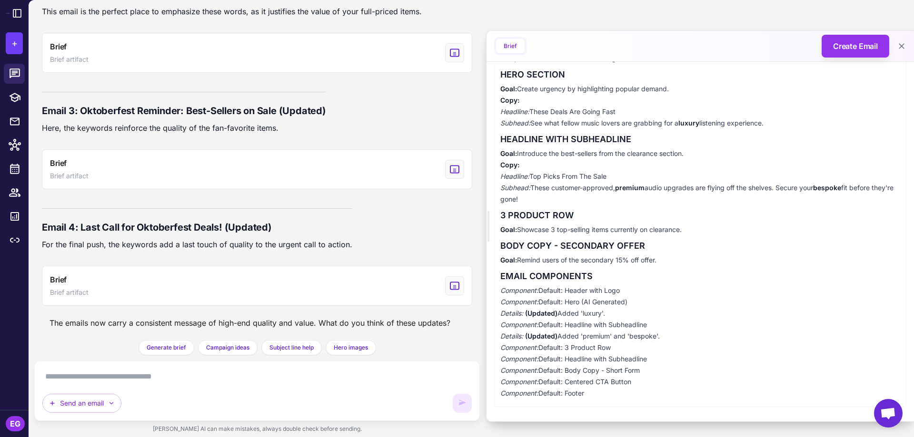
scroll to position [191, 0]
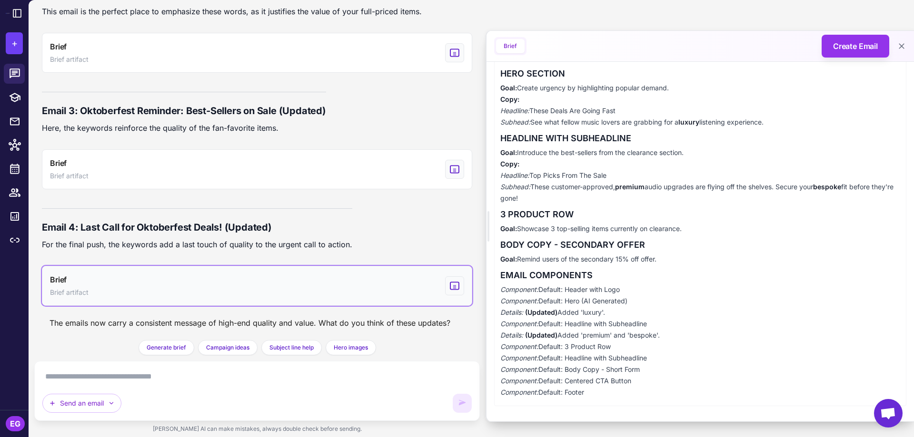
click at [216, 286] on button "Brief Brief artifact" at bounding box center [257, 286] width 430 height 40
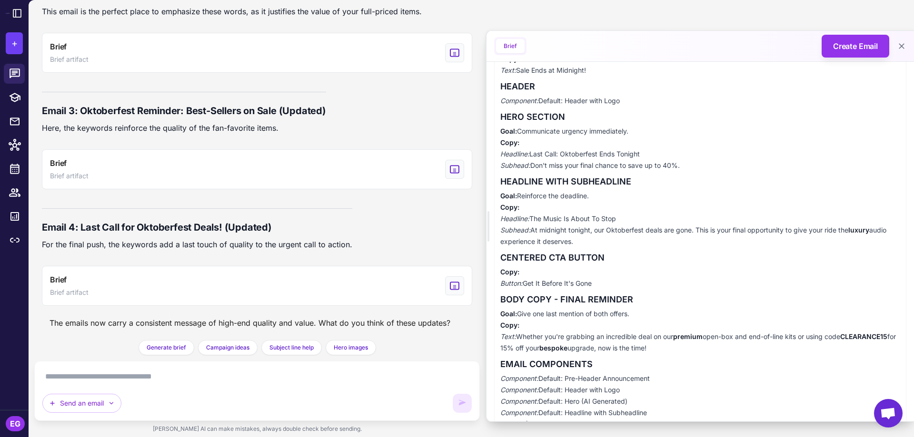
scroll to position [190, 0]
drag, startPoint x: 717, startPoint y: 238, endPoint x: 721, endPoint y: 241, distance: 5.1
click at [717, 238] on p "Goal: Reinforce the deadline. Copy: Headline: The Music Is About To Stop Subhea…" at bounding box center [700, 218] width 400 height 57
drag, startPoint x: 721, startPoint y: 241, endPoint x: 731, endPoint y: 246, distance: 10.6
click at [731, 246] on p "Goal: Reinforce the deadline. Copy: Headline: The Music Is About To Stop Subhea…" at bounding box center [700, 218] width 400 height 57
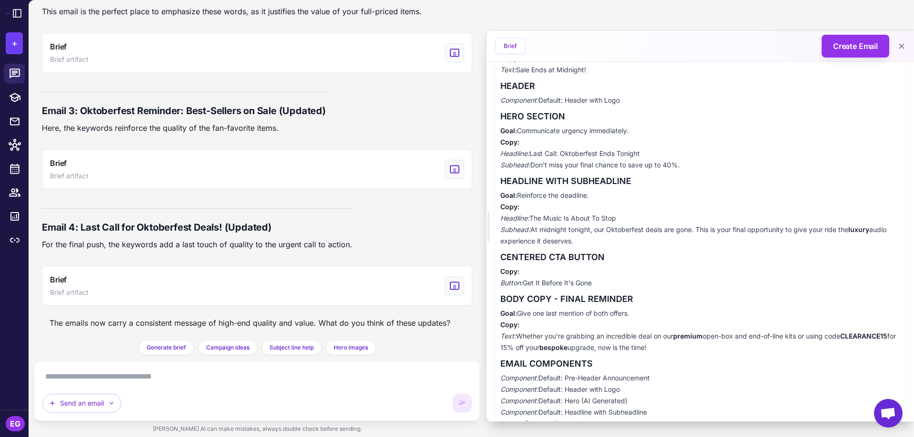
drag, startPoint x: 699, startPoint y: 228, endPoint x: 733, endPoint y: 240, distance: 35.4
click at [733, 240] on p "Goal: Reinforce the deadline. Copy: Headline: The Music Is About To Stop Subhea…" at bounding box center [700, 218] width 400 height 57
click at [13, 143] on icon at bounding box center [15, 145] width 12 height 12
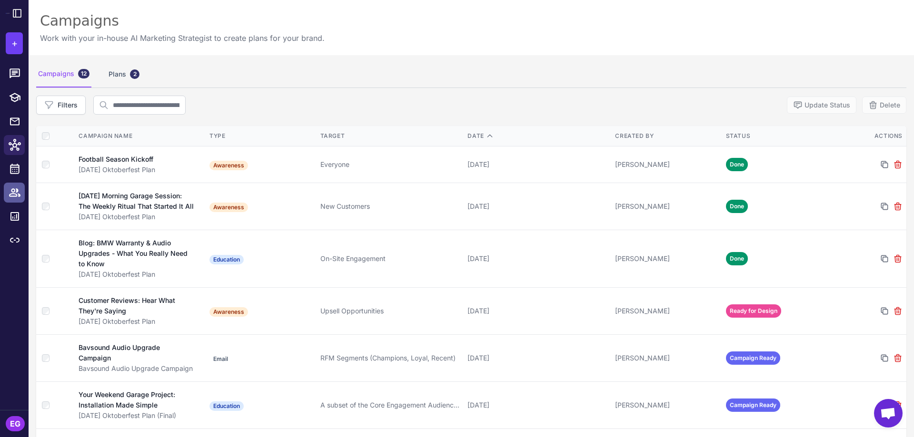
click at [18, 197] on icon at bounding box center [15, 193] width 12 height 12
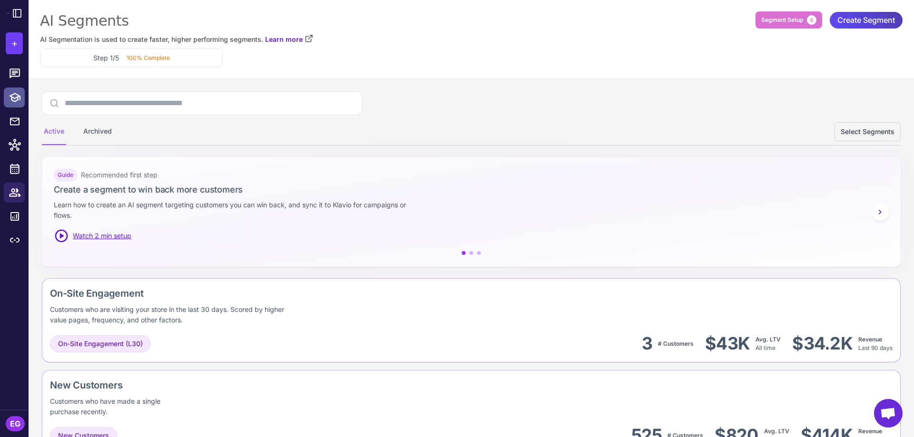
click at [18, 95] on icon at bounding box center [14, 98] width 11 height 10
select select
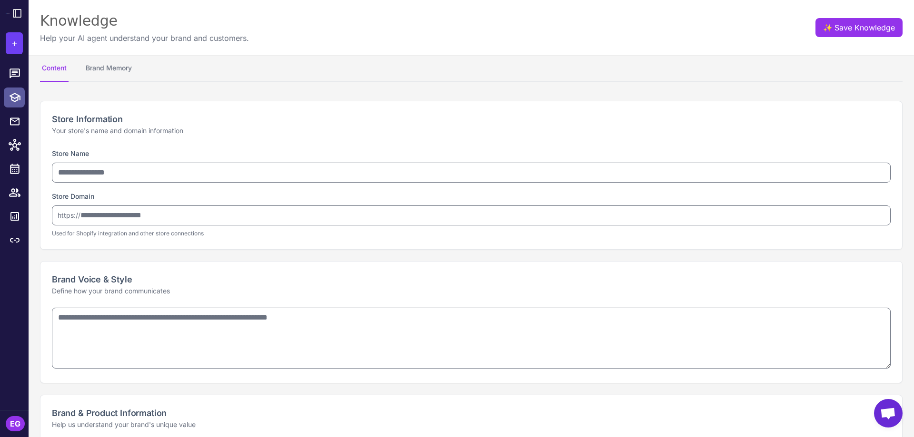
type input "********"
type input "**********"
type textarea "**********"
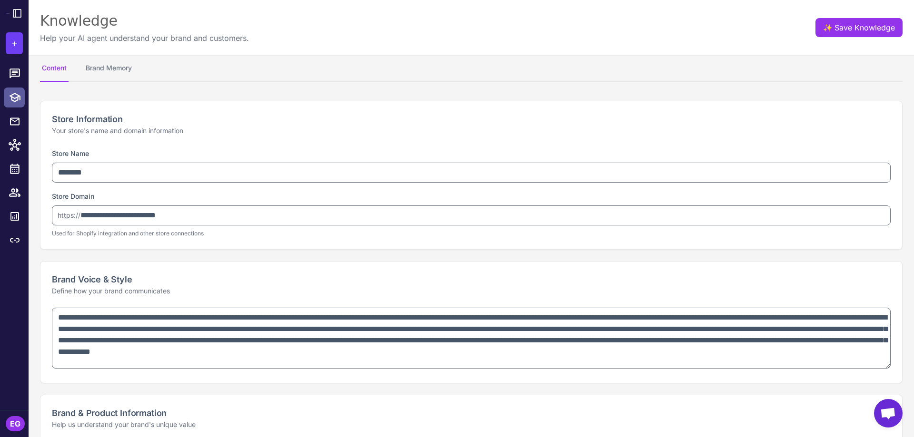
type textarea "**********"
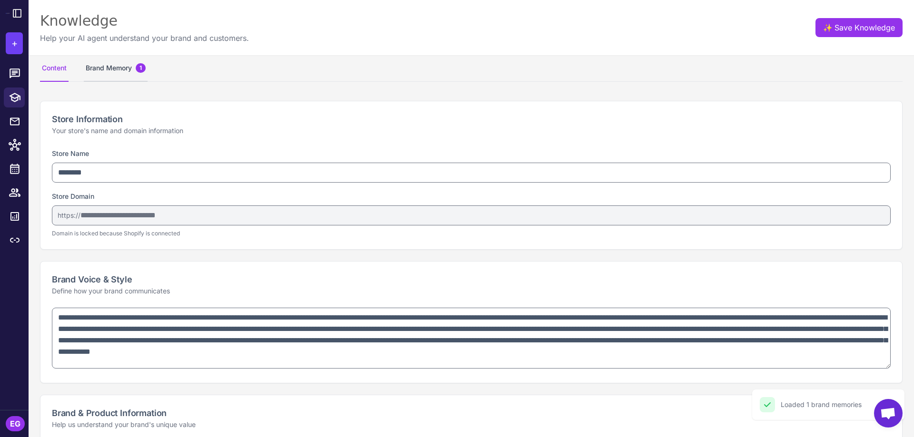
click at [104, 61] on button "Brand Memory 1" at bounding box center [116, 68] width 64 height 27
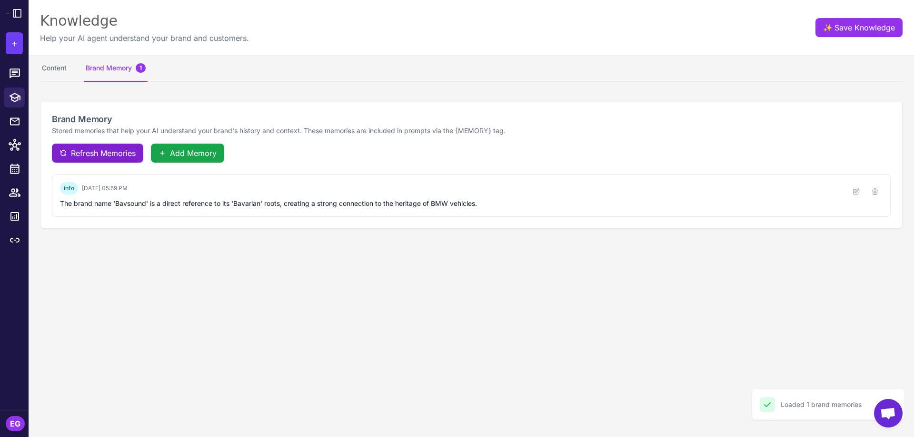
click at [102, 151] on span "Refresh Memories" at bounding box center [103, 153] width 65 height 11
click at [189, 155] on span "Add Memory" at bounding box center [193, 153] width 47 height 11
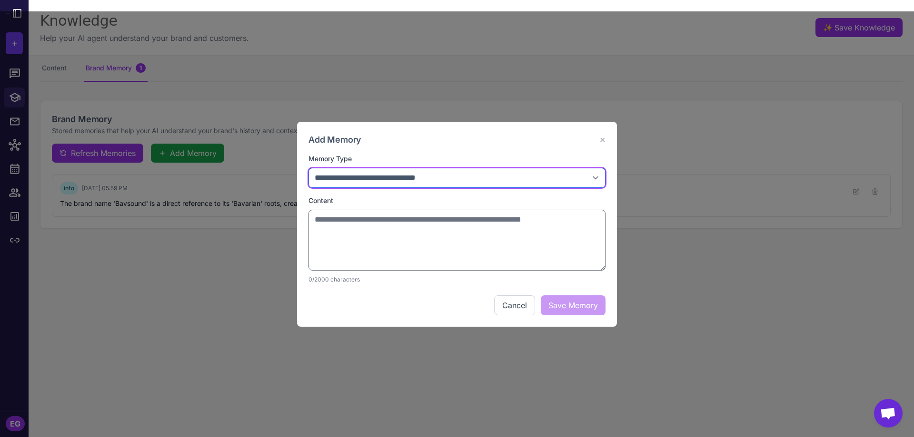
click at [374, 178] on select "**********" at bounding box center [456, 178] width 297 height 20
select select "****"
click at [308, 168] on select "**********" at bounding box center [456, 178] width 297 height 20
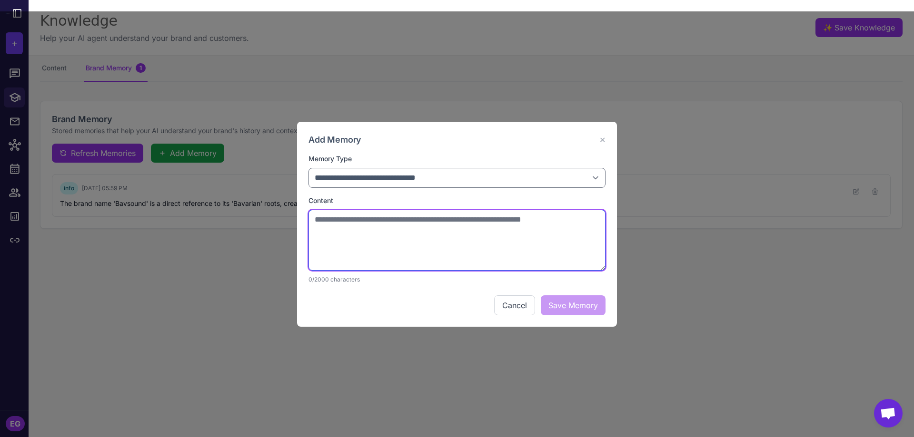
click at [341, 243] on textarea at bounding box center [456, 240] width 297 height 61
click at [362, 227] on textarea "**********" at bounding box center [456, 240] width 297 height 61
click at [528, 223] on textarea "**********" at bounding box center [456, 240] width 297 height 61
type textarea "**********"
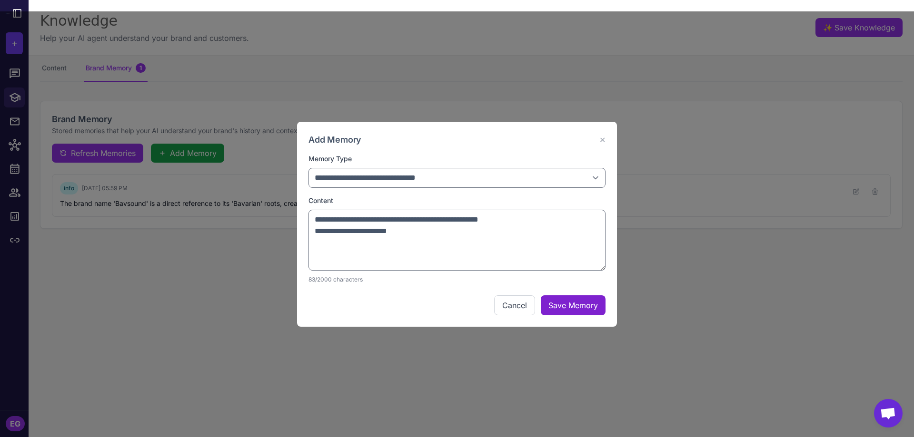
click at [582, 304] on button "Save Memory" at bounding box center [573, 306] width 65 height 20
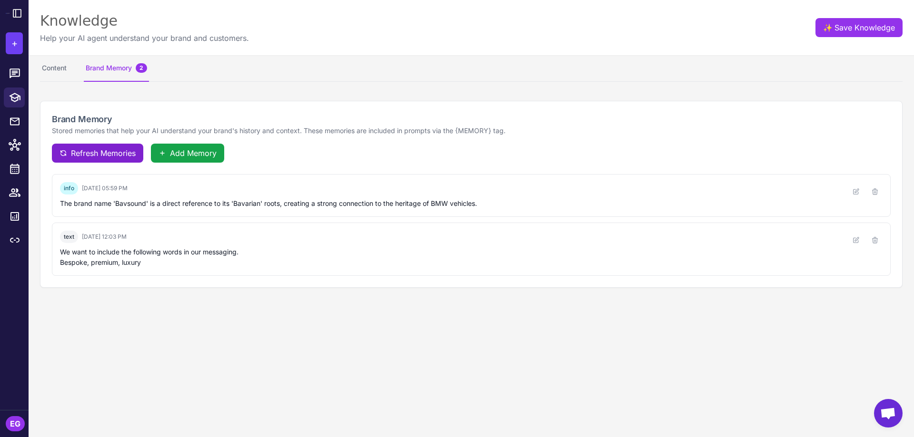
click at [104, 154] on span "Refresh Memories" at bounding box center [103, 153] width 65 height 11
click at [330, 9] on div "Knowledge Help your AI agent understand your brand and customers. ✨ Save Knowle…" at bounding box center [471, 27] width 885 height 55
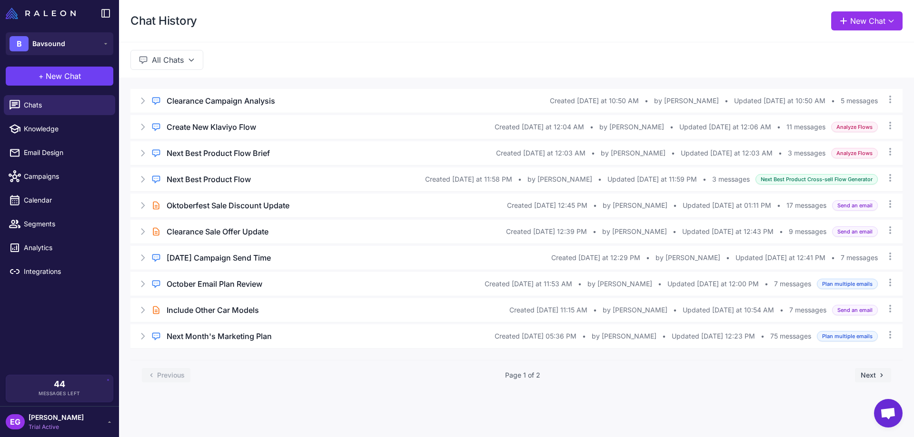
click at [570, 15] on div "Chat History New Chat" at bounding box center [516, 21] width 795 height 42
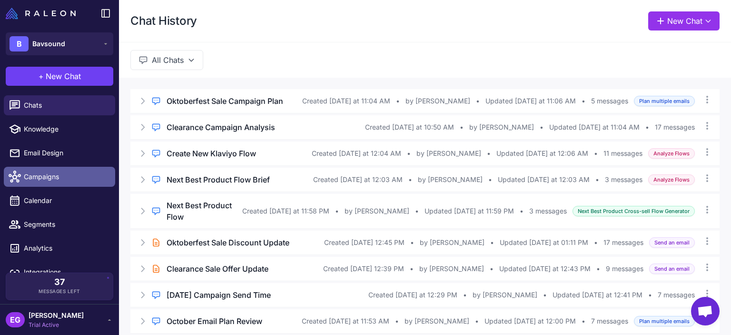
click at [44, 174] on span "Campaigns" at bounding box center [66, 176] width 84 height 10
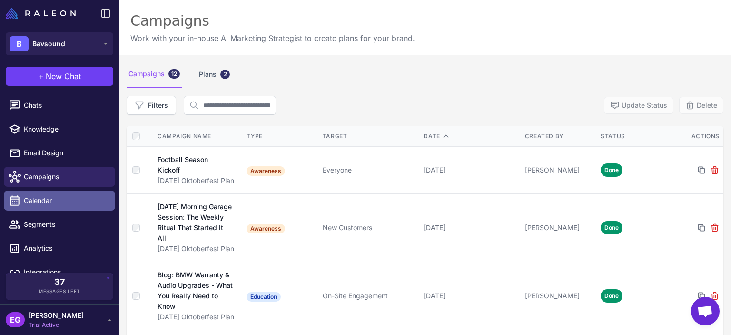
click at [59, 200] on span "Calendar" at bounding box center [66, 200] width 84 height 10
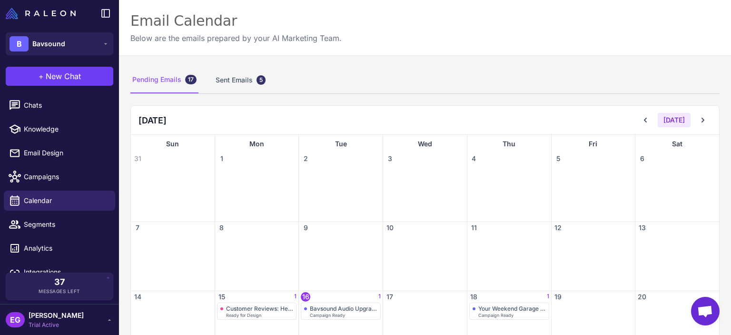
scroll to position [174, 0]
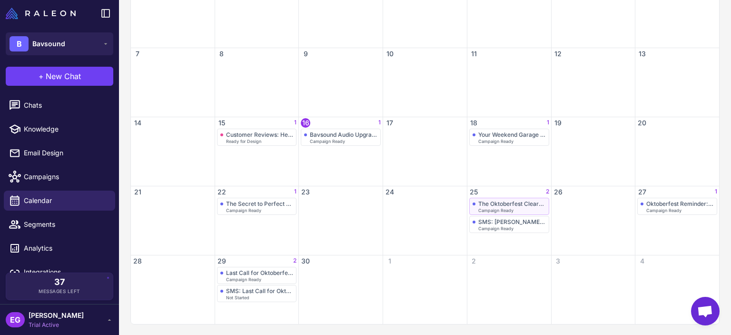
click at [515, 204] on div "The Oktoberfest Clearance Sale Starts Now!" at bounding box center [512, 203] width 68 height 7
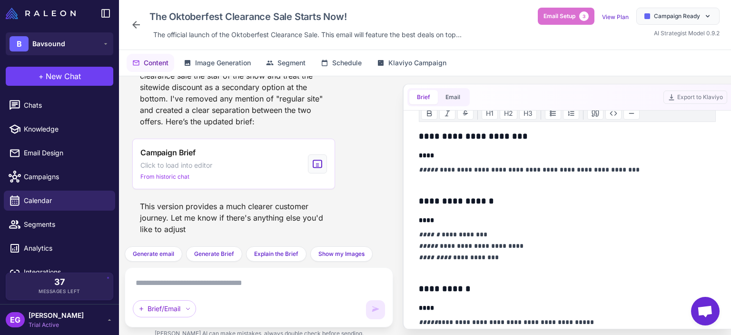
scroll to position [127, 0]
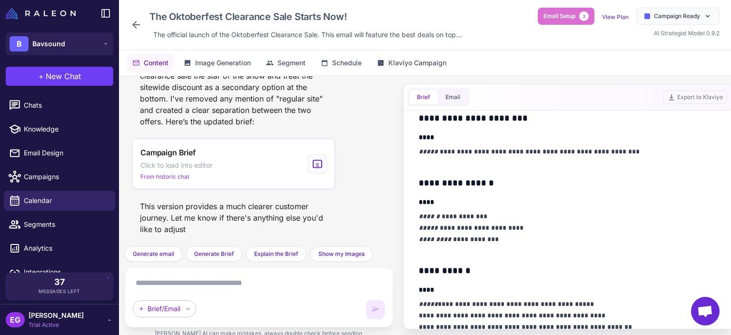
click at [421, 181] on h3 "**********" at bounding box center [565, 182] width 292 height 13
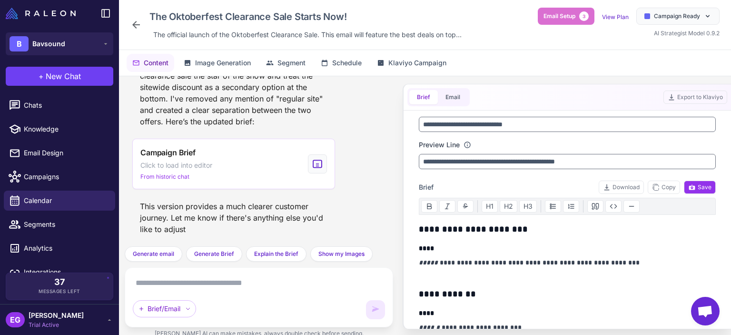
scroll to position [0, 0]
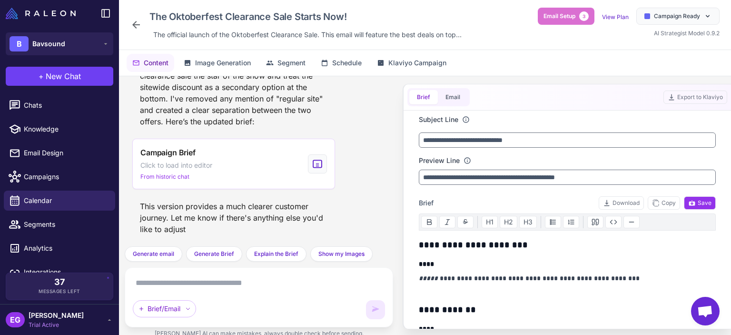
click at [195, 99] on div "Got it. That makes perfect sense. We'll make the clearance sale the star of the…" at bounding box center [233, 93] width 203 height 76
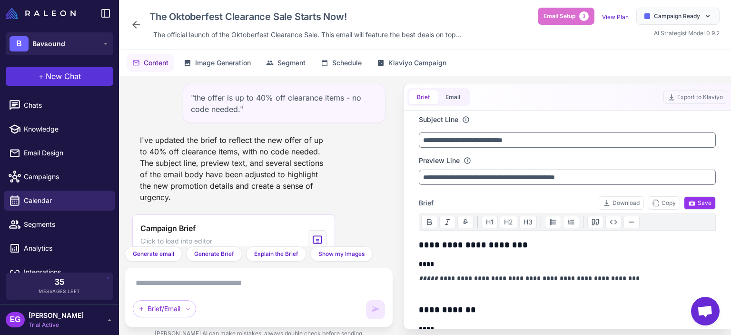
scroll to position [879, 0]
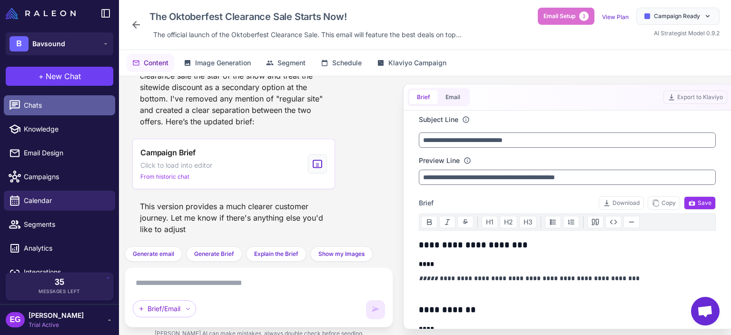
click at [39, 102] on span "Chats" at bounding box center [66, 105] width 84 height 10
